Goal: Task Accomplishment & Management: Manage account settings

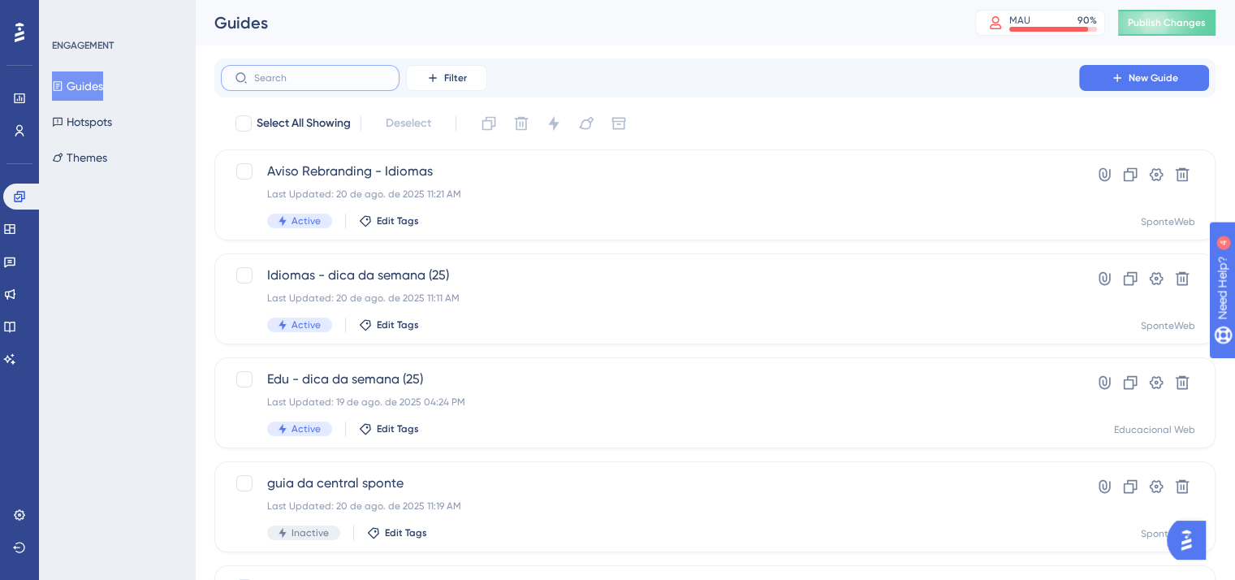
click at [305, 80] on input "text" at bounding box center [320, 77] width 132 height 11
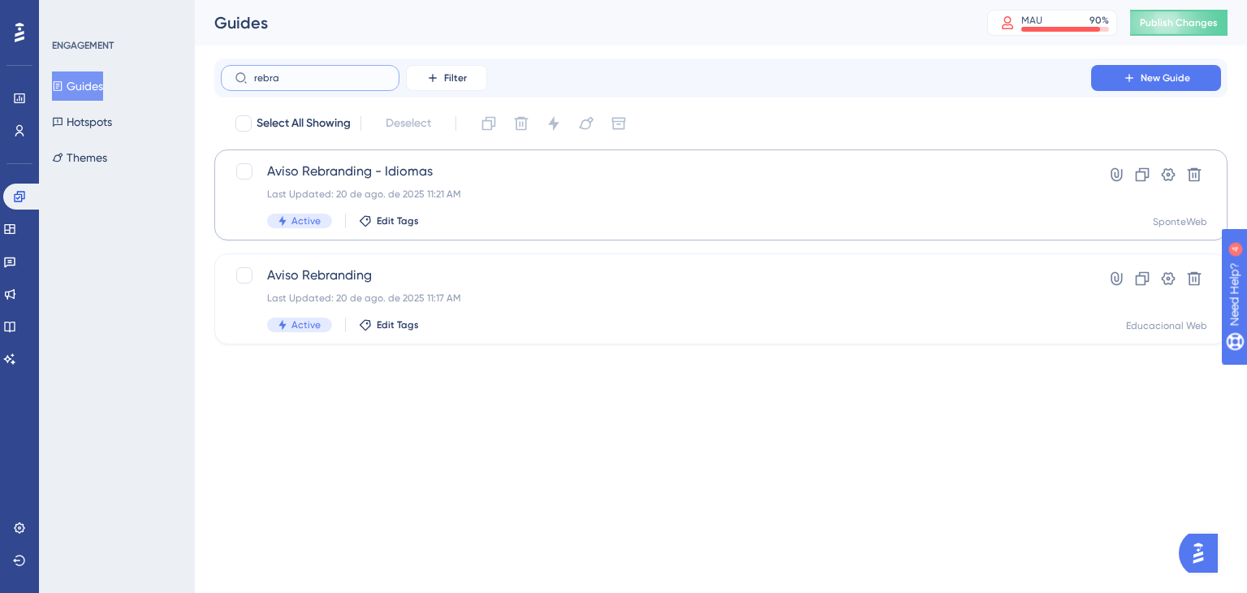
type input "rebra"
click at [384, 176] on span "Aviso Rebranding - Idiomas" at bounding box center [656, 171] width 778 height 19
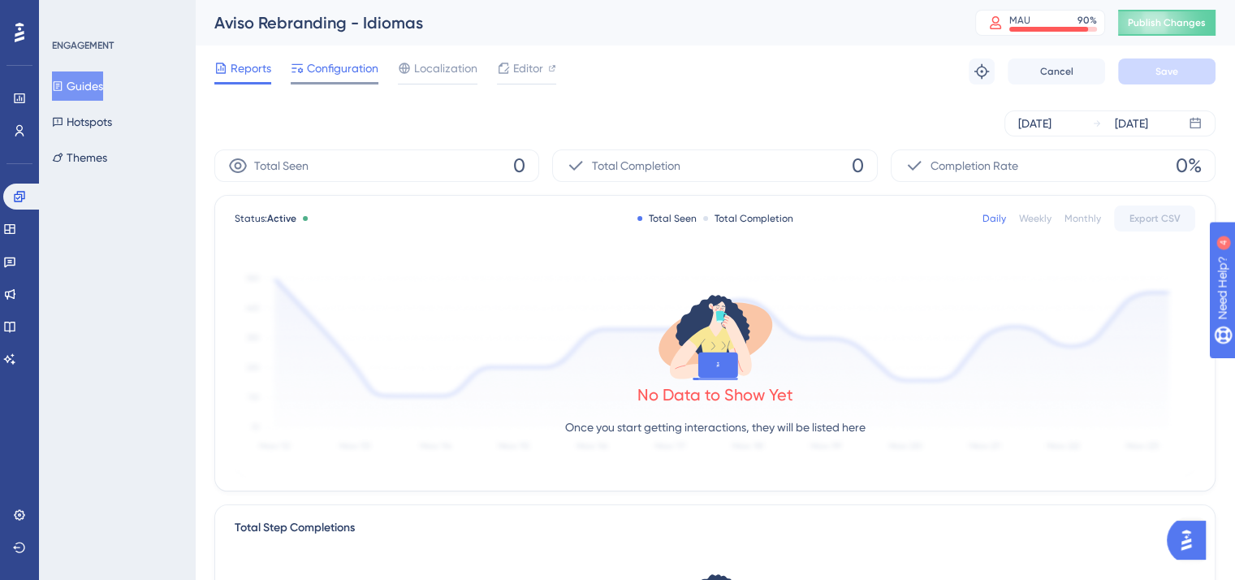
click at [334, 73] on span "Configuration" at bounding box center [342, 67] width 71 height 19
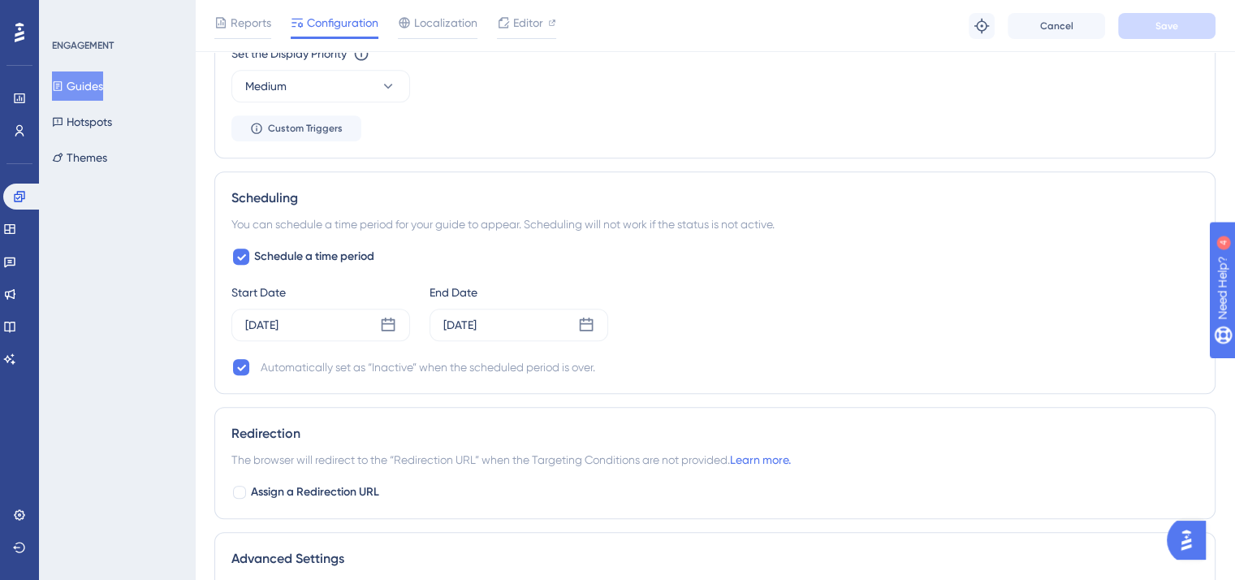
scroll to position [1013, 0]
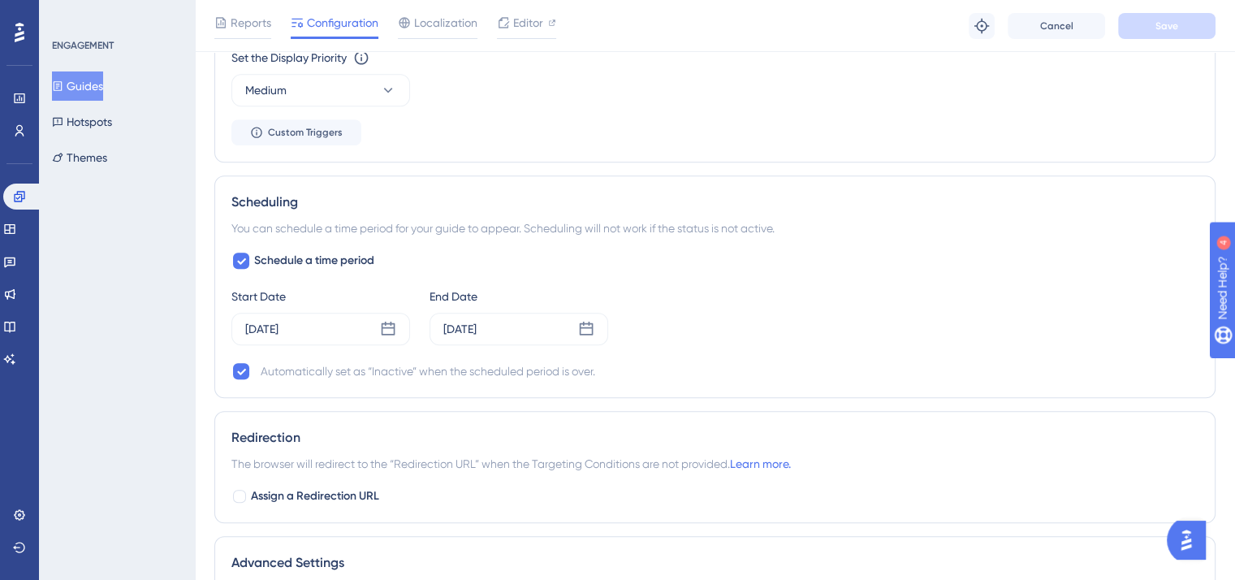
click at [92, 80] on button "Guides" at bounding box center [77, 85] width 51 height 29
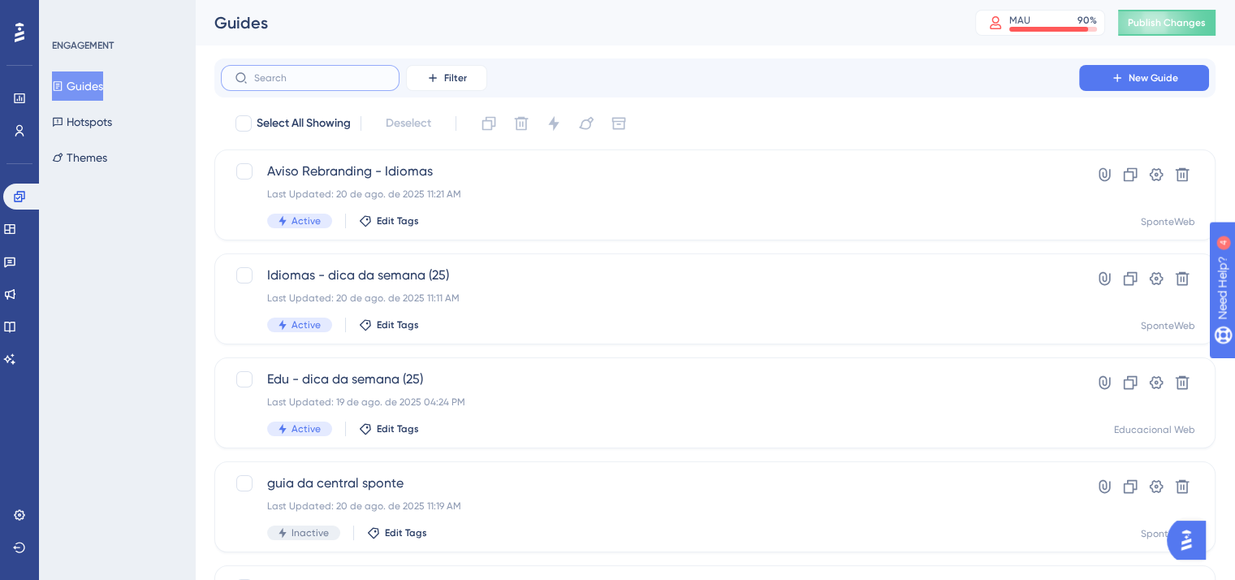
click at [304, 72] on input "text" at bounding box center [320, 77] width 132 height 11
type input "rev"
checkbox input "true"
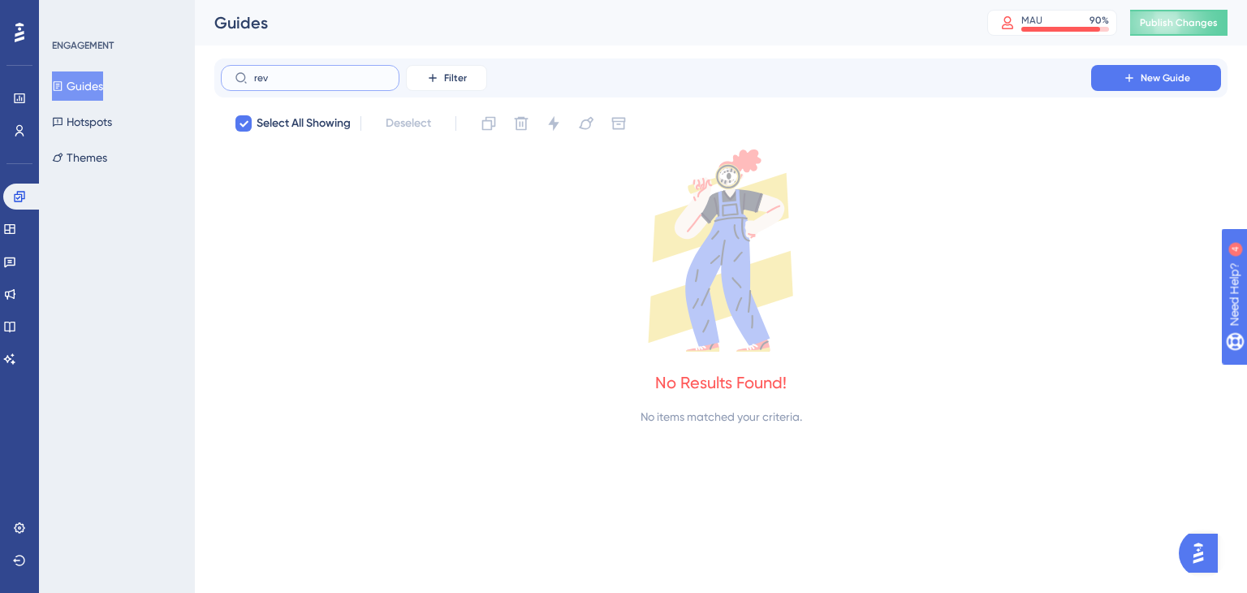
type input "re"
checkbox input "false"
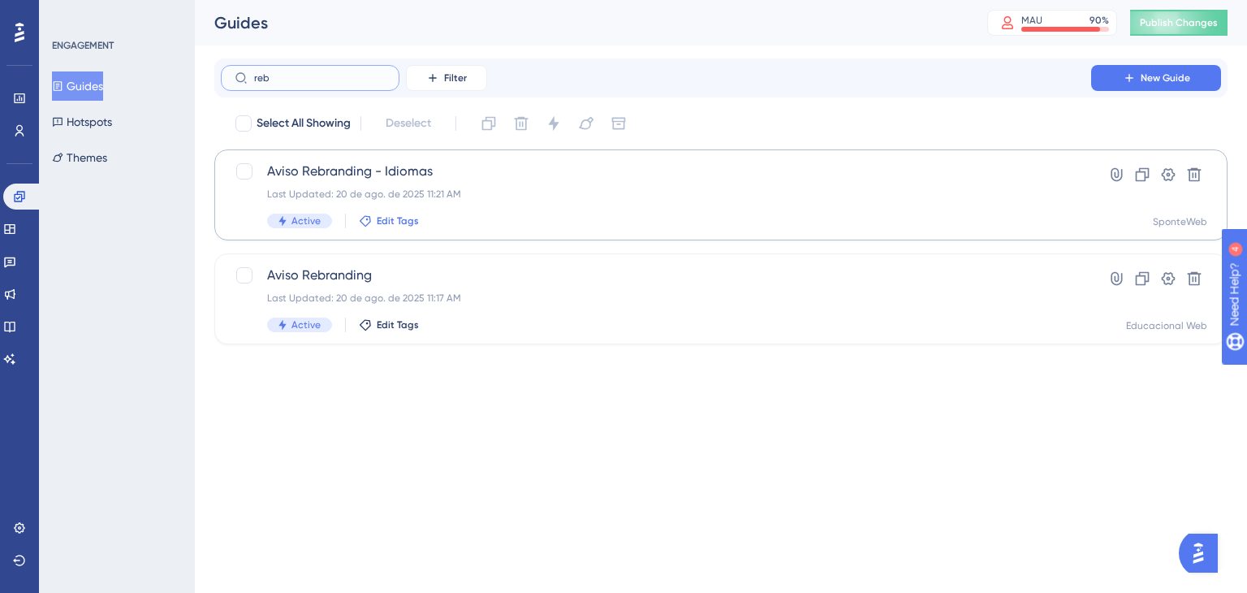
type input "reb"
click at [396, 220] on span "Edit Tags" at bounding box center [398, 220] width 42 height 13
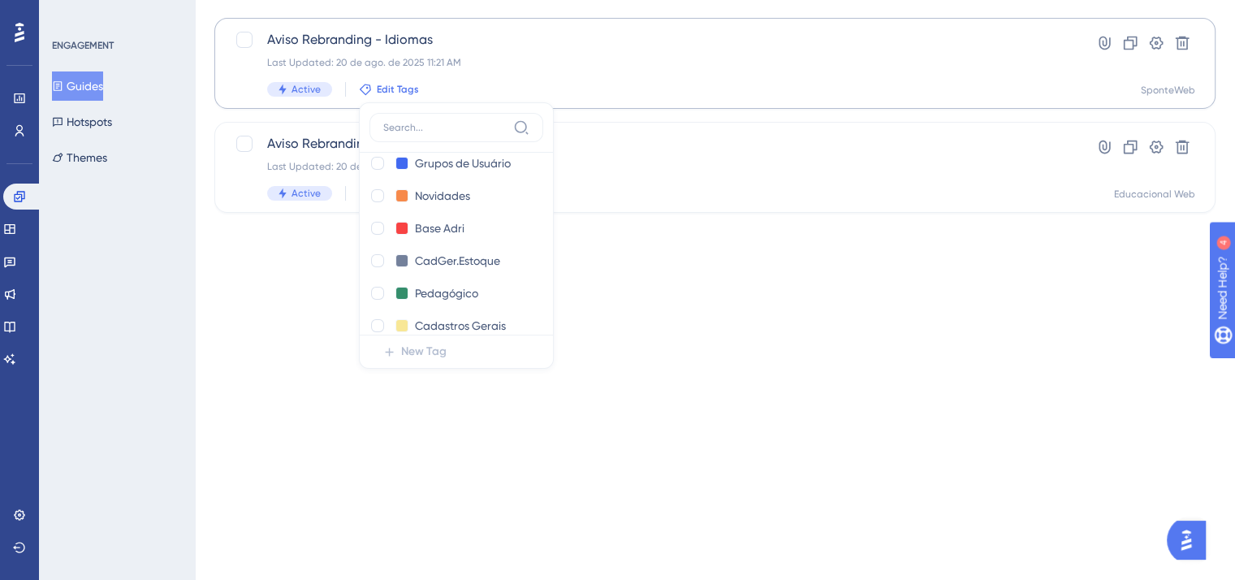
scroll to position [324, 0]
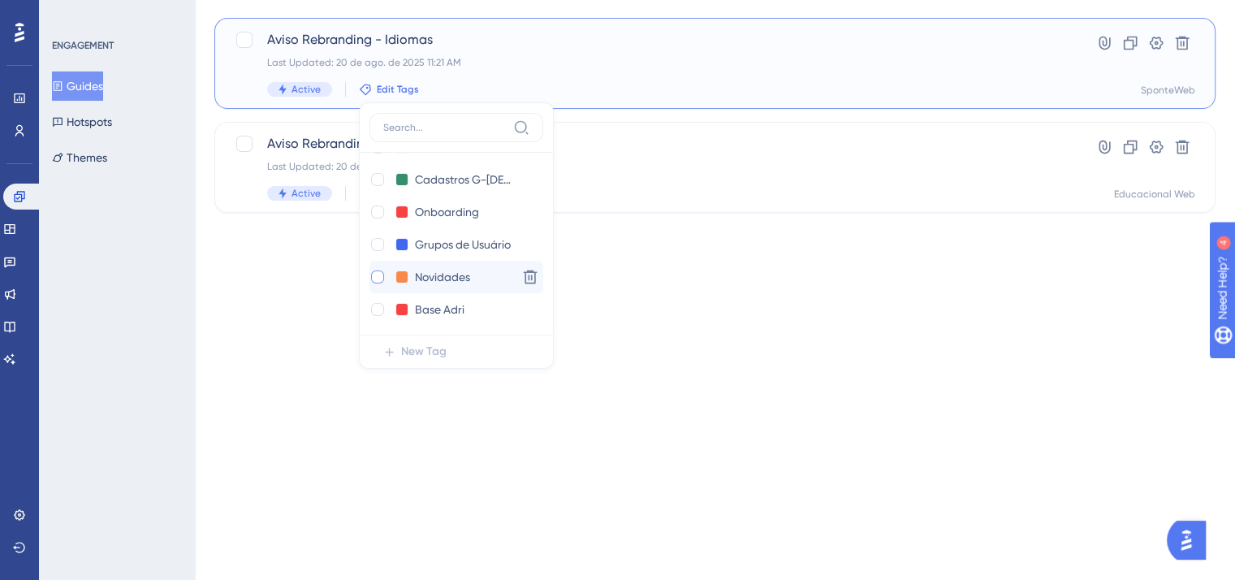
click at [378, 275] on div at bounding box center [377, 276] width 13 height 13
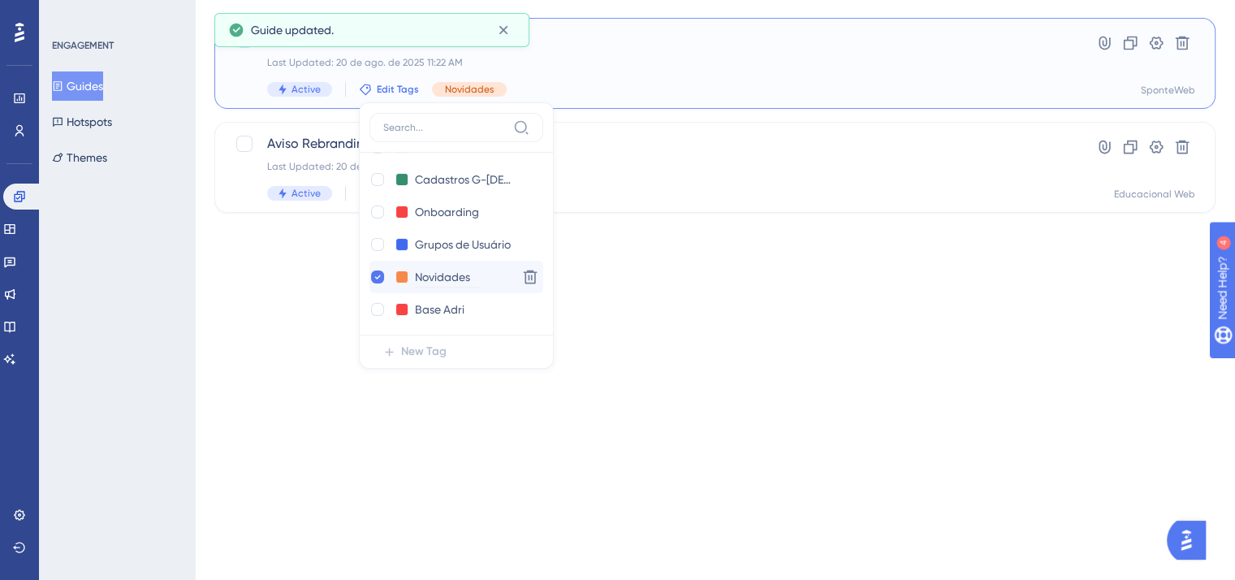
checkbox input "true"
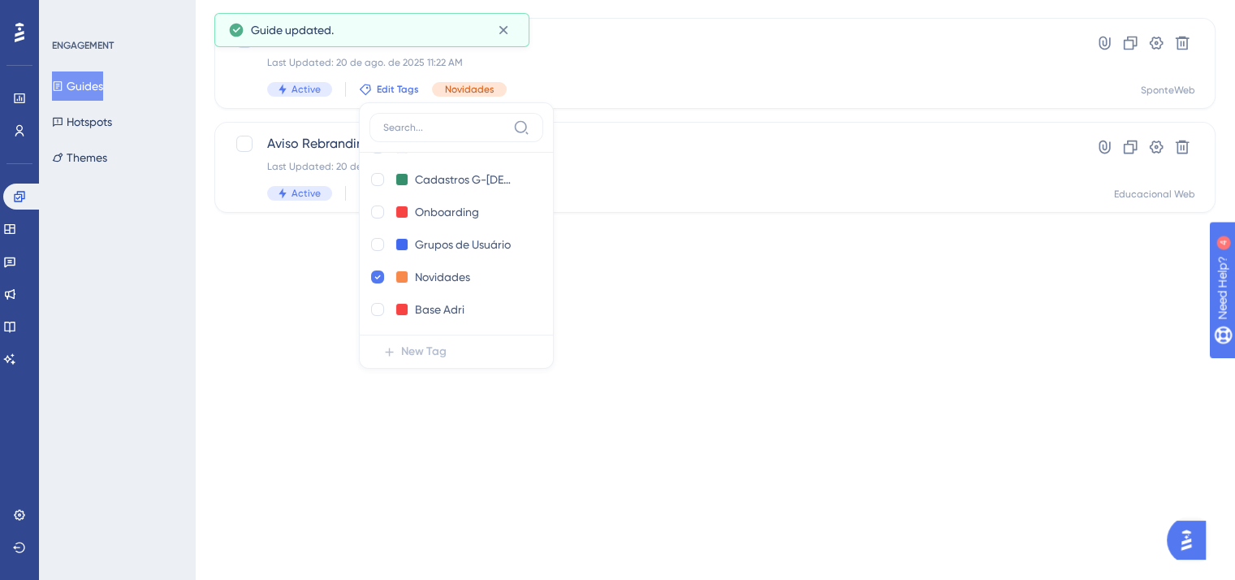
click at [685, 248] on div "Performance Users Engagement Widgets Feedback Product Updates Knowledge Base AI…" at bounding box center [617, 66] width 1235 height 396
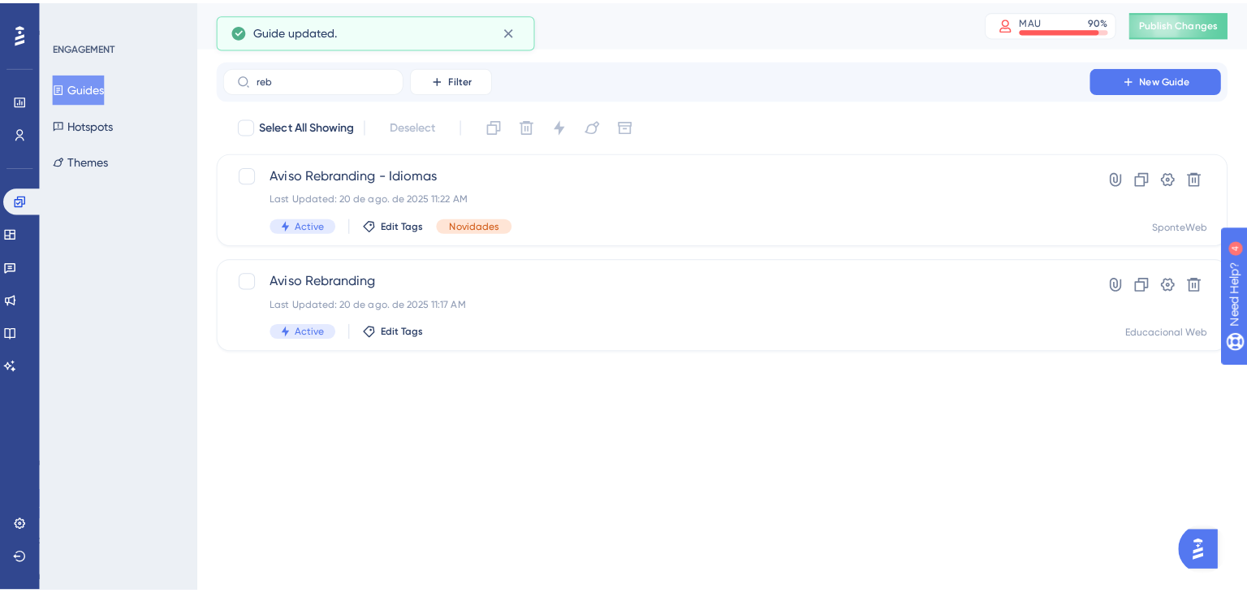
scroll to position [0, 0]
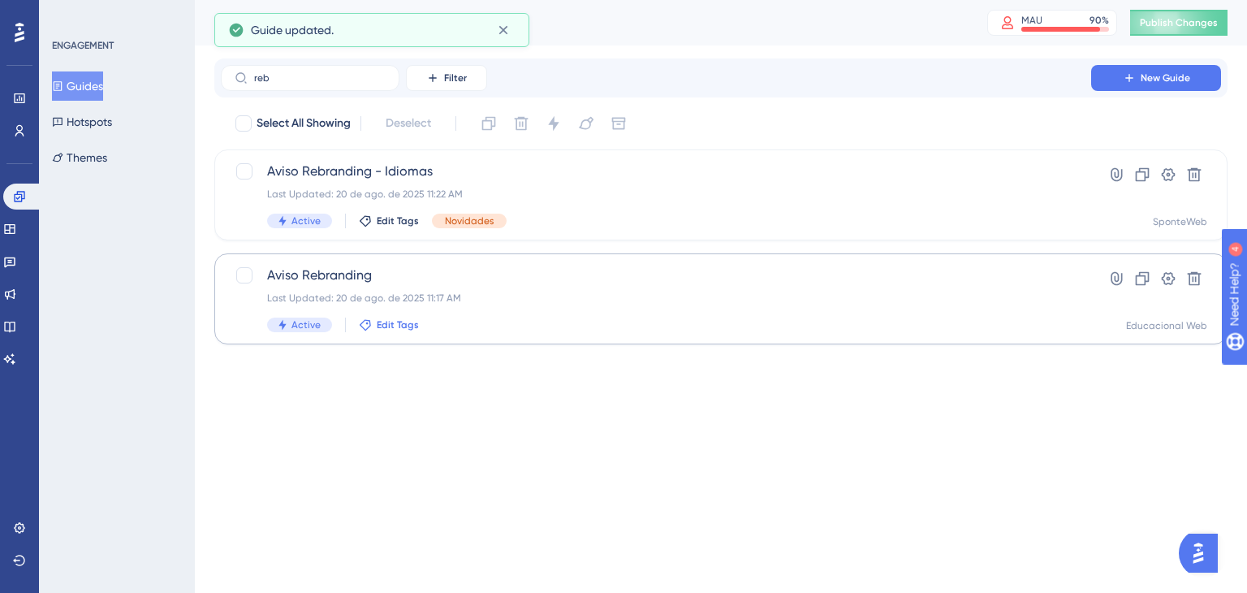
click at [396, 327] on span "Edit Tags" at bounding box center [398, 324] width 42 height 13
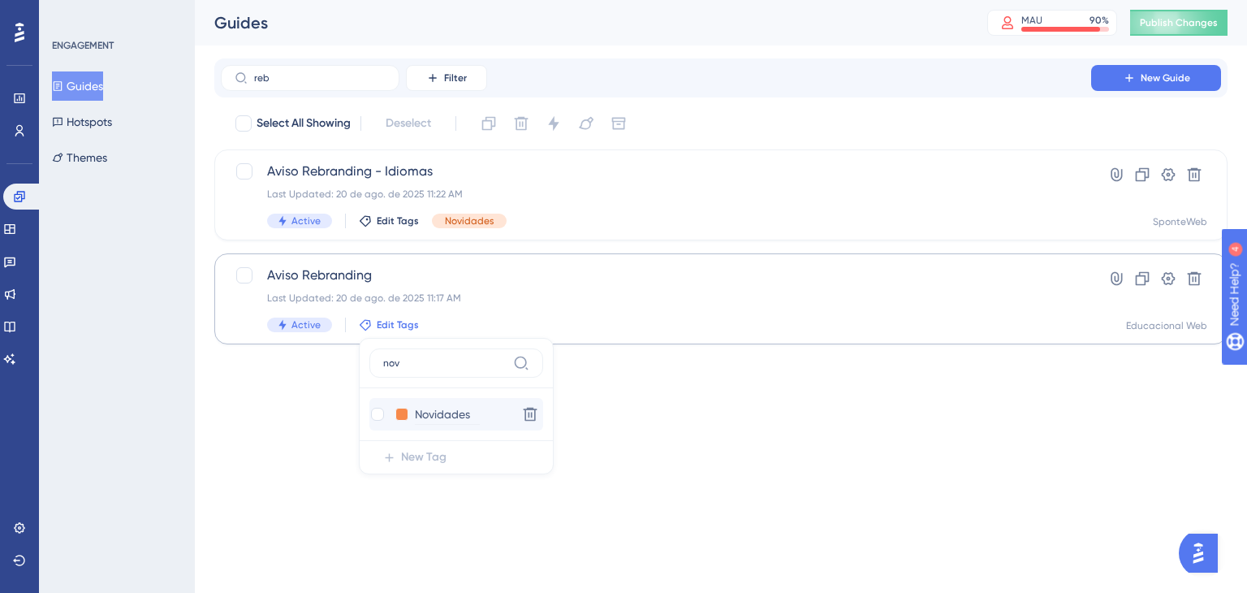
type input "nov"
click at [433, 422] on input "Novidades" at bounding box center [447, 414] width 65 height 20
click at [378, 410] on div at bounding box center [377, 414] width 13 height 13
checkbox input "true"
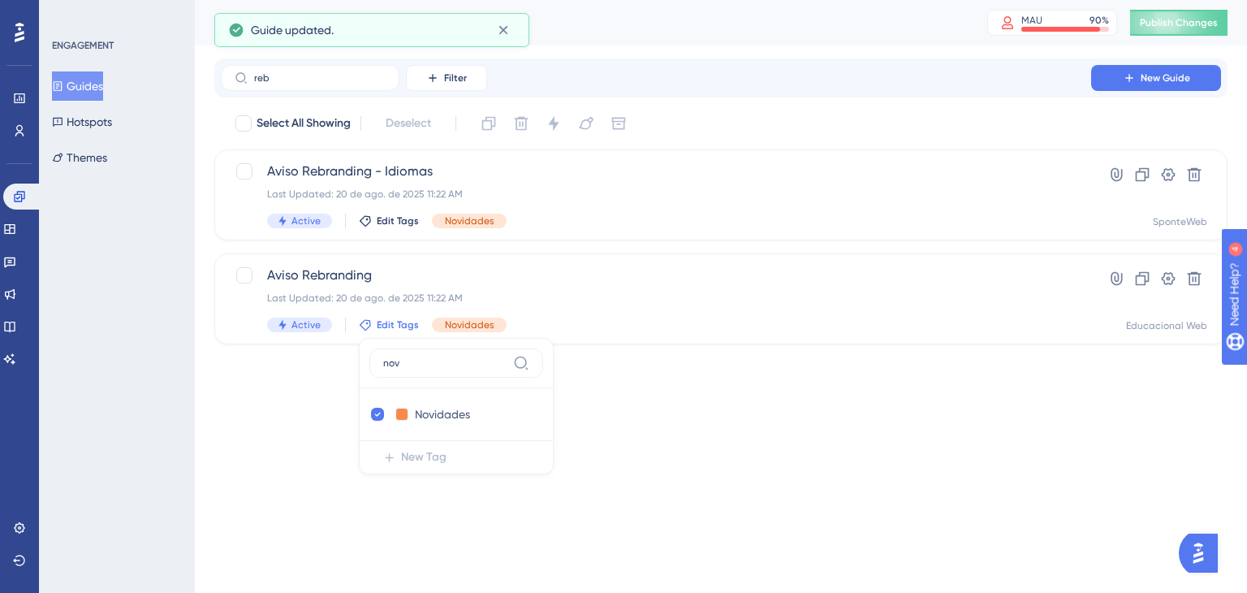
click at [655, 0] on html "Performance Users Engagement Widgets Feedback Product Updates Knowledge Base AI…" at bounding box center [623, 0] width 1247 height 0
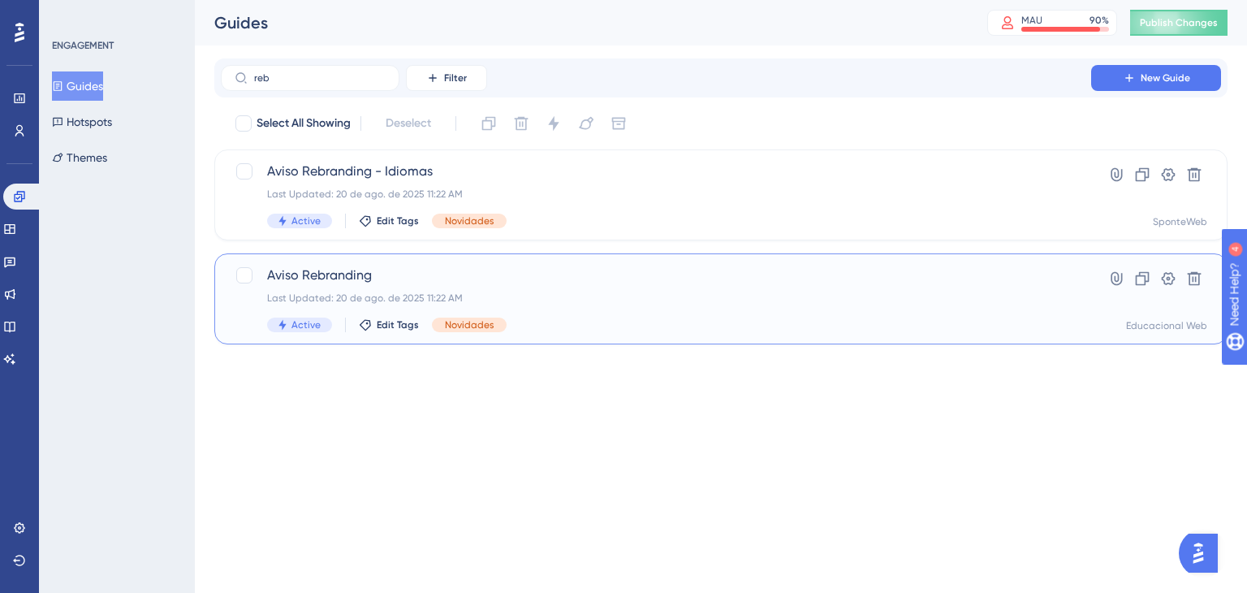
click at [319, 274] on span "Aviso Rebranding" at bounding box center [656, 275] width 778 height 19
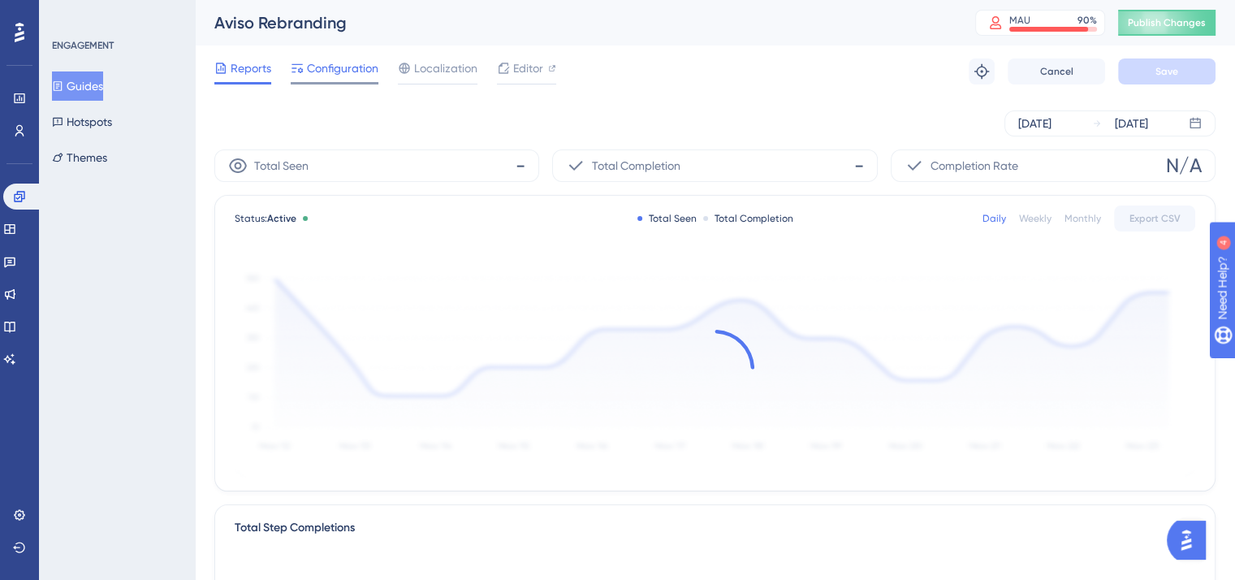
click at [333, 67] on span "Configuration" at bounding box center [342, 67] width 71 height 19
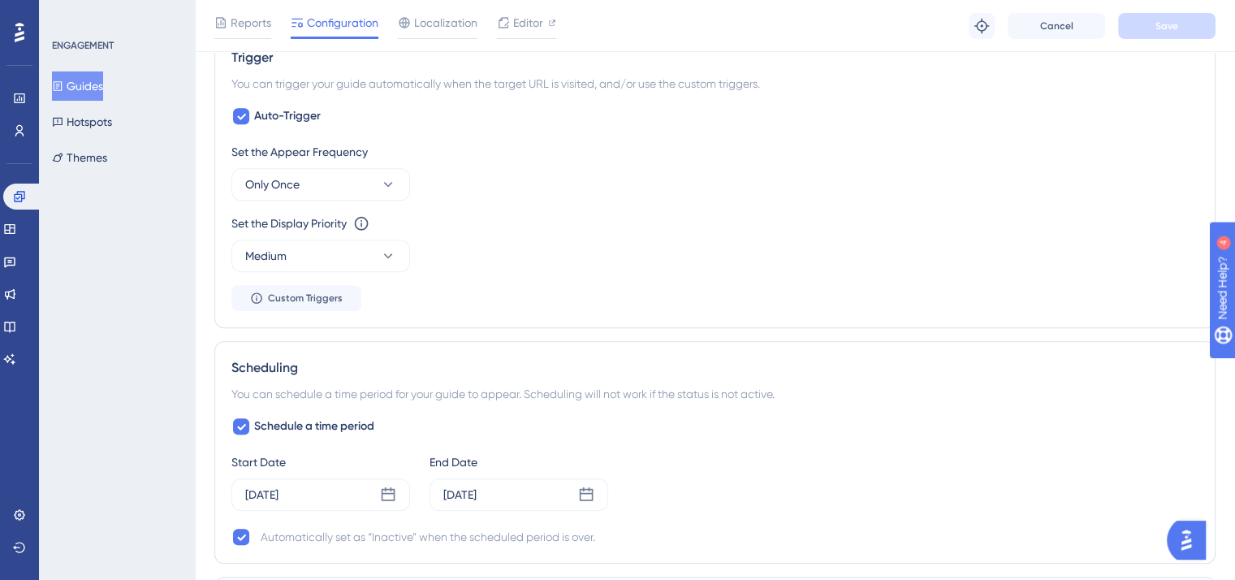
scroll to position [1056, 0]
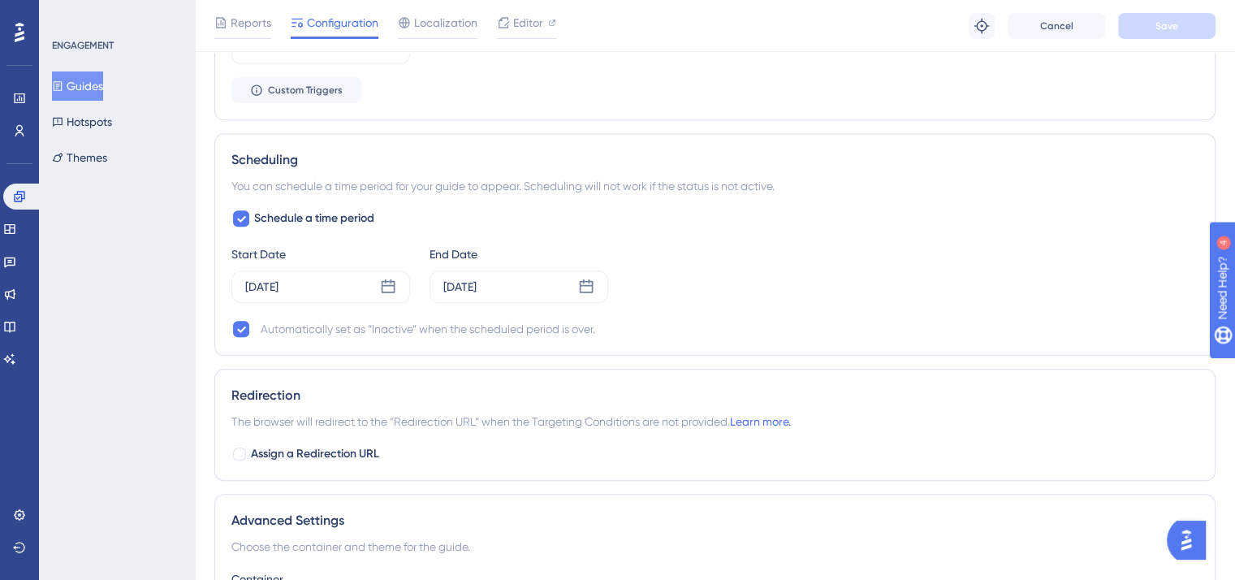
drag, startPoint x: 559, startPoint y: 374, endPoint x: 568, endPoint y: 371, distance: 10.3
drag, startPoint x: 568, startPoint y: 371, endPoint x: 1021, endPoint y: 452, distance: 459.4
click at [1021, 452] on div "Assign a Redirection URL" at bounding box center [714, 453] width 967 height 19
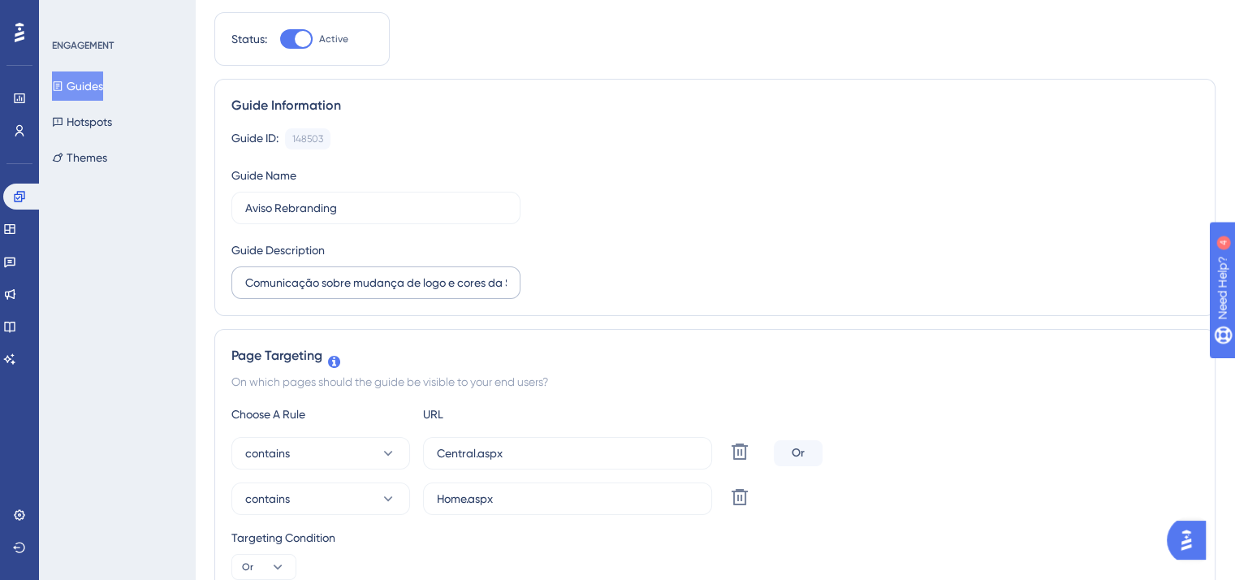
scroll to position [0, 0]
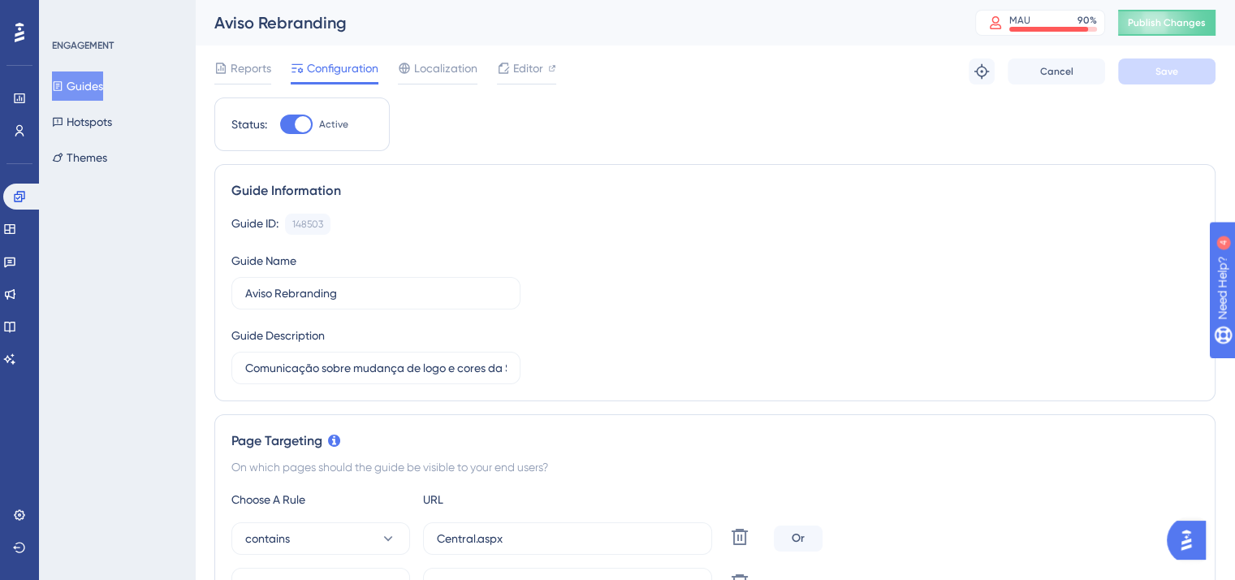
click at [90, 86] on button "Guides" at bounding box center [77, 85] width 51 height 29
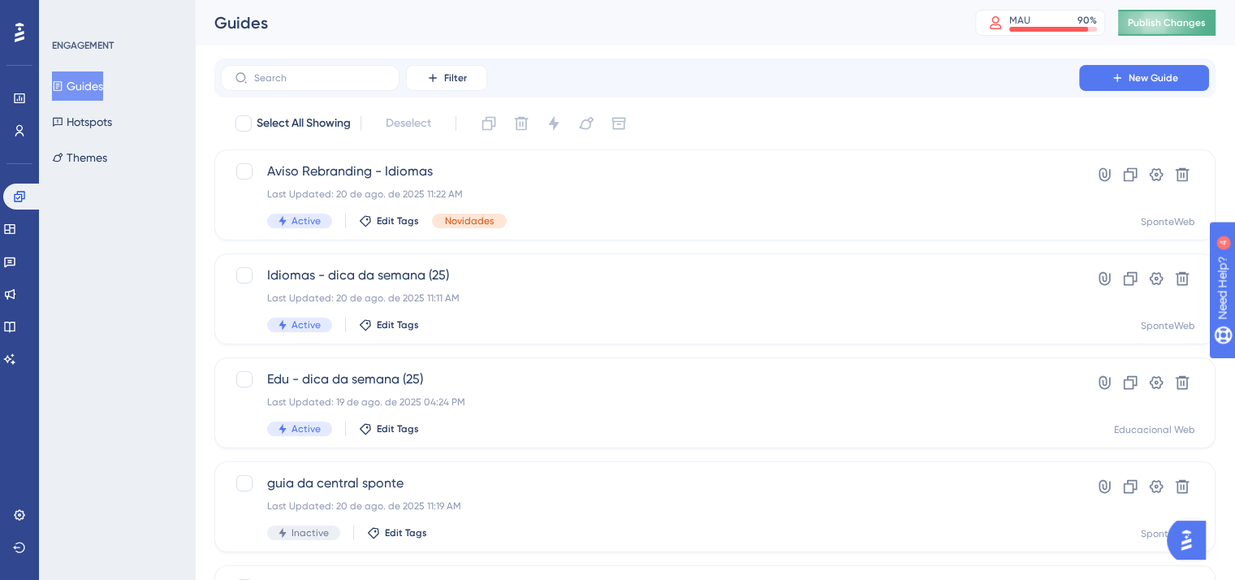
click at [1163, 22] on span "Publish Changes" at bounding box center [1167, 22] width 78 height 13
click at [377, 176] on span "Aviso Rebranding - Idiomas" at bounding box center [650, 171] width 766 height 19
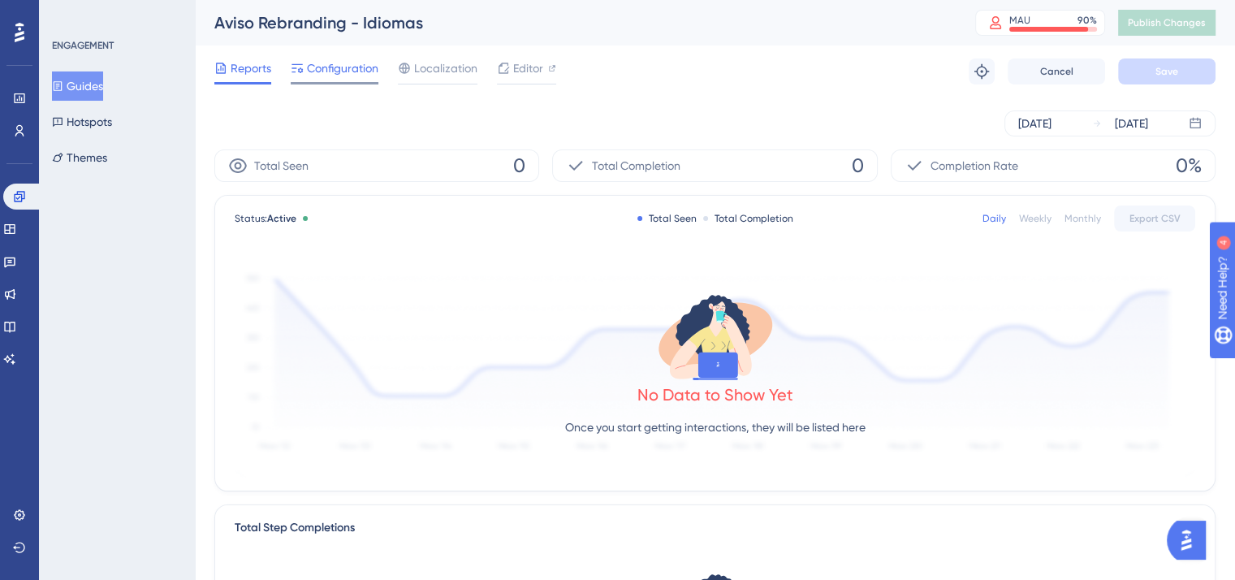
click at [353, 70] on span "Configuration" at bounding box center [342, 67] width 71 height 19
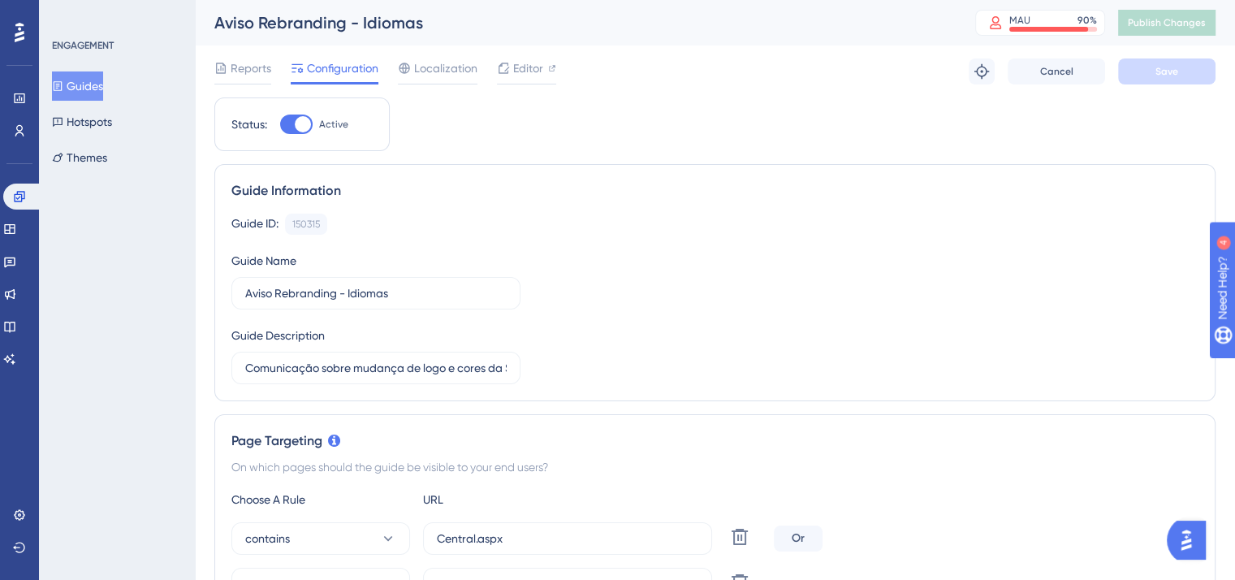
scroll to position [244, 0]
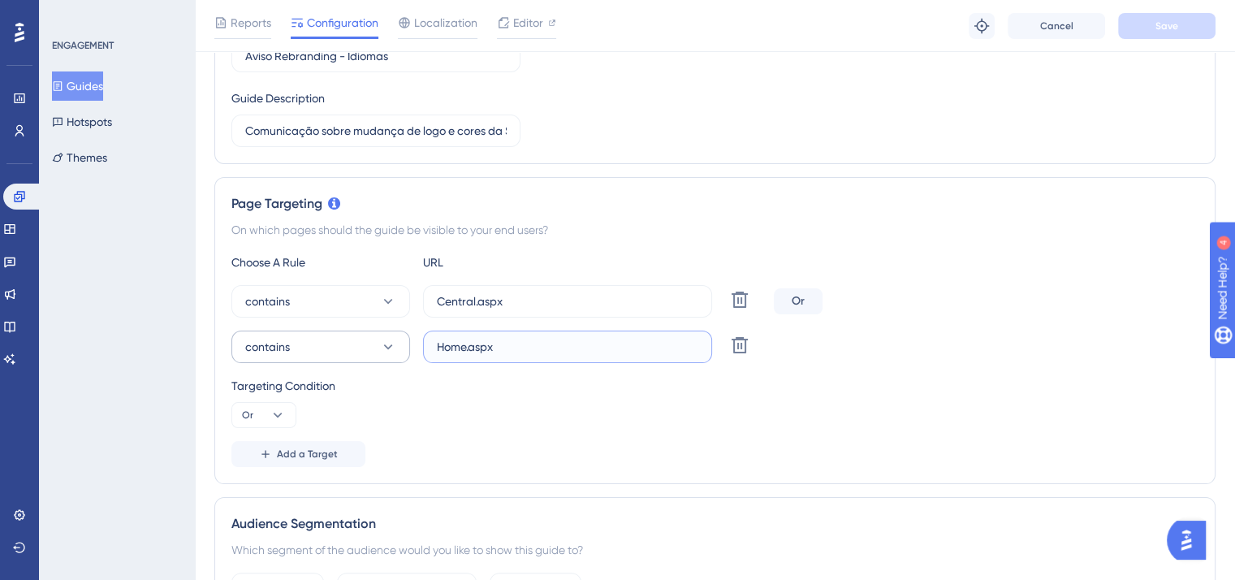
drag, startPoint x: 513, startPoint y: 341, endPoint x: 358, endPoint y: 348, distance: 155.2
click at [350, 345] on div "contains Home.aspx Delete" at bounding box center [499, 347] width 536 height 32
paste input "https://pp.sponteweb.com.br/"
type input "https://pp.sponteweb.com.br/Home.aspx"
drag, startPoint x: 556, startPoint y: 305, endPoint x: 262, endPoint y: 306, distance: 294.0
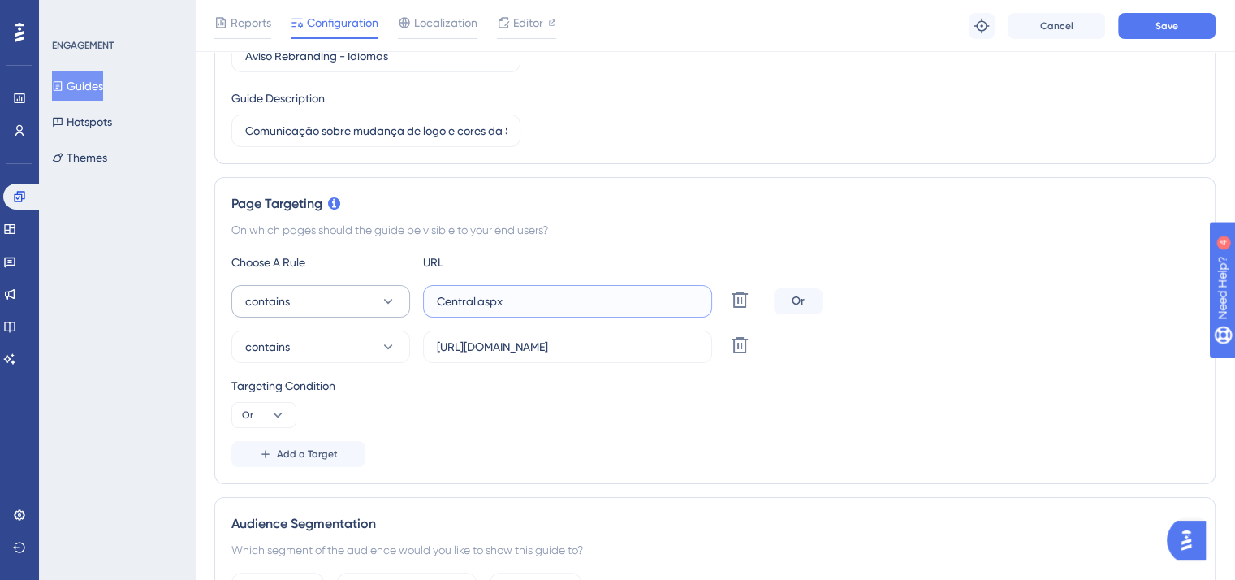
click at [260, 305] on div "contains Central.aspx Delete" at bounding box center [499, 301] width 536 height 32
paste input "https://pp.sponteweb.com.br/SPDiretor/Antiga"
type input "https://pp.sponteweb.com.br/SPDiretor/AntigaCentral.aspx"
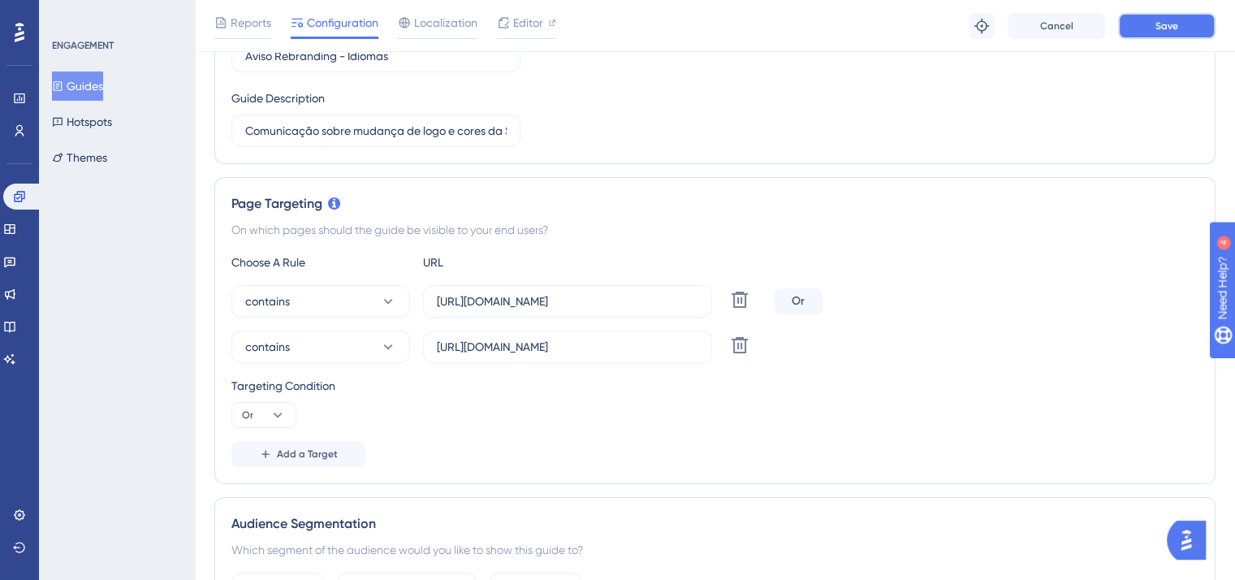
click at [1165, 27] on span "Save" at bounding box center [1167, 25] width 23 height 13
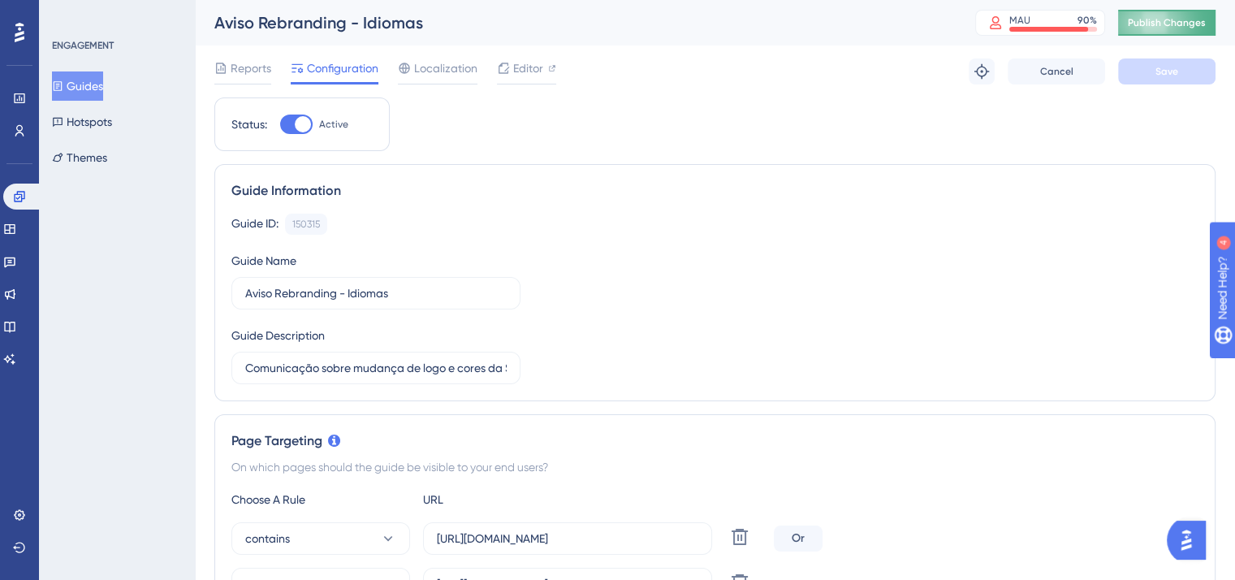
click at [1188, 24] on span "Publish Changes" at bounding box center [1167, 22] width 78 height 13
click at [85, 83] on button "Guides" at bounding box center [77, 85] width 51 height 29
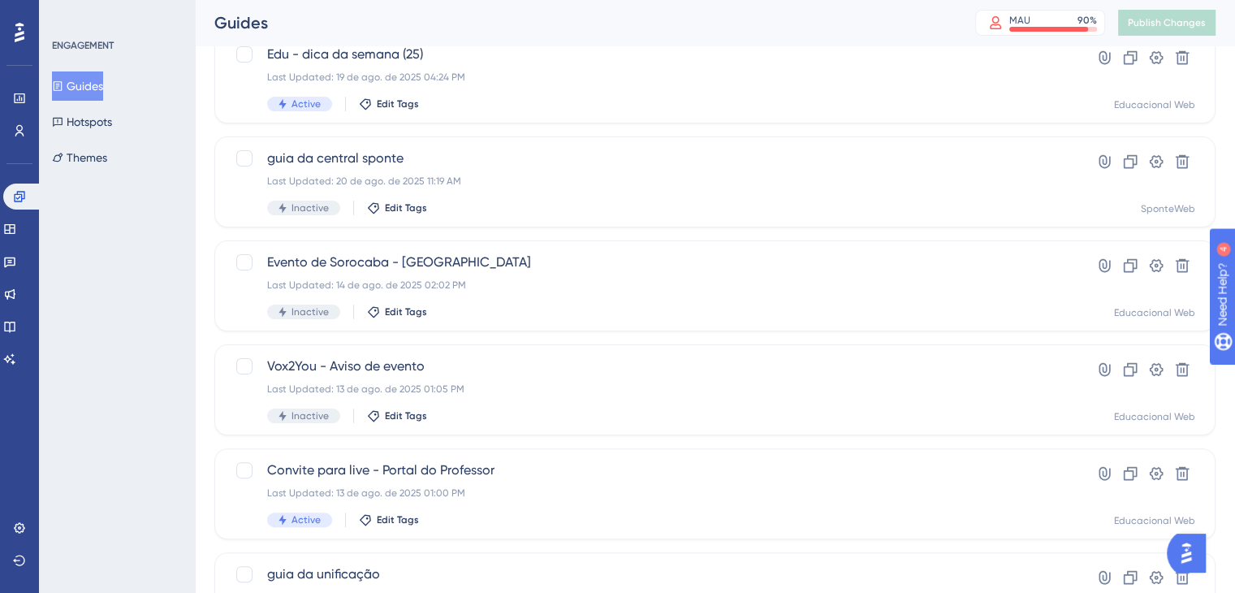
scroll to position [406, 0]
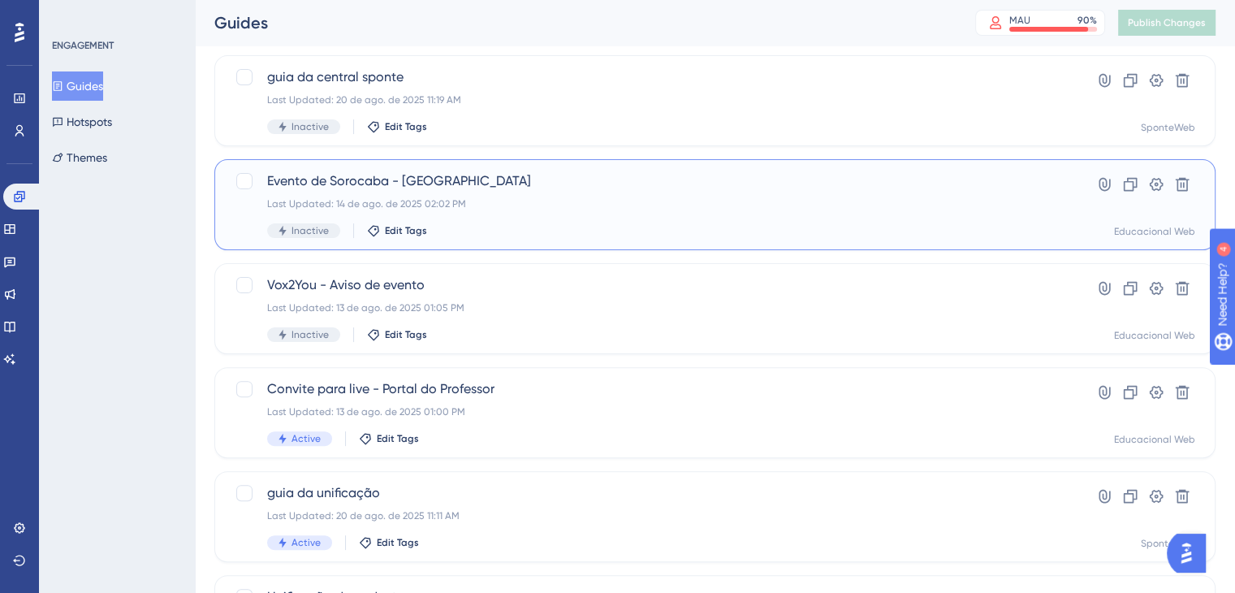
click at [343, 182] on span "Evento de Sorocaba - Convite" at bounding box center [650, 180] width 766 height 19
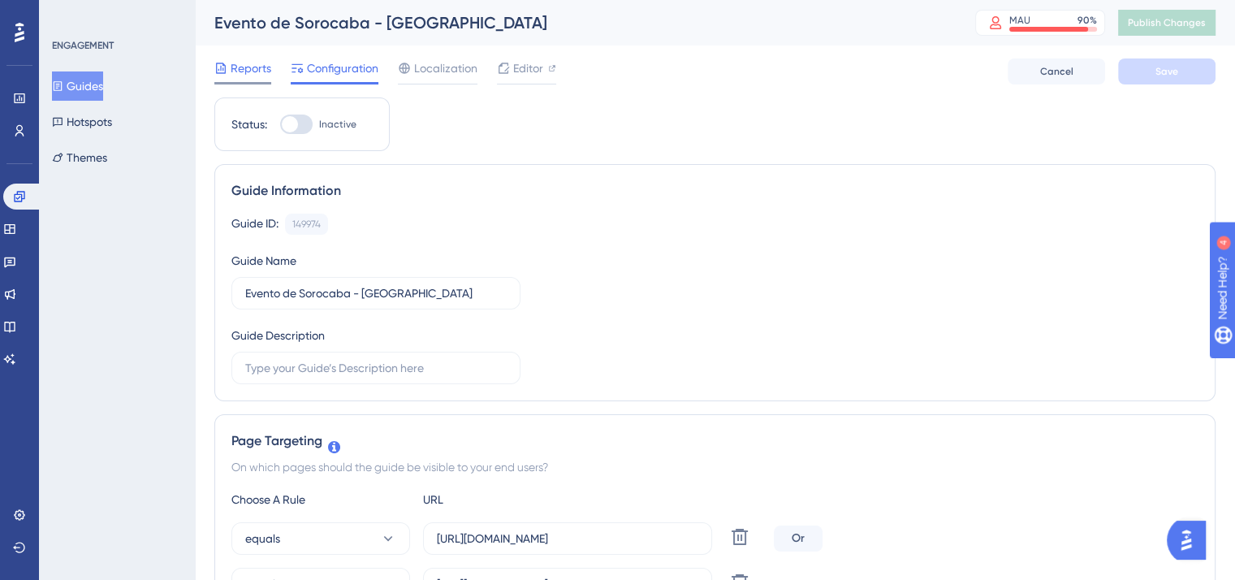
click at [246, 69] on span "Reports" at bounding box center [251, 67] width 41 height 19
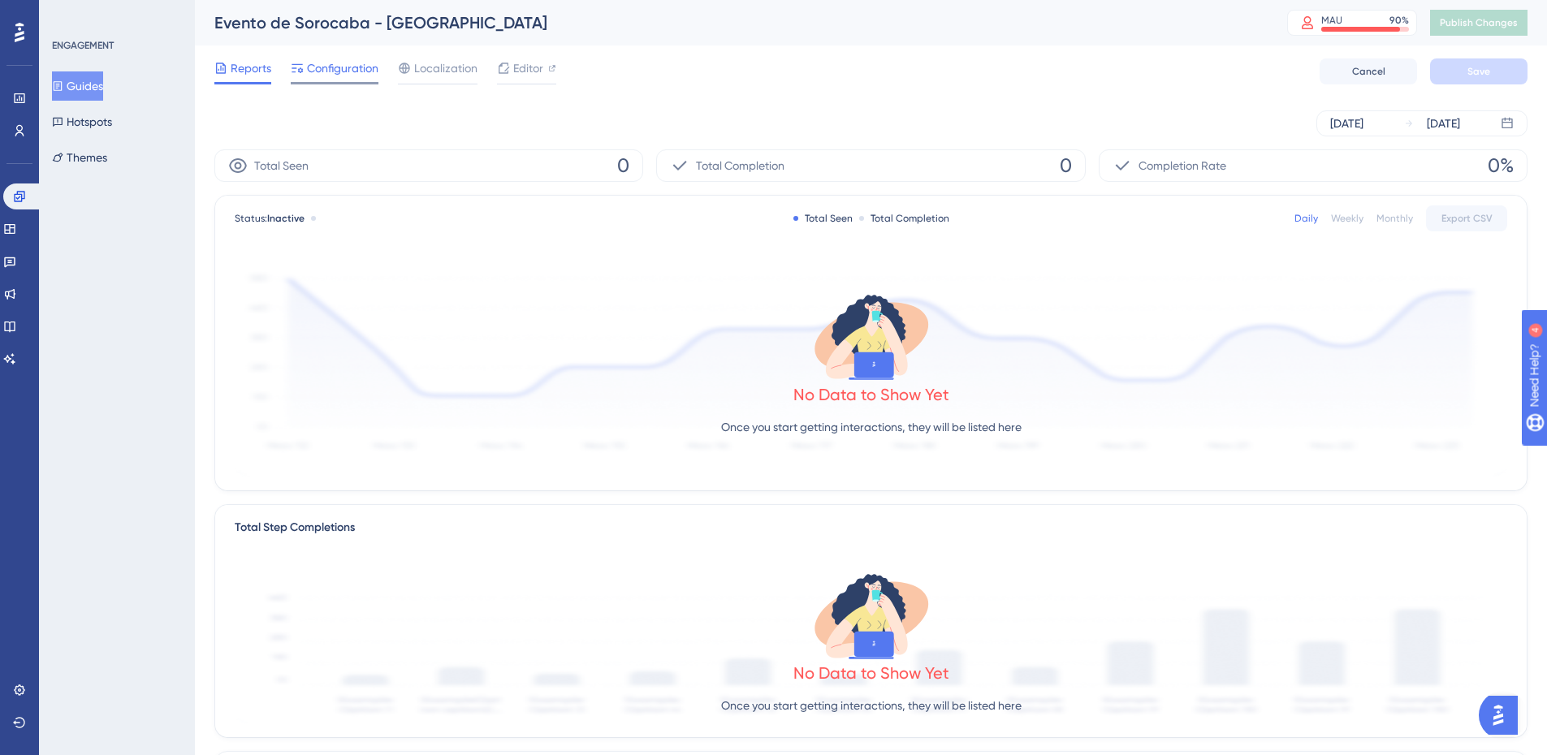
click at [325, 68] on span "Configuration" at bounding box center [342, 67] width 71 height 19
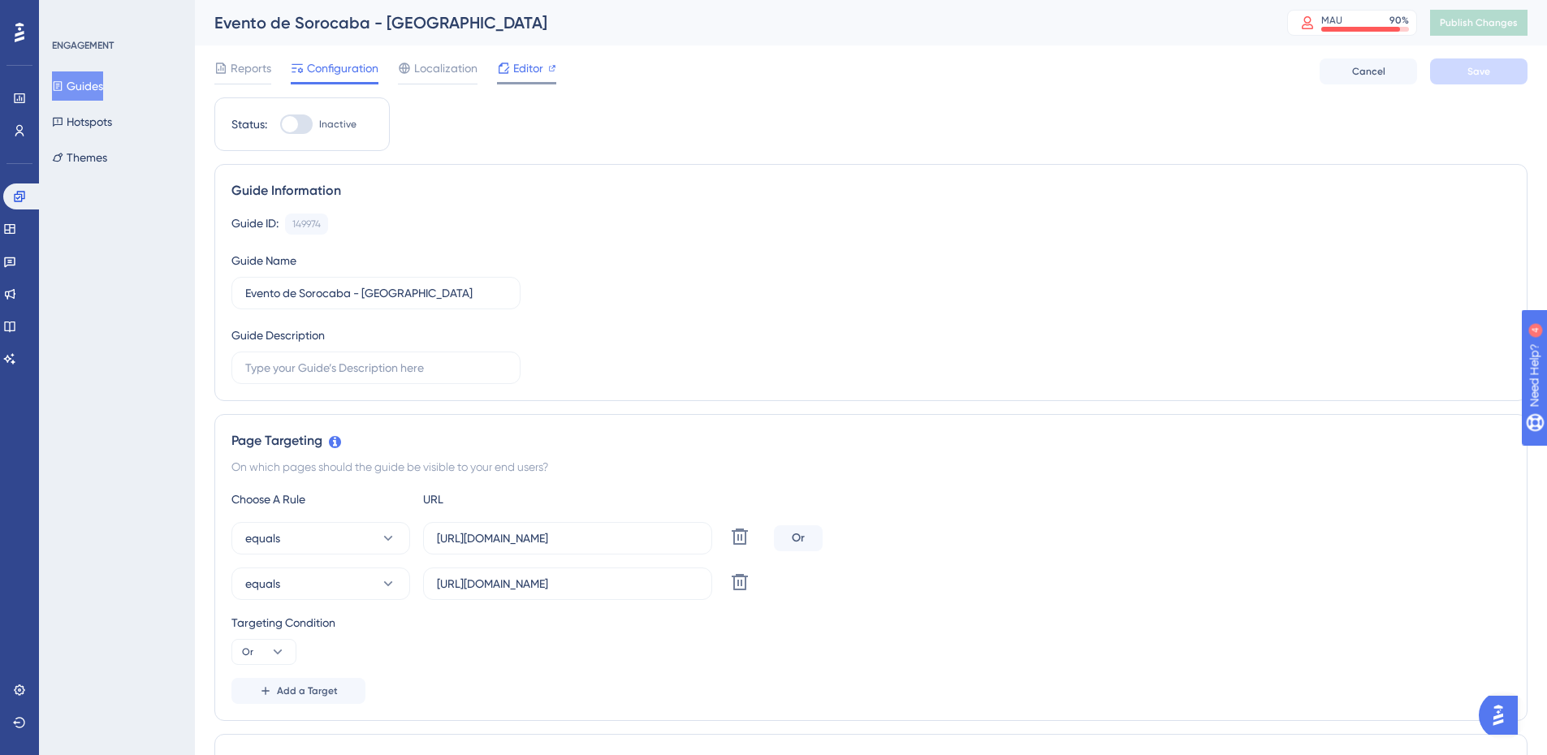
click at [534, 69] on span "Editor" at bounding box center [528, 67] width 30 height 19
click at [447, 71] on span "Localization" at bounding box center [445, 67] width 63 height 19
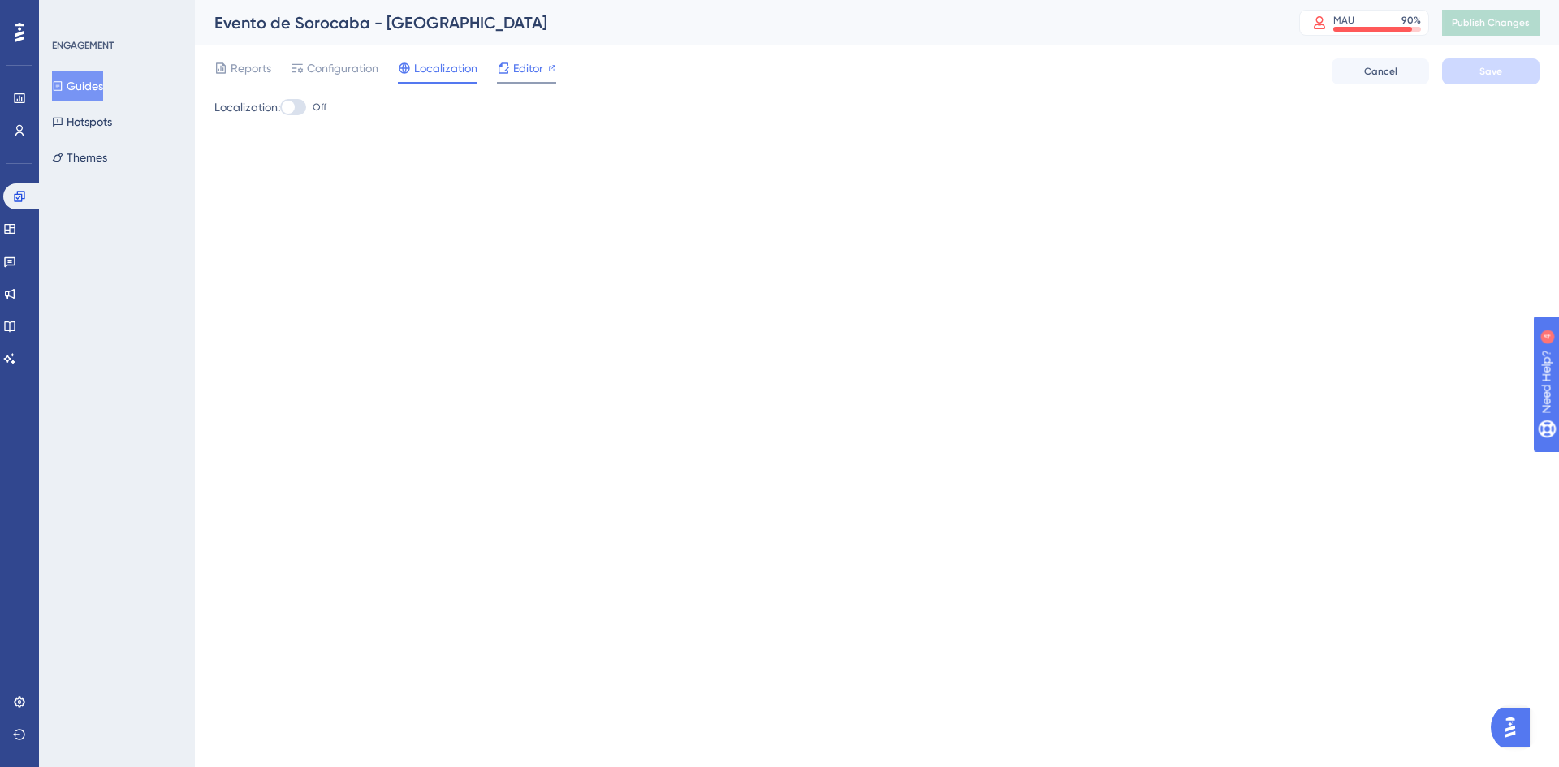
click at [518, 70] on span "Editor" at bounding box center [528, 67] width 30 height 19
click at [12, 32] on div at bounding box center [19, 32] width 26 height 26
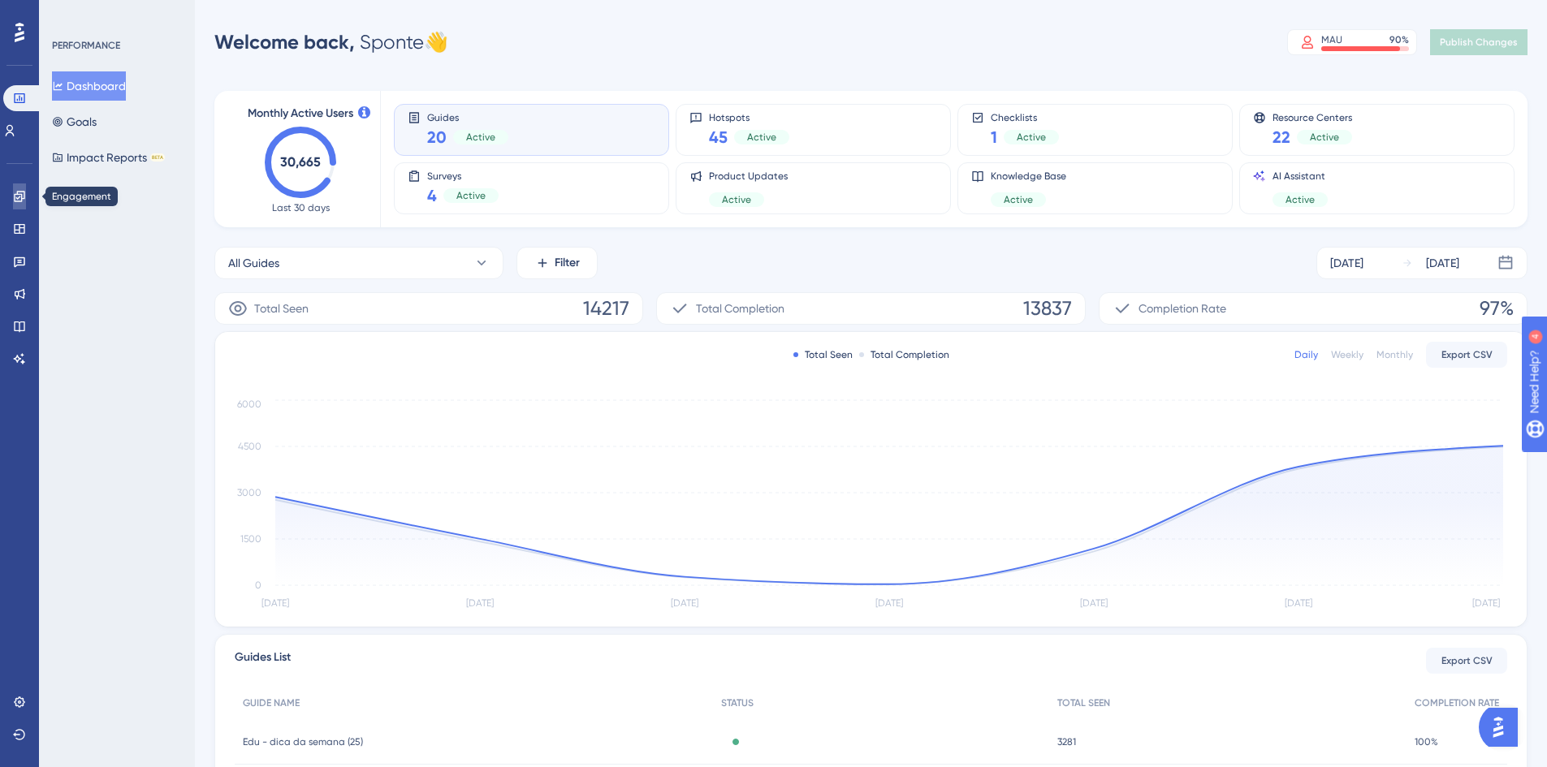
click at [23, 202] on icon at bounding box center [19, 196] width 13 height 13
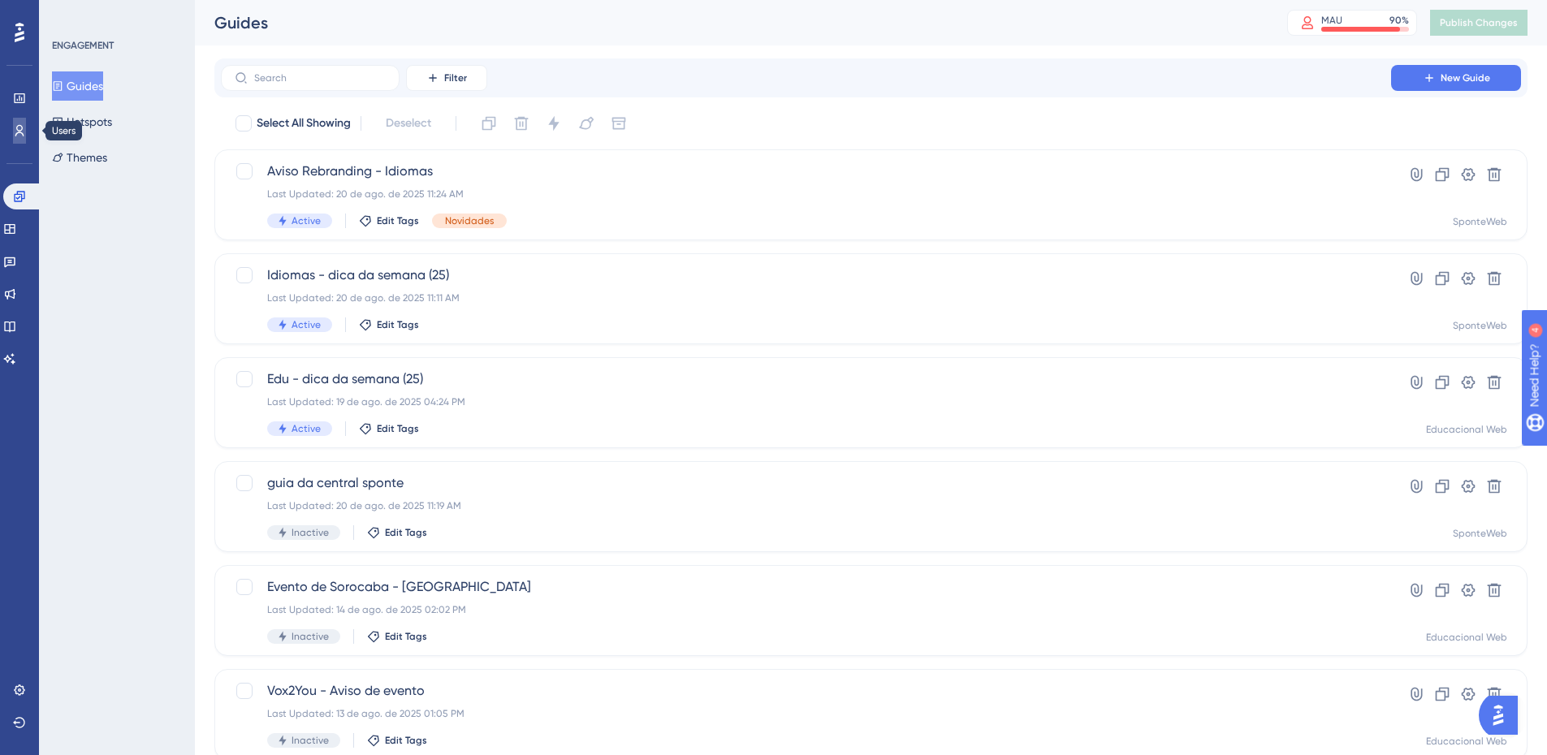
click at [13, 133] on link at bounding box center [19, 131] width 13 height 26
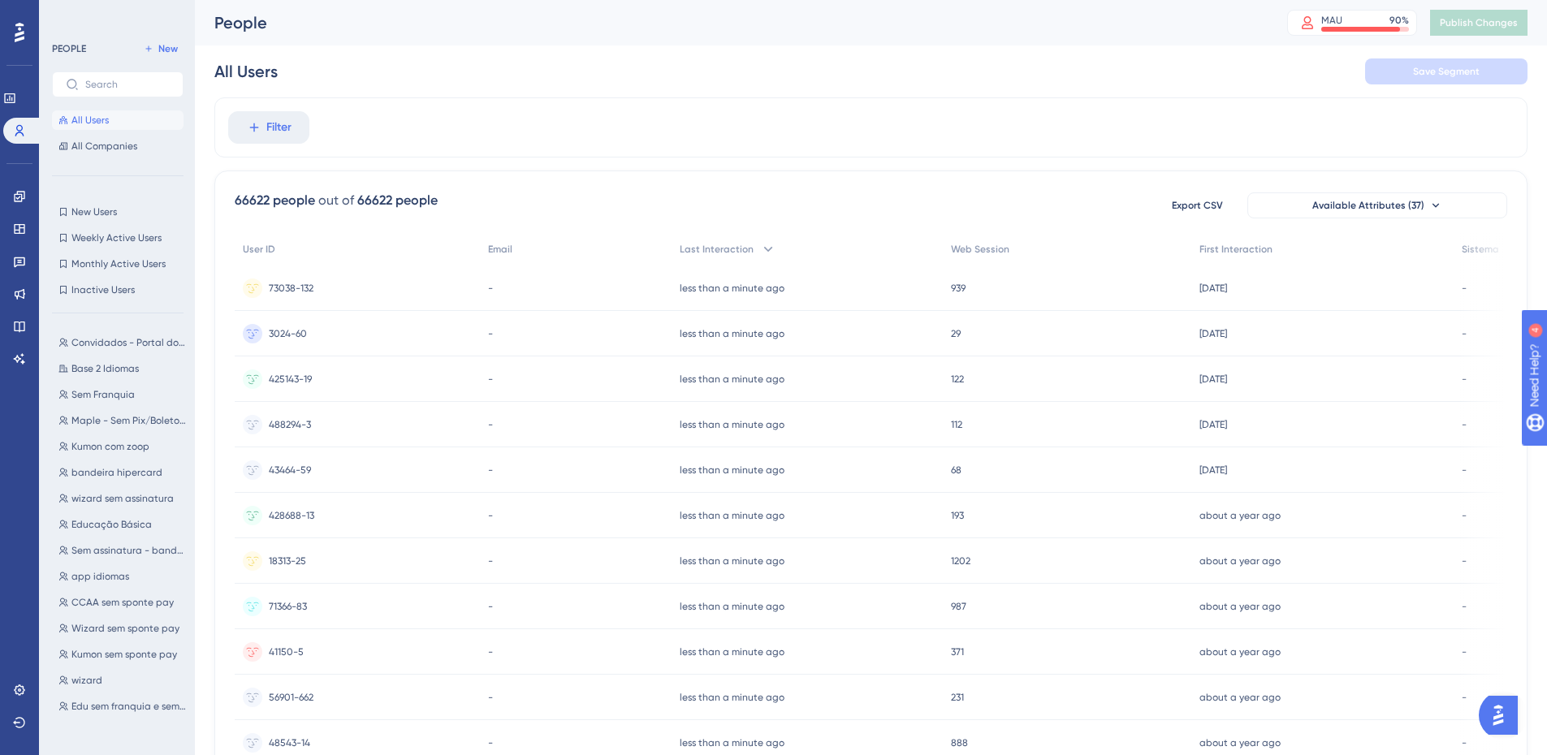
click at [22, 28] on icon at bounding box center [20, 32] width 10 height 21
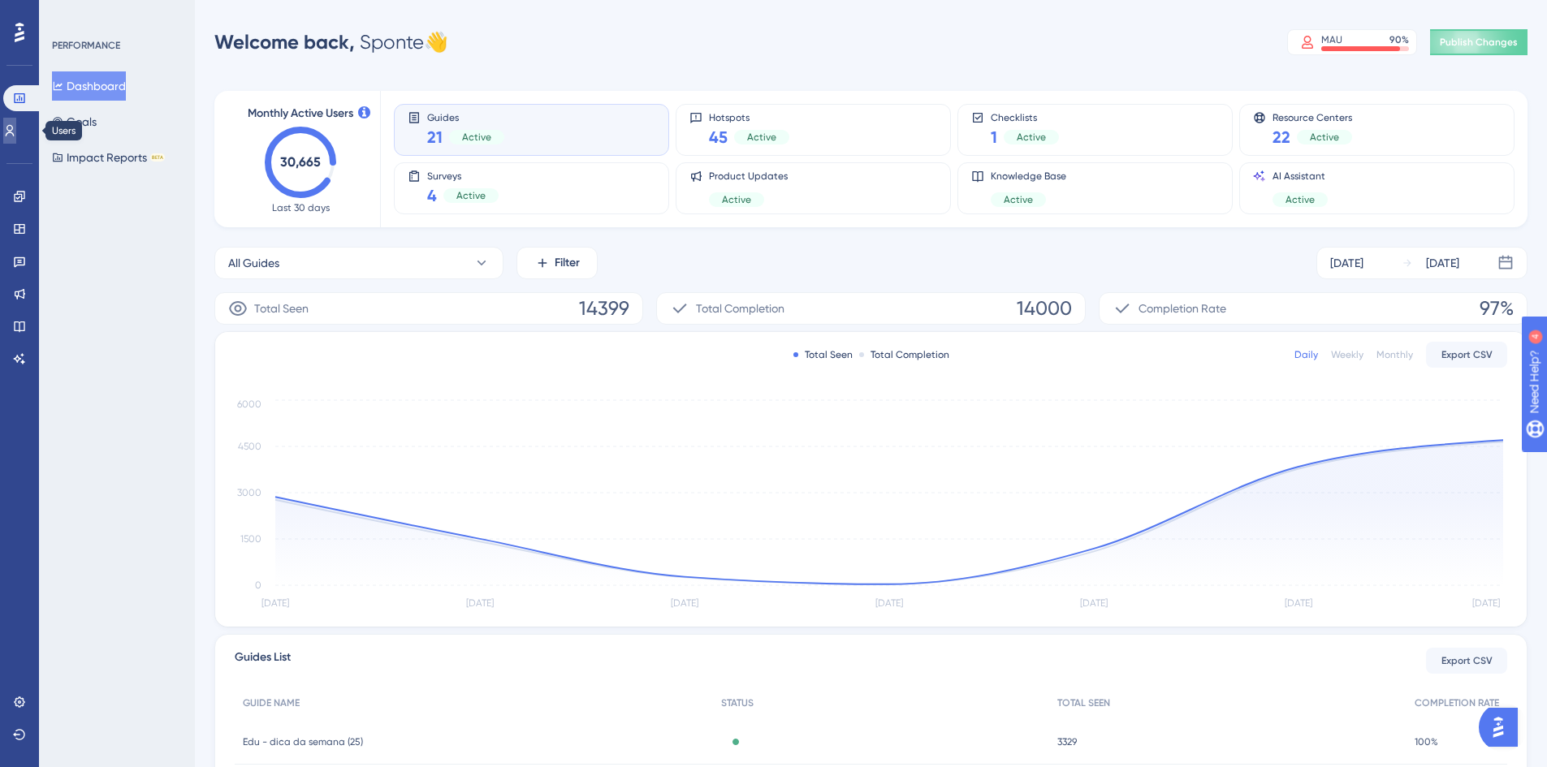
click at [16, 139] on link at bounding box center [9, 131] width 13 height 26
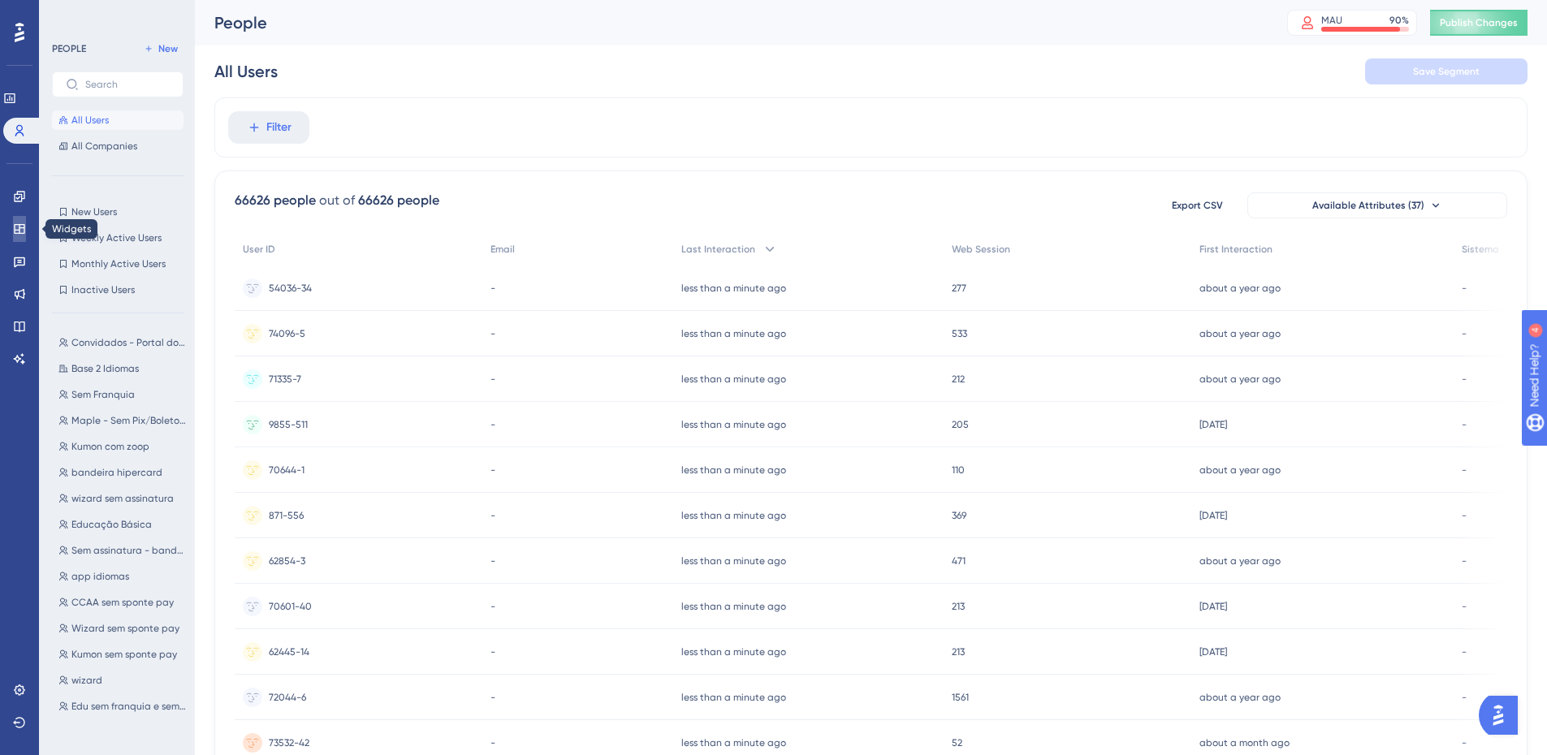
click at [19, 227] on icon at bounding box center [19, 229] width 13 height 13
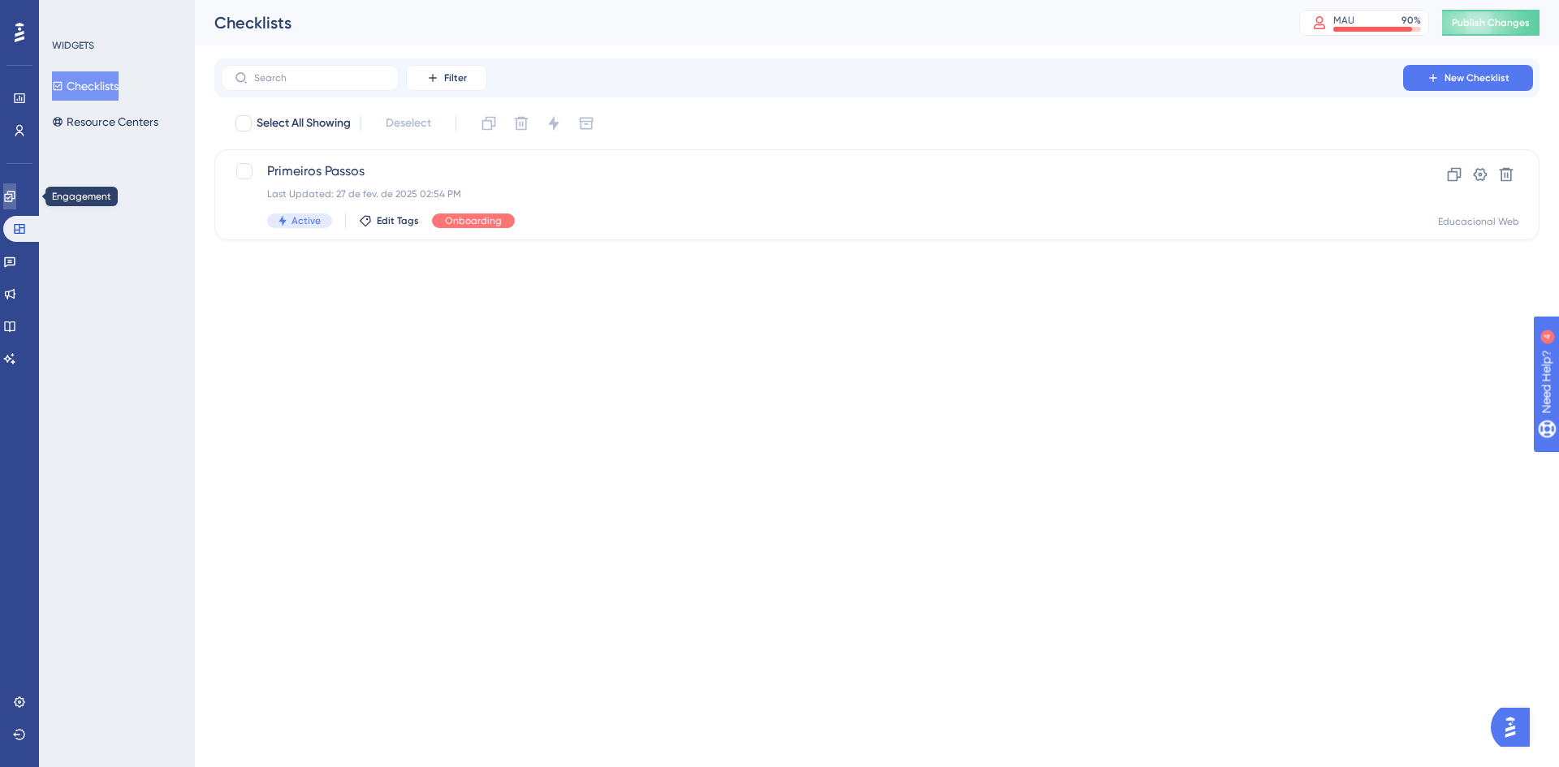
click at [15, 194] on icon at bounding box center [9, 196] width 11 height 11
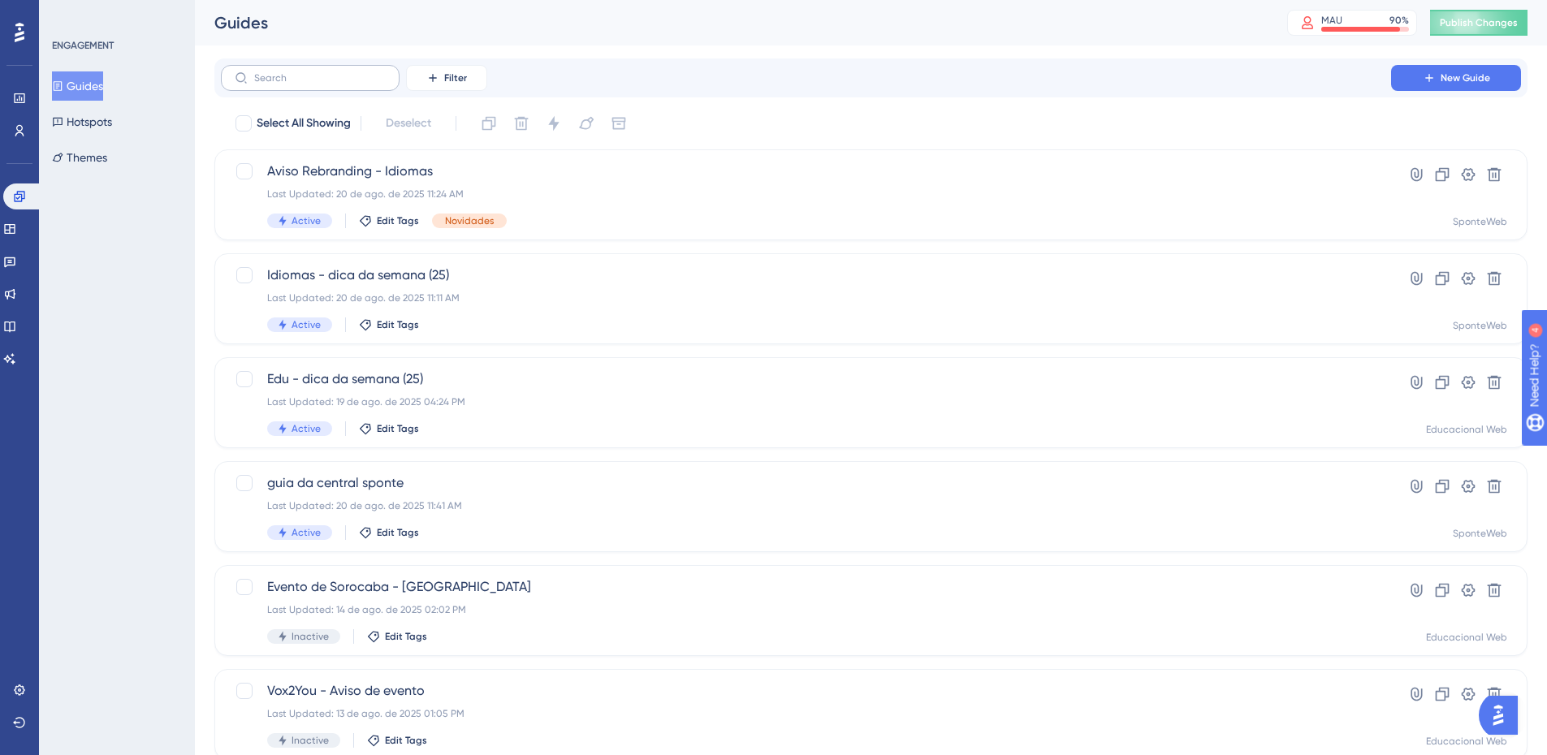
click at [334, 68] on label at bounding box center [310, 78] width 179 height 26
click at [334, 72] on input "text" at bounding box center [320, 77] width 132 height 11
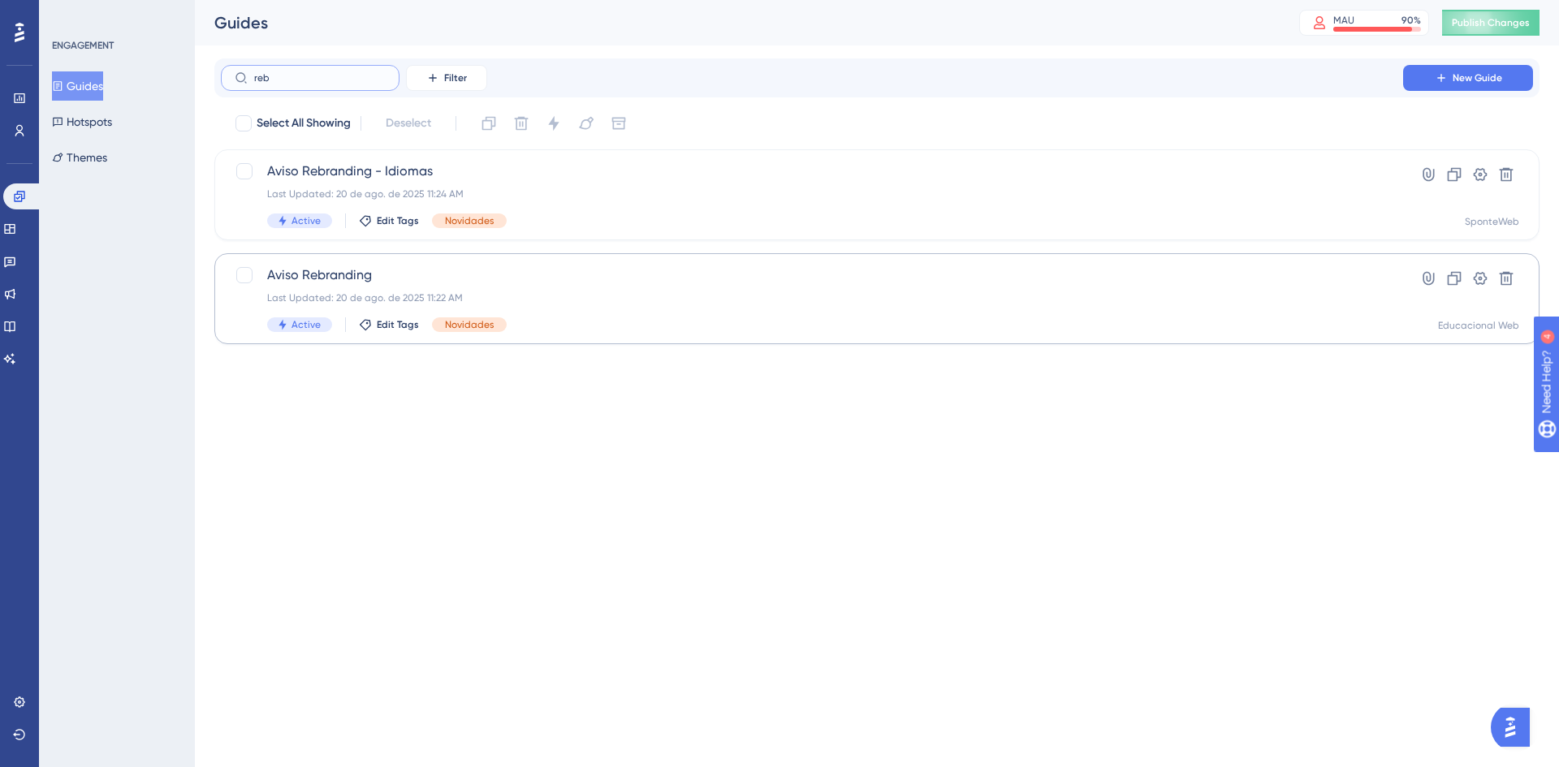
type input "reb"
click at [361, 275] on span "Aviso Rebranding" at bounding box center [812, 275] width 1090 height 19
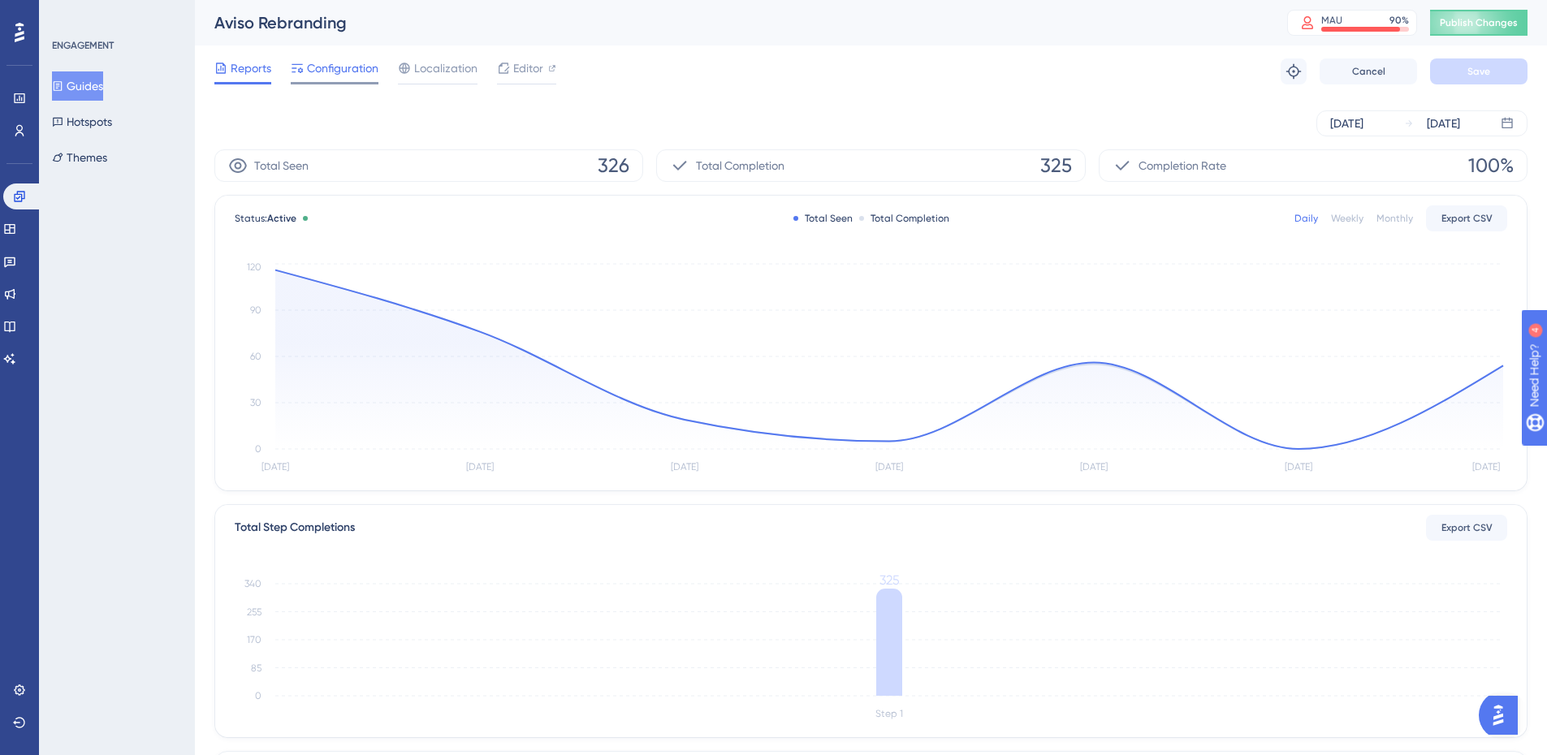
click at [346, 74] on span "Configuration" at bounding box center [342, 67] width 71 height 19
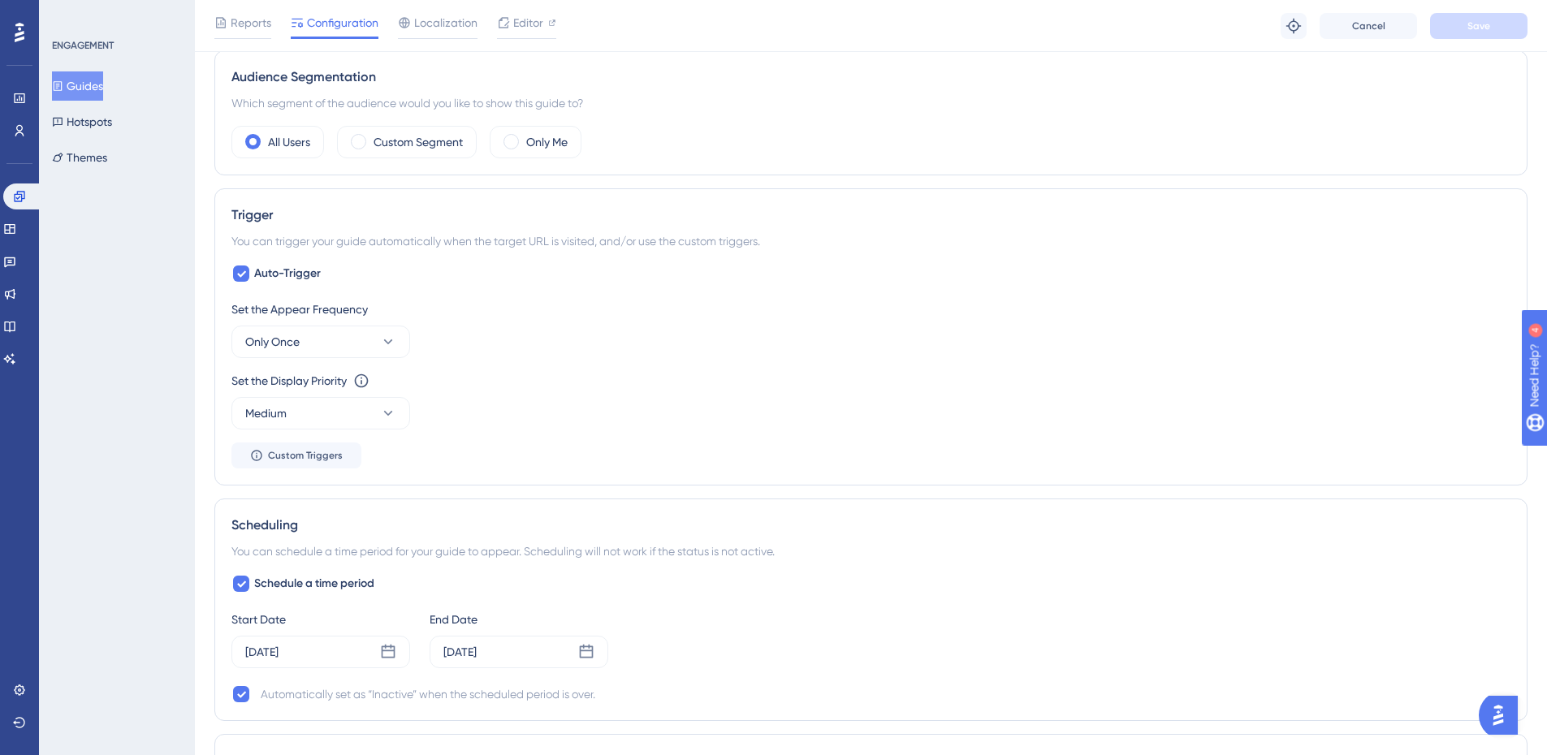
scroll to position [731, 0]
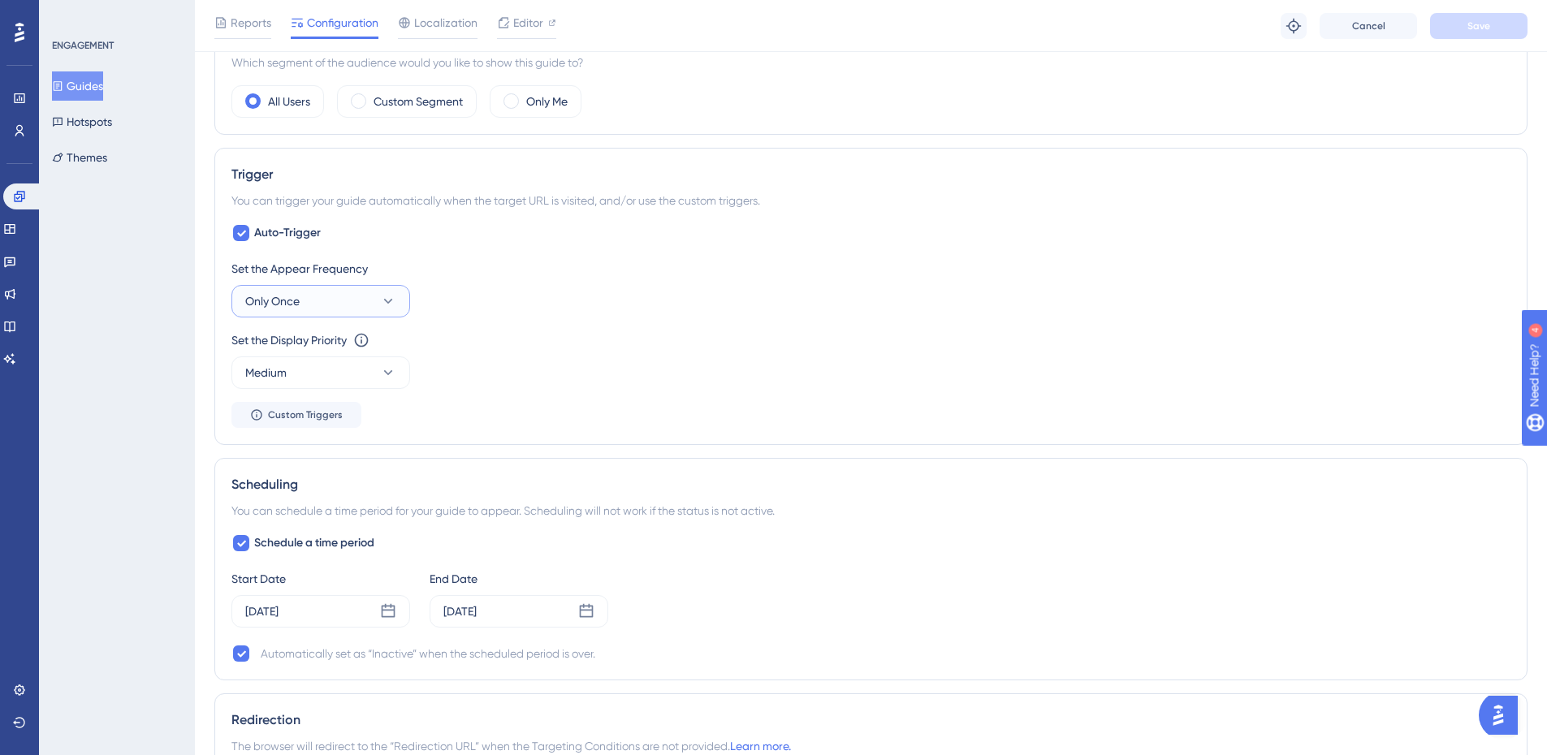
click at [395, 298] on icon at bounding box center [388, 301] width 16 height 16
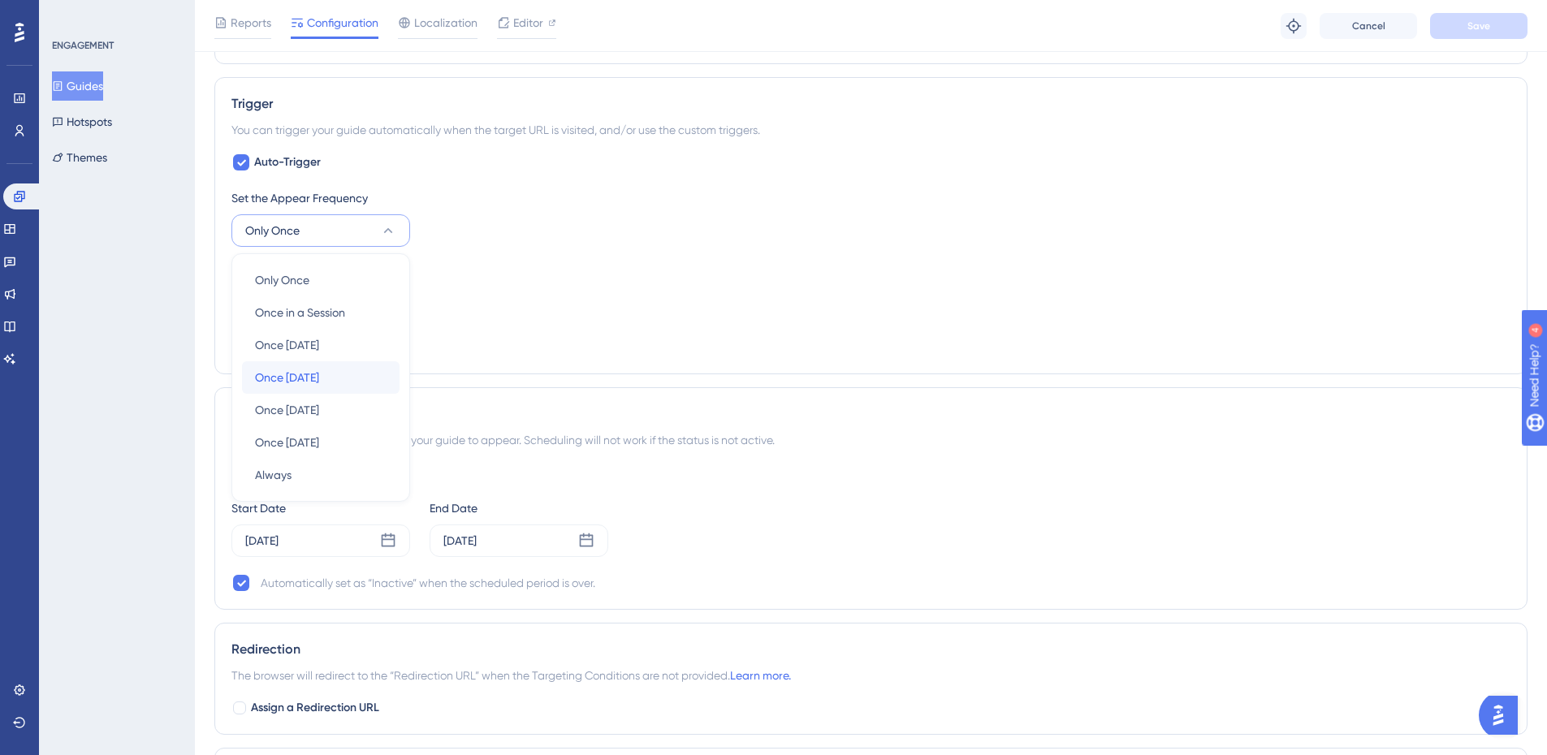
click at [318, 381] on span "Once in 7 days" at bounding box center [287, 377] width 64 height 19
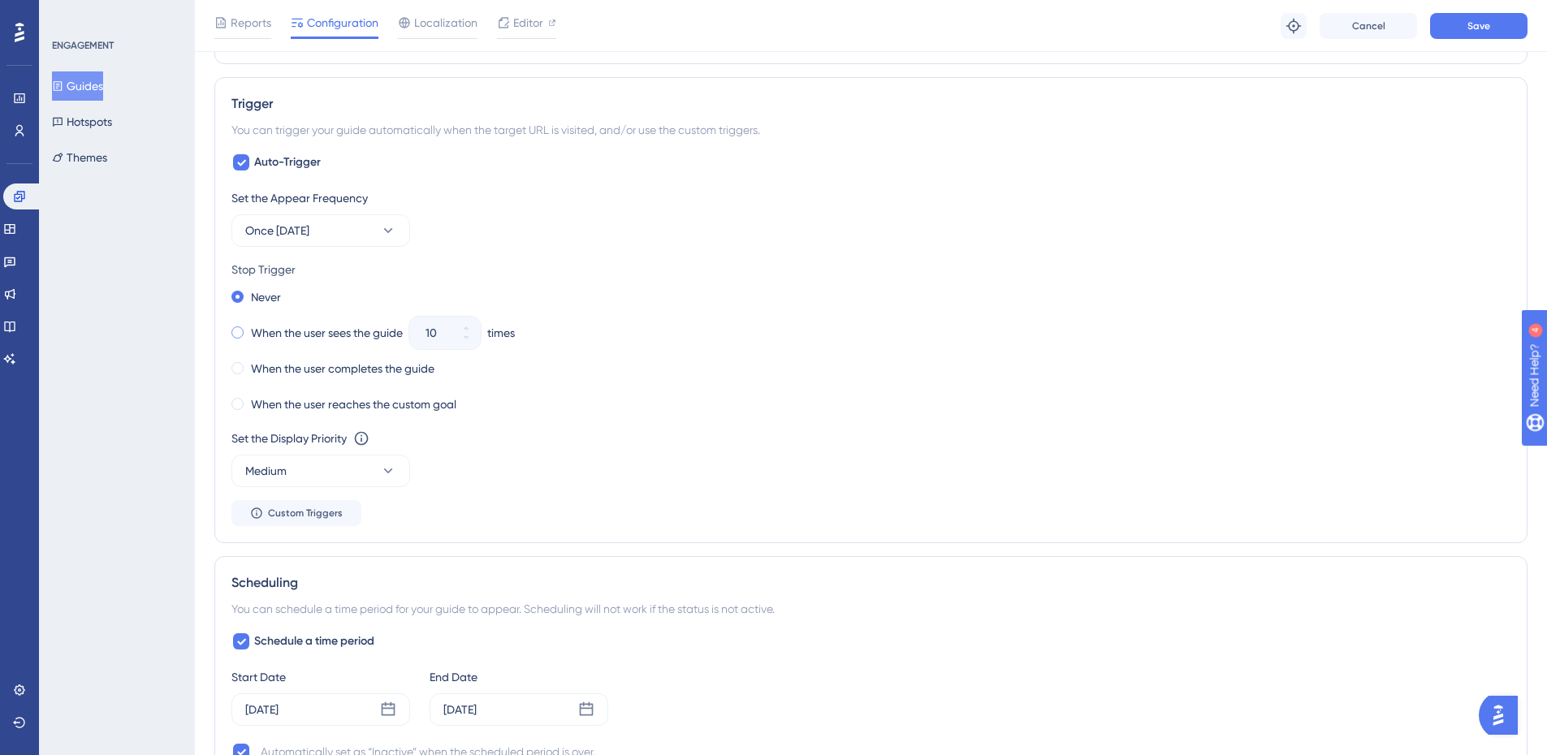
click at [259, 334] on label "When the user sees the guide" at bounding box center [327, 332] width 152 height 19
drag, startPoint x: 444, startPoint y: 331, endPoint x: 410, endPoint y: 334, distance: 34.3
click at [372, 333] on div "When the user sees the guide 10 times" at bounding box center [870, 333] width 1279 height 23
type input "3"
click at [577, 364] on div "When the user completes the guide" at bounding box center [870, 368] width 1279 height 23
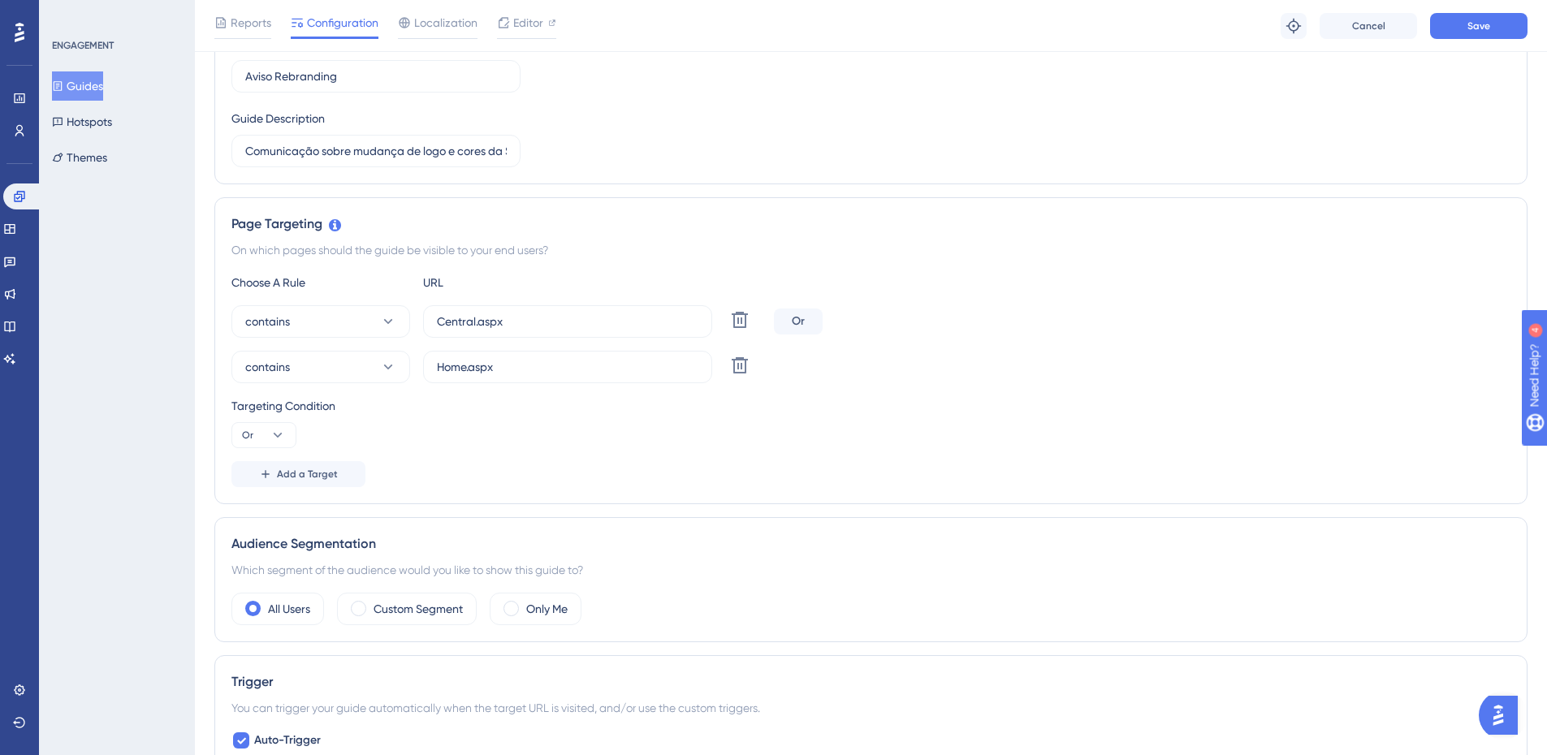
scroll to position [279, 0]
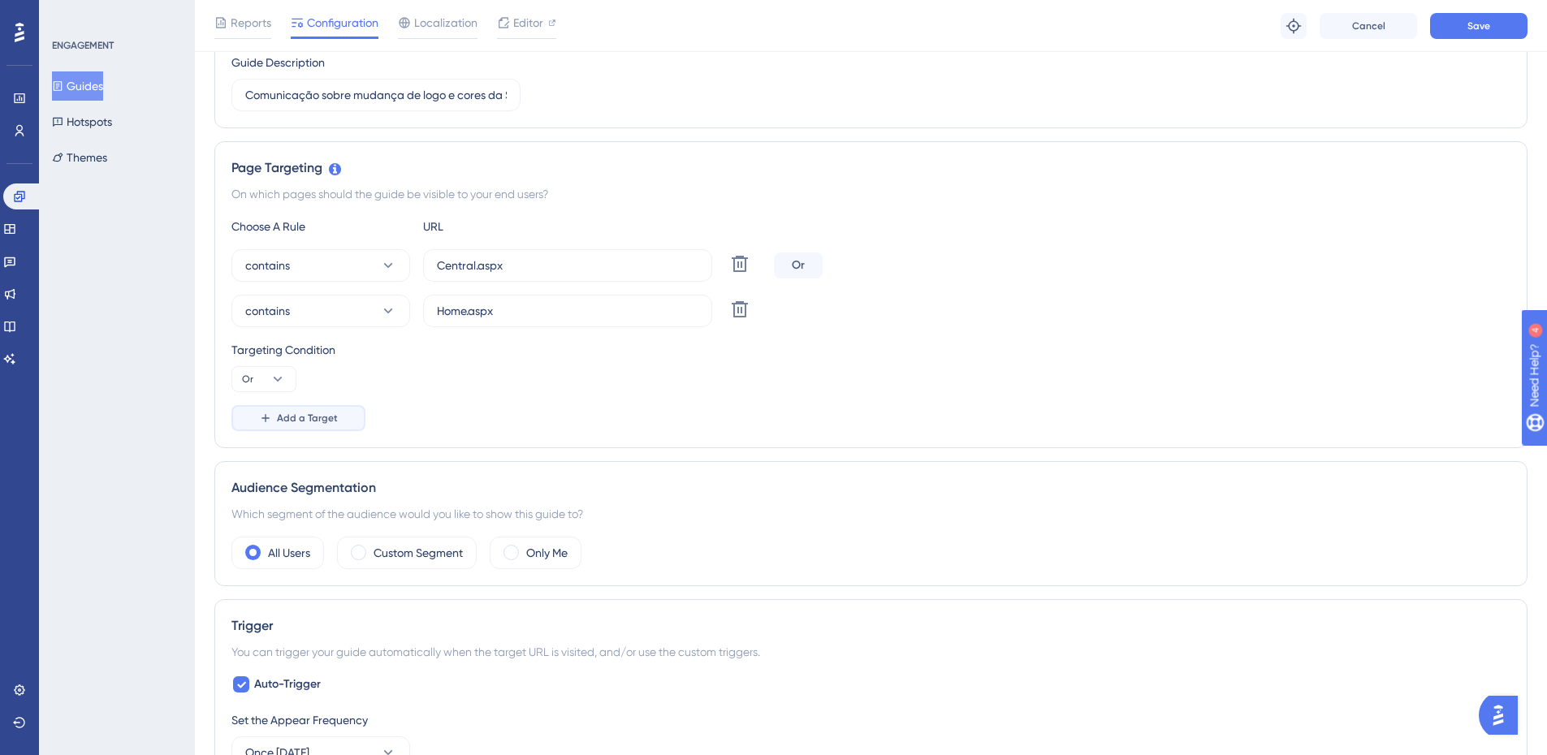
click at [289, 417] on span "Add a Target" at bounding box center [307, 418] width 61 height 13
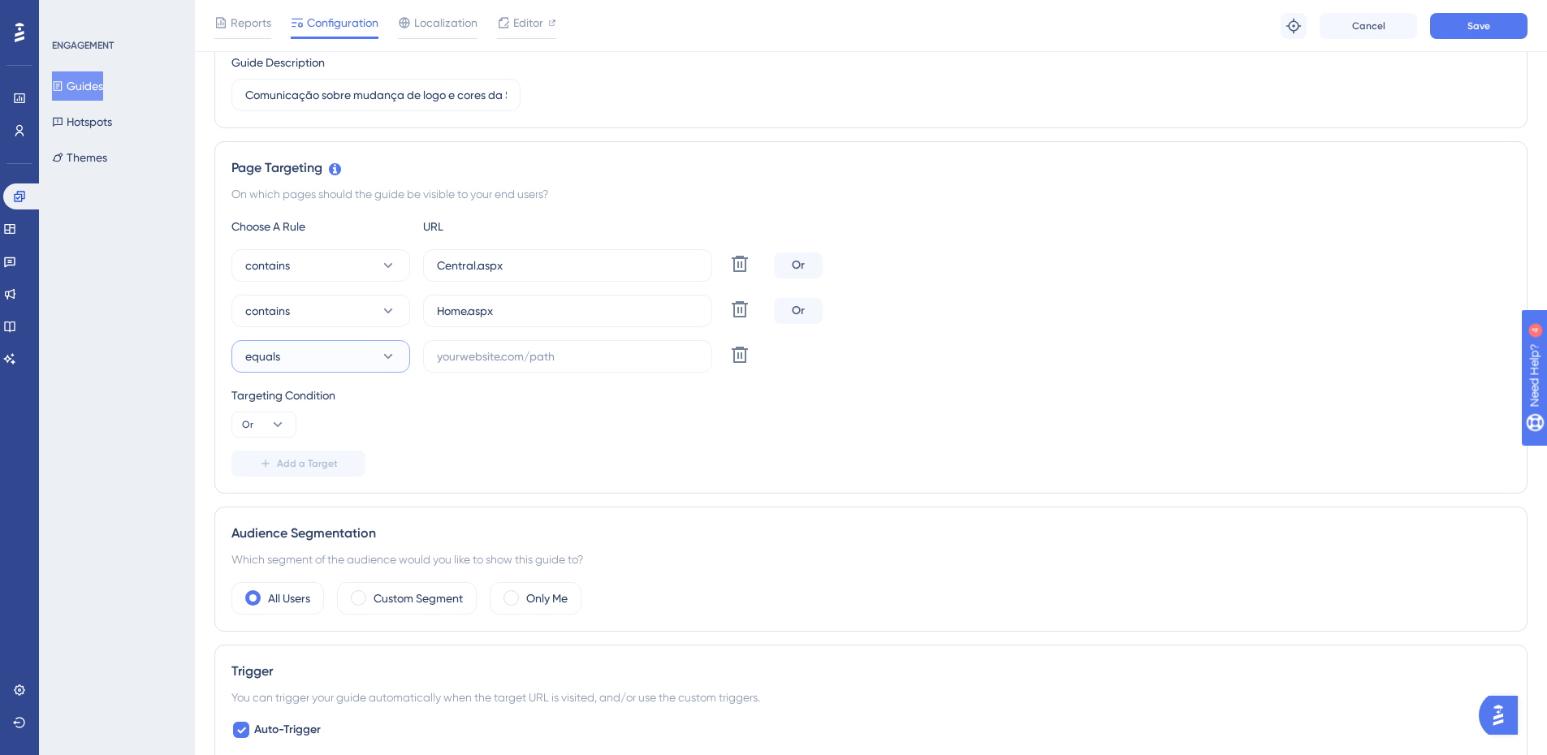
click at [390, 356] on icon at bounding box center [388, 356] width 9 height 5
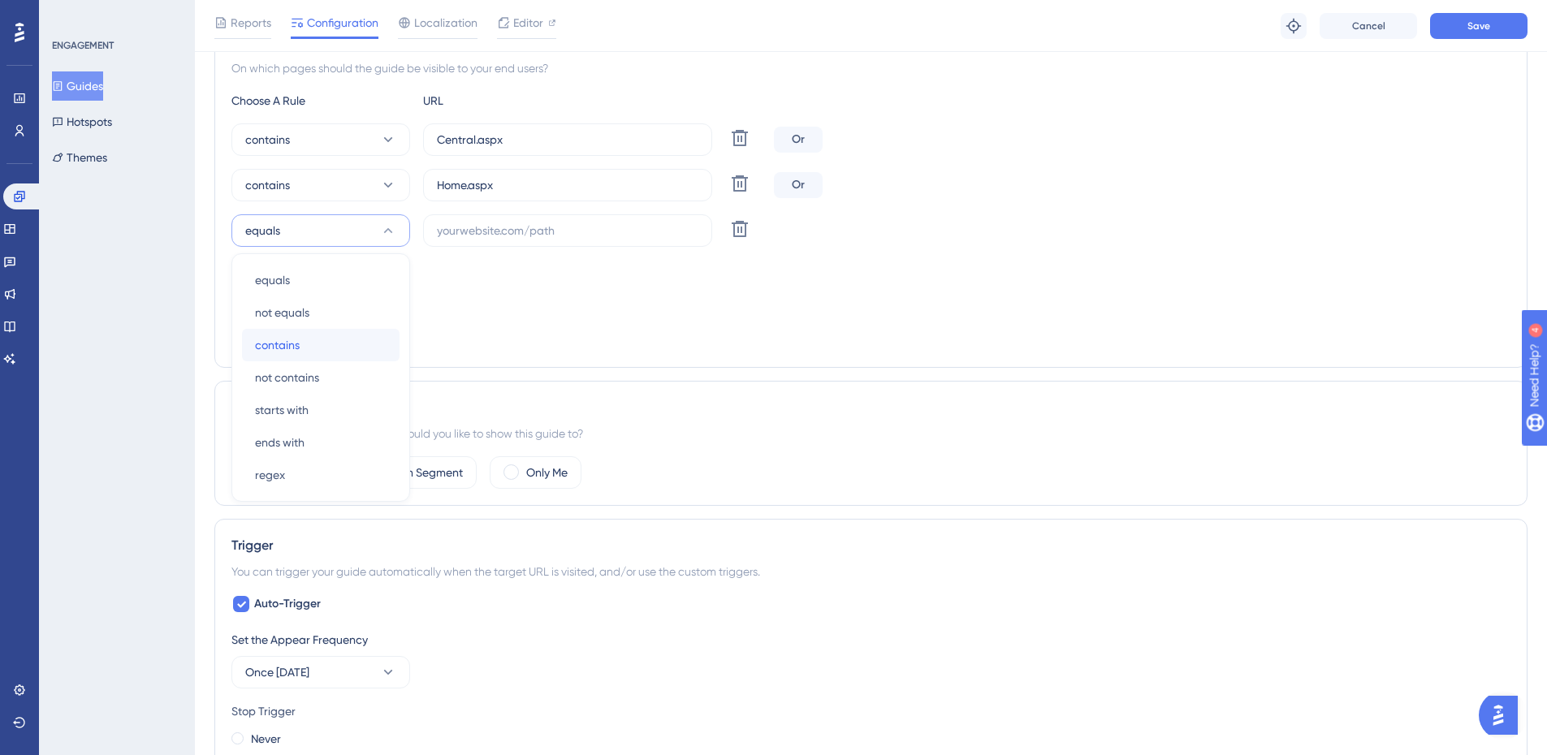
click at [312, 348] on div "contains contains" at bounding box center [321, 345] width 132 height 32
click at [516, 224] on input "text" at bounding box center [567, 231] width 261 height 18
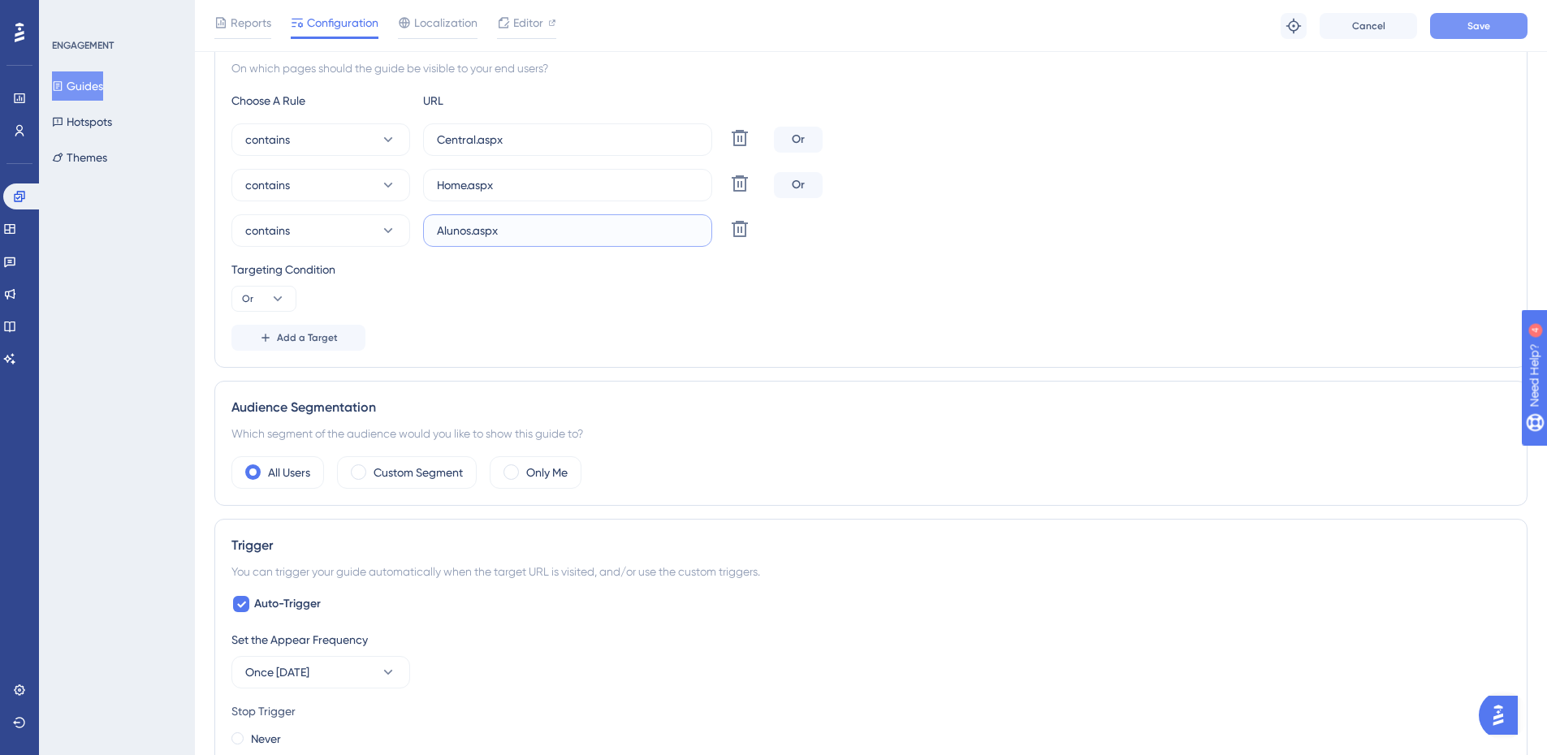
type input "Alunos.aspx"
click at [1247, 23] on button "Save" at bounding box center [1478, 26] width 97 height 26
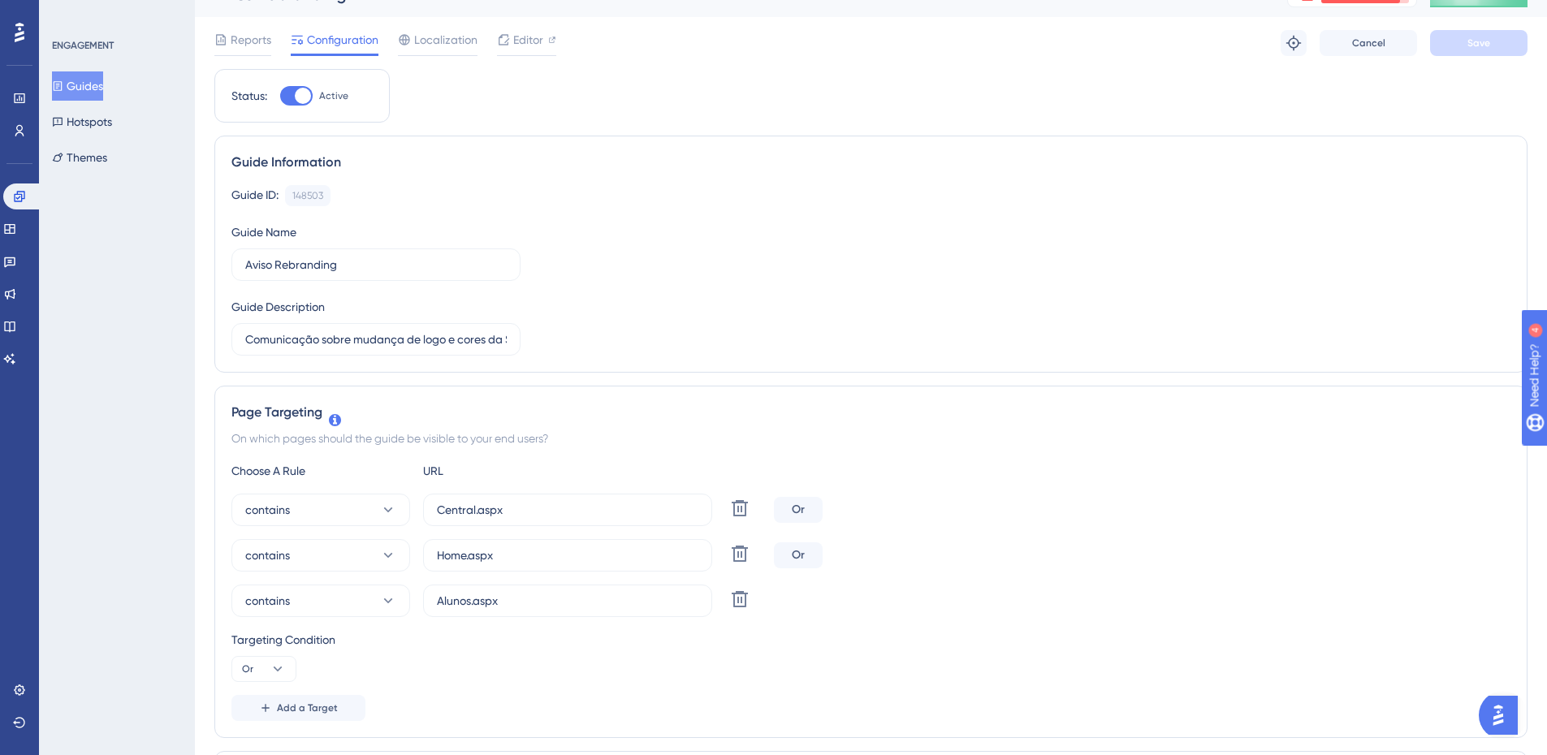
scroll to position [0, 0]
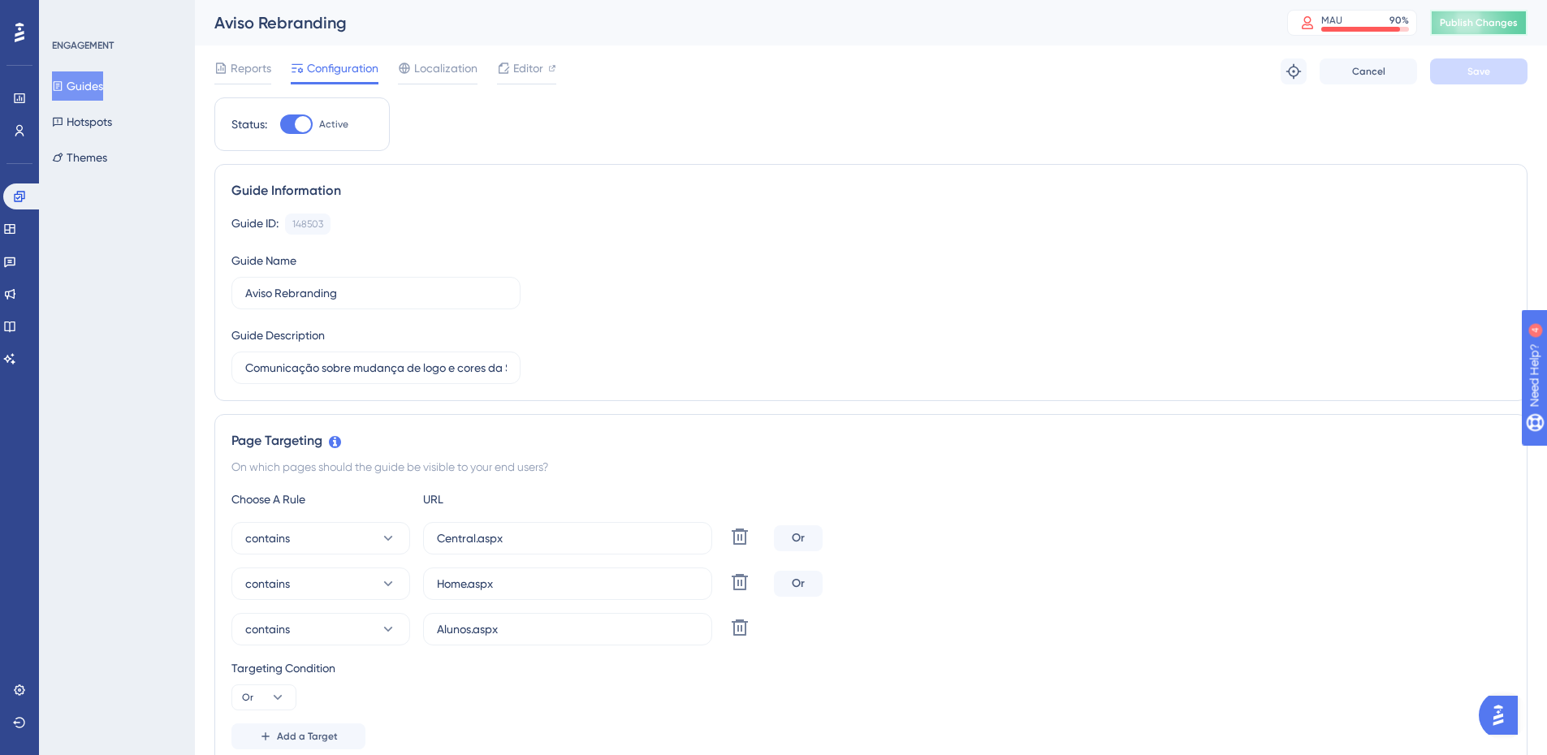
click at [1247, 23] on span "Publish Changes" at bounding box center [1479, 22] width 78 height 13
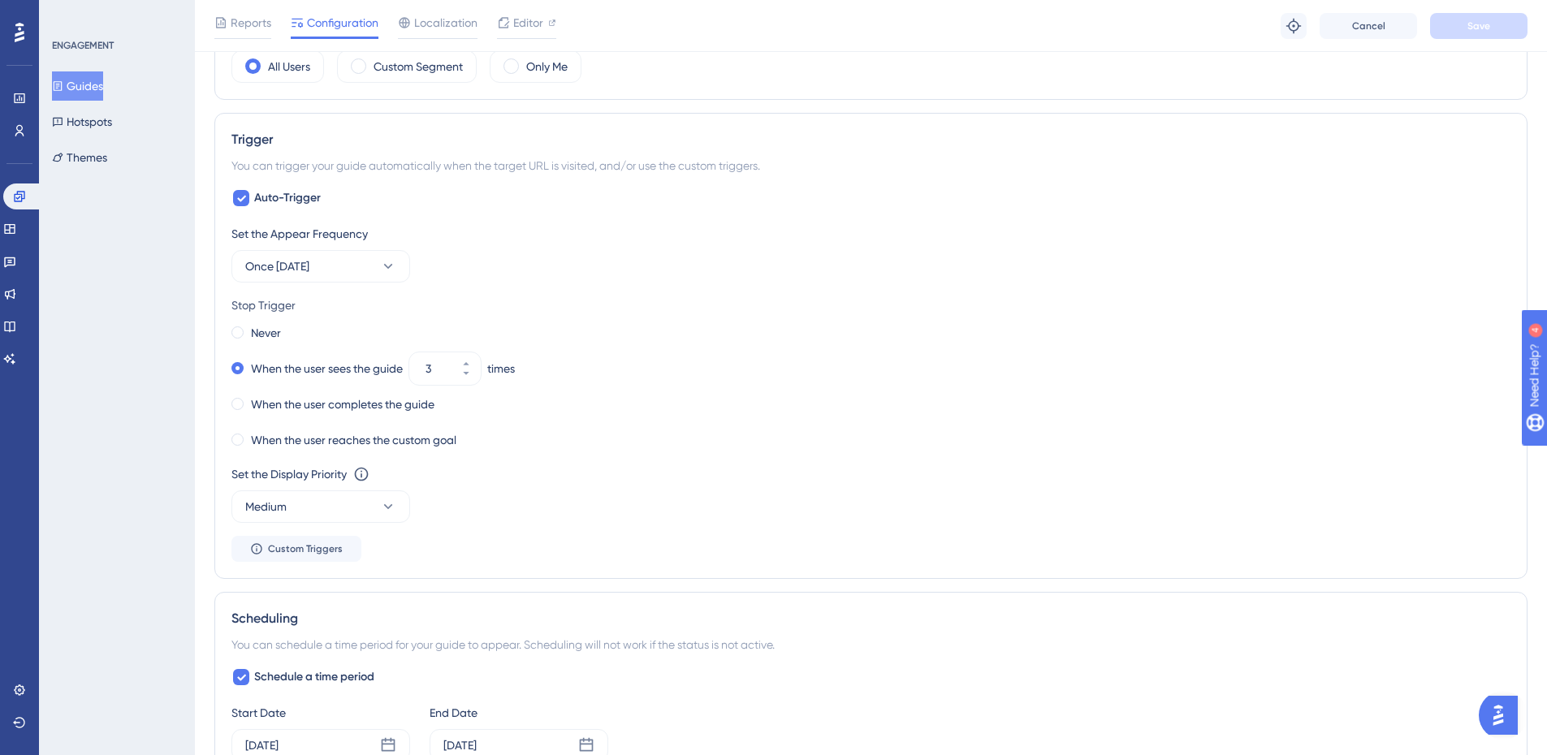
scroll to position [812, 0]
click at [391, 264] on icon at bounding box center [388, 265] width 9 height 5
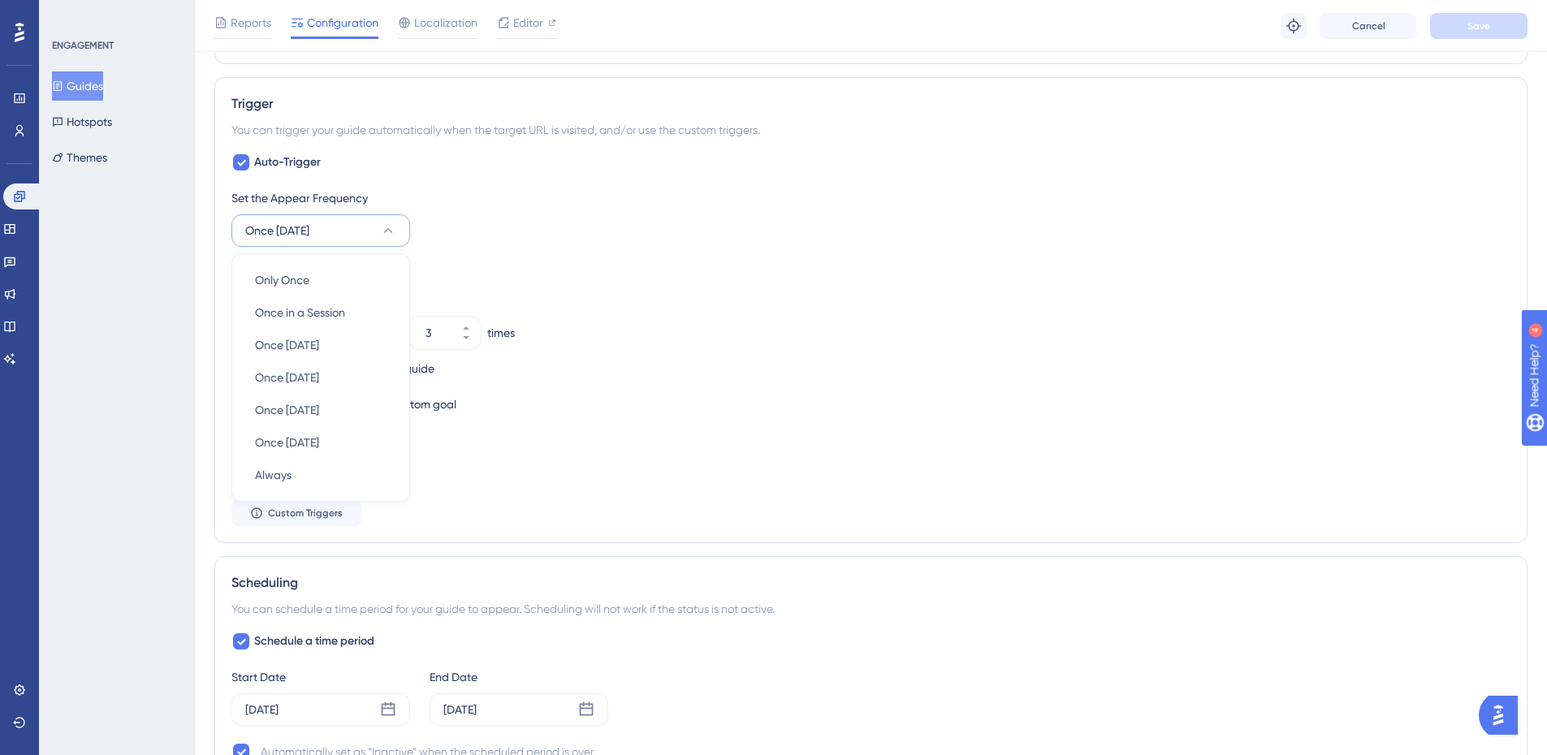
click at [489, 236] on div "Set the Appear Frequency Once in 7 days Only Once Only Once Once in a Session O…" at bounding box center [870, 217] width 1279 height 58
click at [380, 228] on button "Once in 7 days" at bounding box center [320, 230] width 179 height 32
click at [340, 314] on span "Once in a Session" at bounding box center [300, 312] width 90 height 19
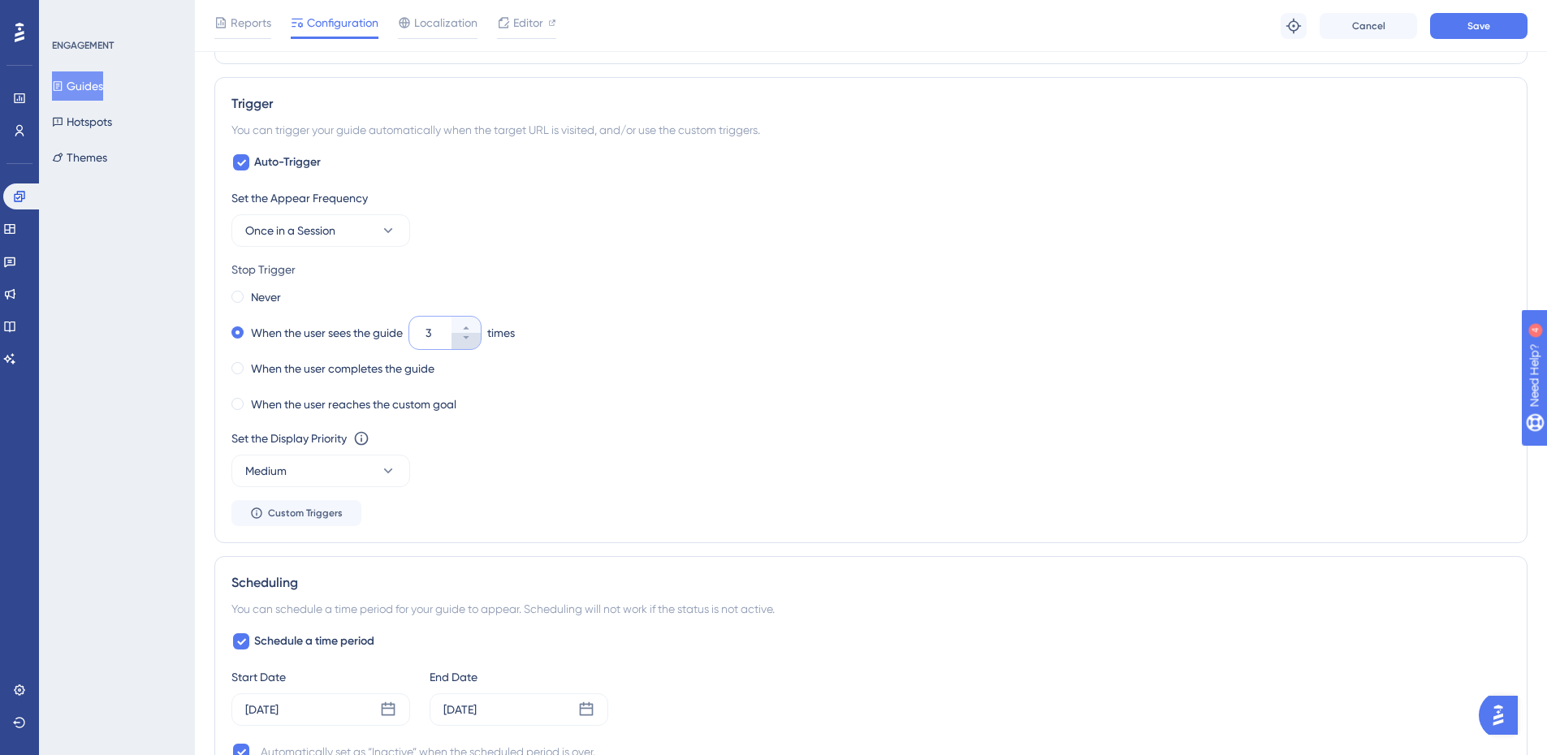
drag, startPoint x: 442, startPoint y: 331, endPoint x: 477, endPoint y: 335, distance: 35.1
click at [421, 331] on div "3" at bounding box center [430, 333] width 42 height 32
type input "5"
click at [1247, 23] on span "Save" at bounding box center [1478, 25] width 23 height 13
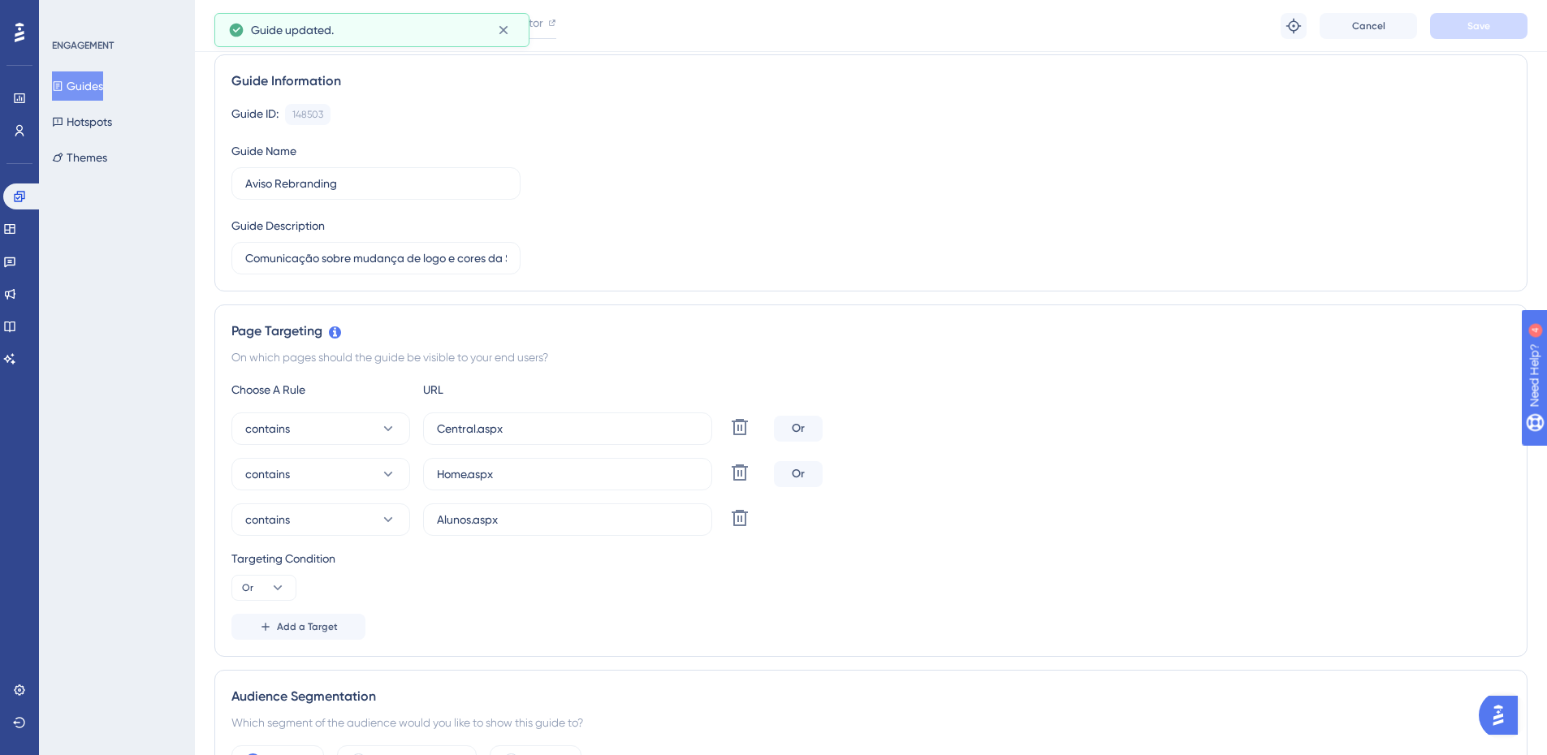
scroll to position [0, 0]
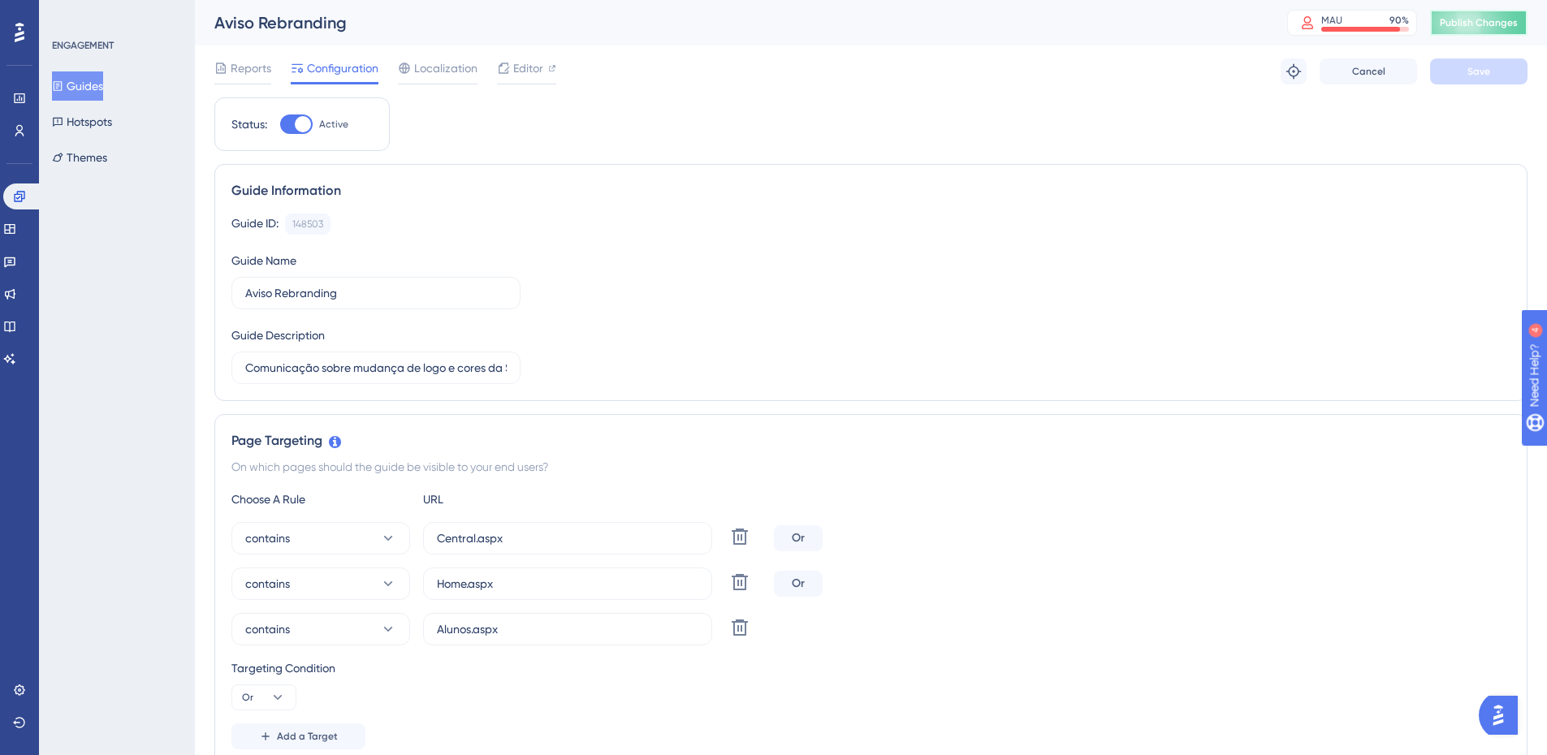
click at [1247, 21] on span "Publish Changes" at bounding box center [1479, 22] width 78 height 13
click at [526, 71] on span "Editor" at bounding box center [528, 67] width 30 height 19
click at [1247, 70] on icon at bounding box center [1294, 71] width 16 height 16
click at [102, 85] on button "Guides" at bounding box center [77, 85] width 51 height 29
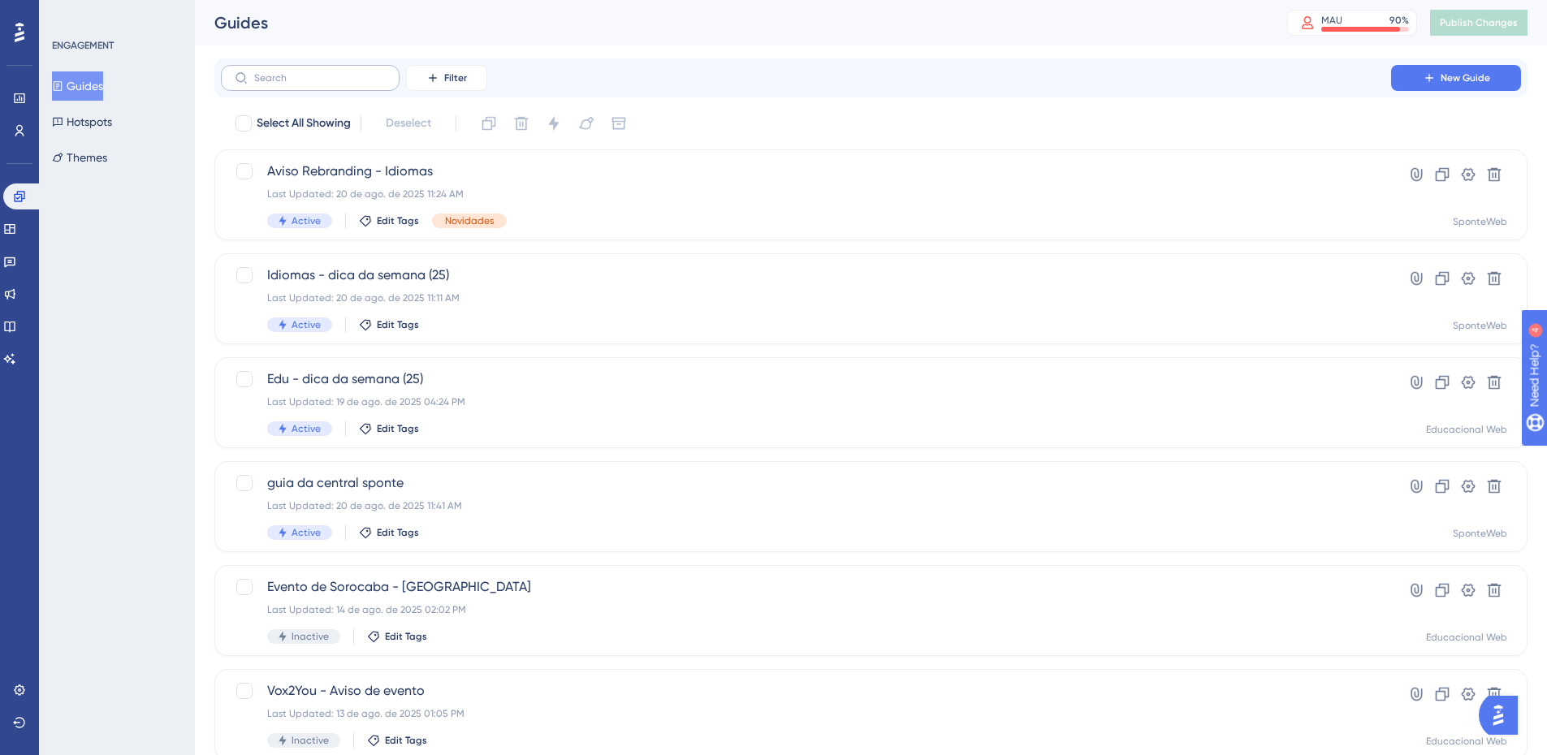
click at [326, 84] on label at bounding box center [310, 78] width 179 height 26
click at [326, 84] on input "text" at bounding box center [320, 77] width 132 height 11
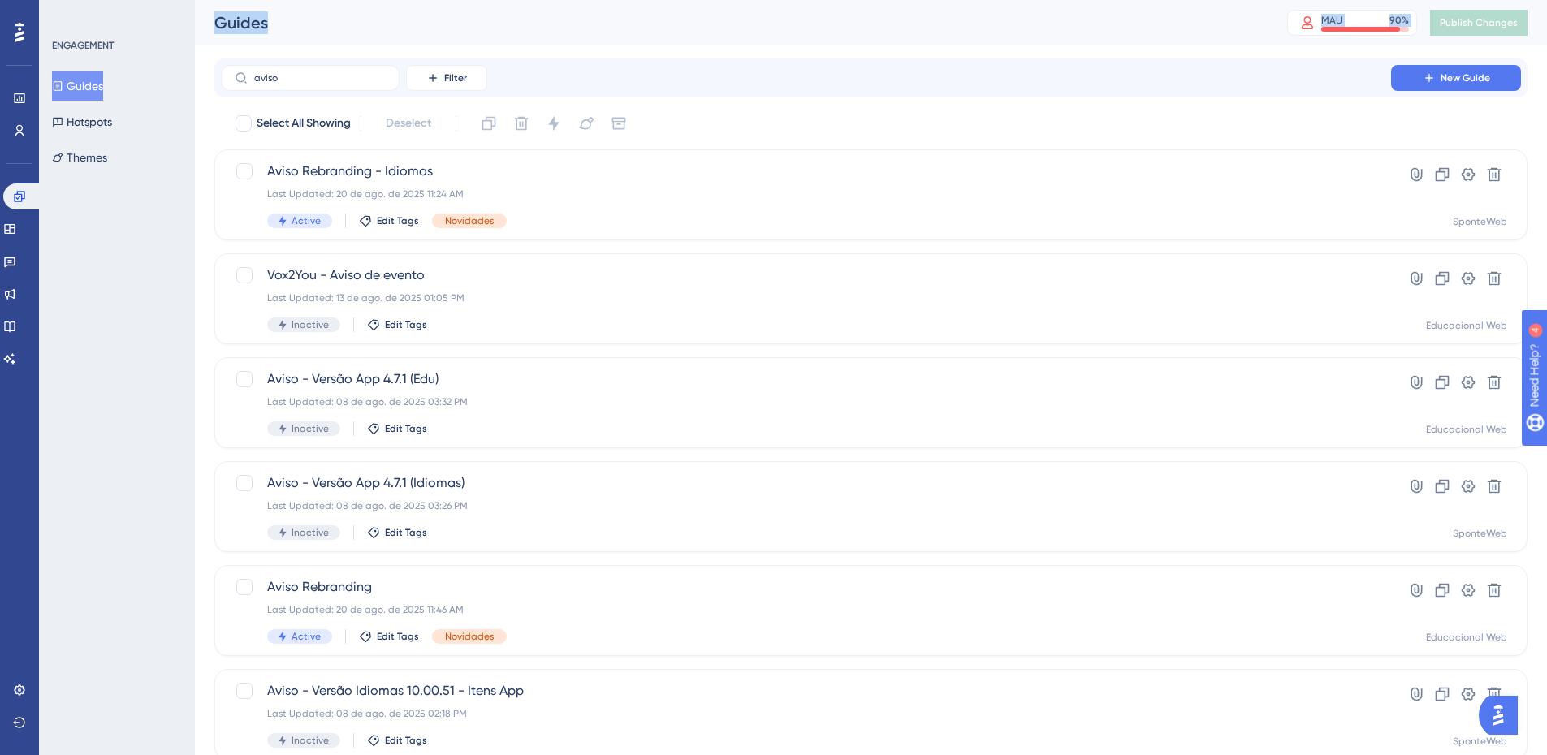
drag, startPoint x: 319, startPoint y: 86, endPoint x: 153, endPoint y: 81, distance: 166.5
click at [195, 81] on div "Performance Users Engagement Widgets Feedback Product Updates Knowledge Base AI…" at bounding box center [871, 617] width 1352 height 1234
drag, startPoint x: 290, startPoint y: 80, endPoint x: 214, endPoint y: 79, distance: 75.5
click at [214, 79] on div "aviso Filter New Guide" at bounding box center [870, 77] width 1313 height 39
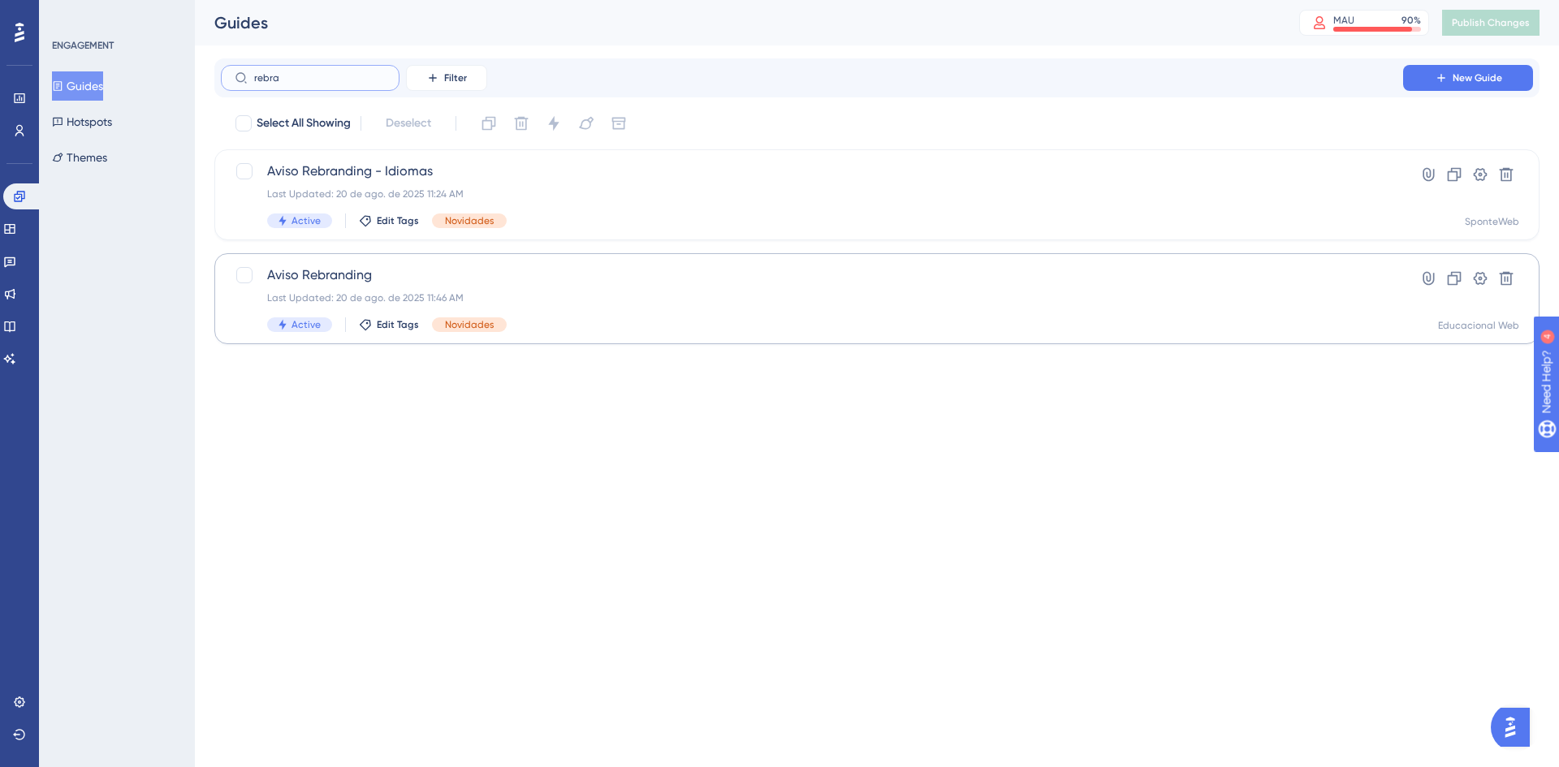
type input "rebra"
click at [329, 278] on span "Aviso Rebranding" at bounding box center [812, 275] width 1090 height 19
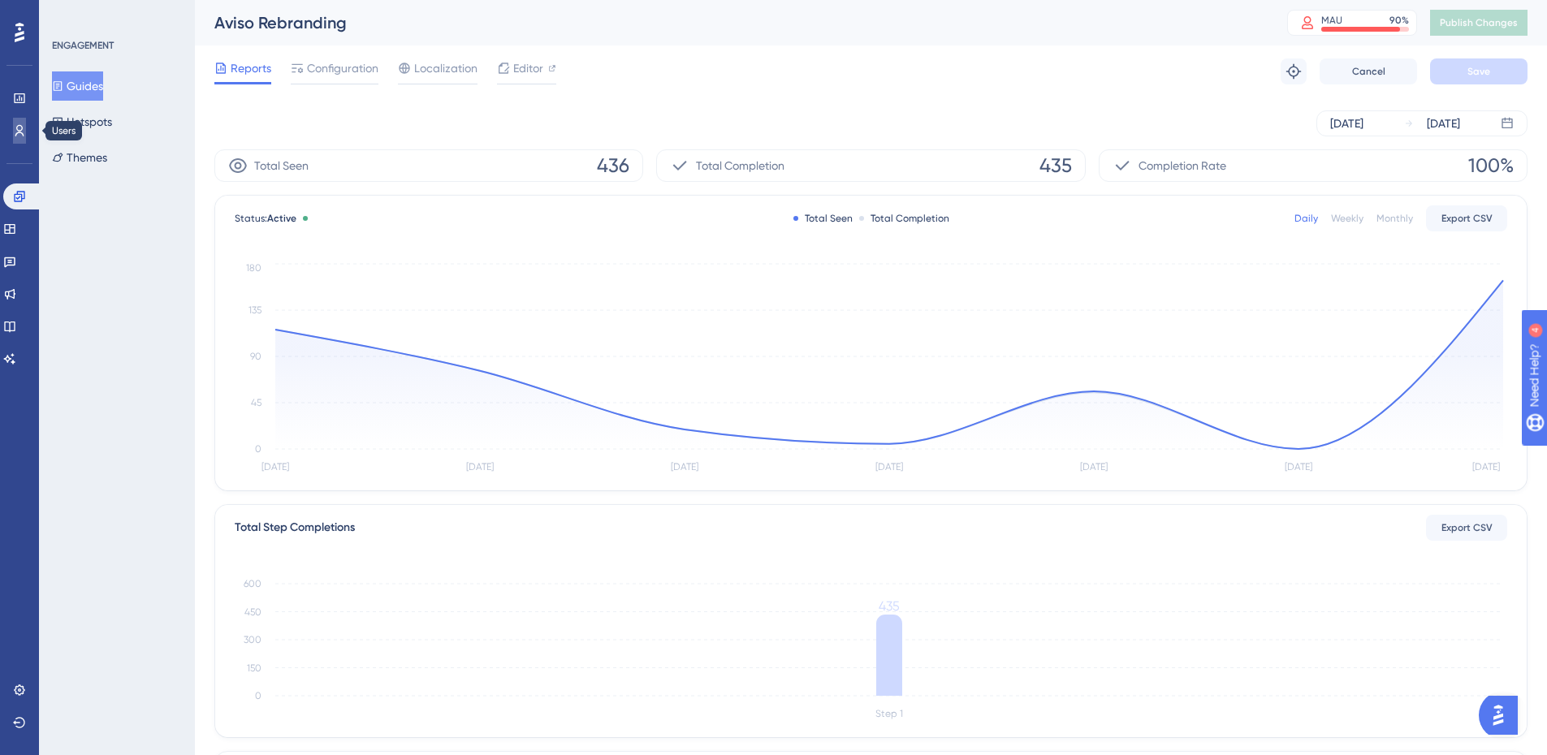
click at [21, 131] on icon at bounding box center [19, 130] width 9 height 11
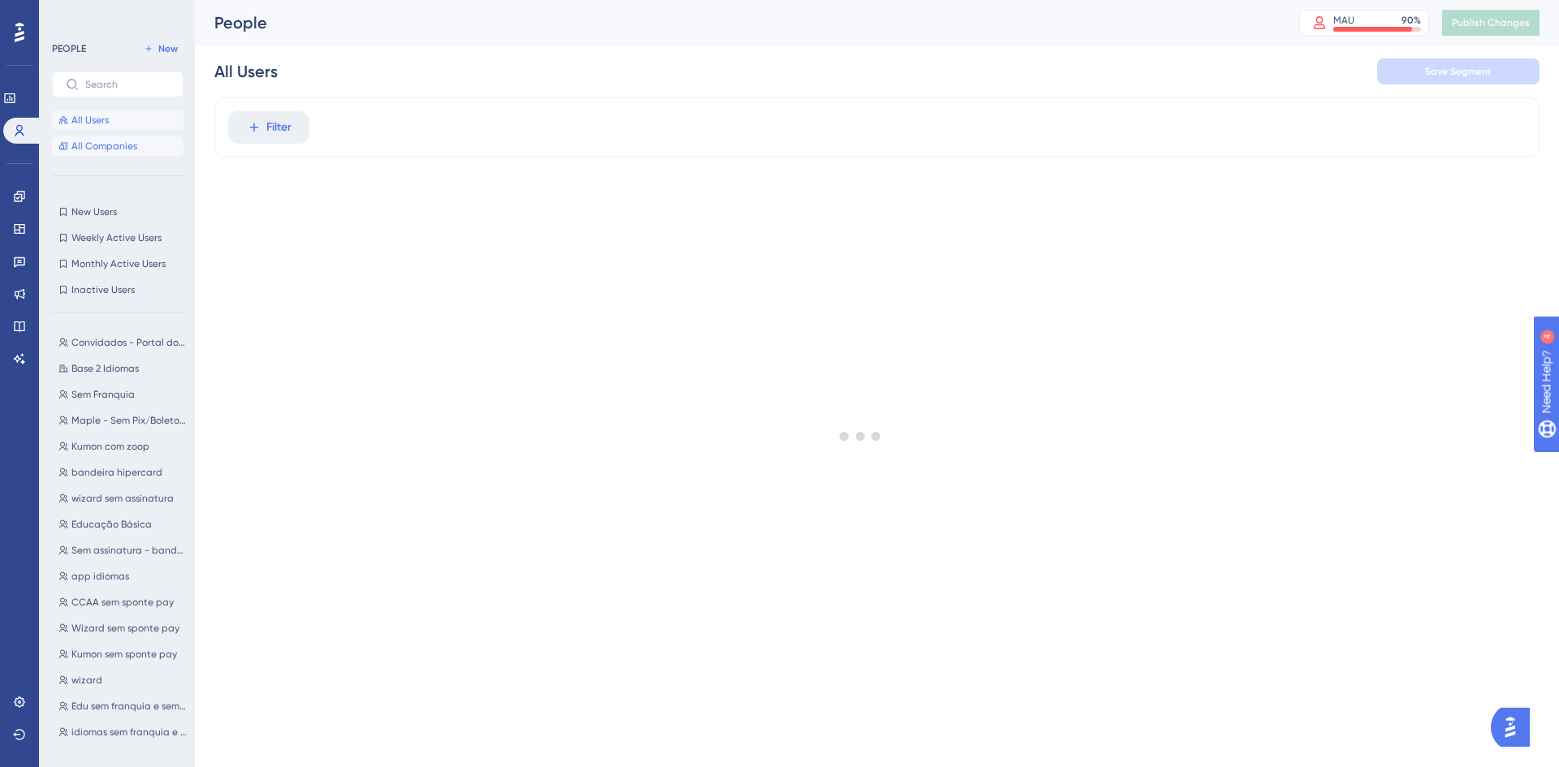
click at [119, 147] on span "All Companies" at bounding box center [104, 146] width 66 height 13
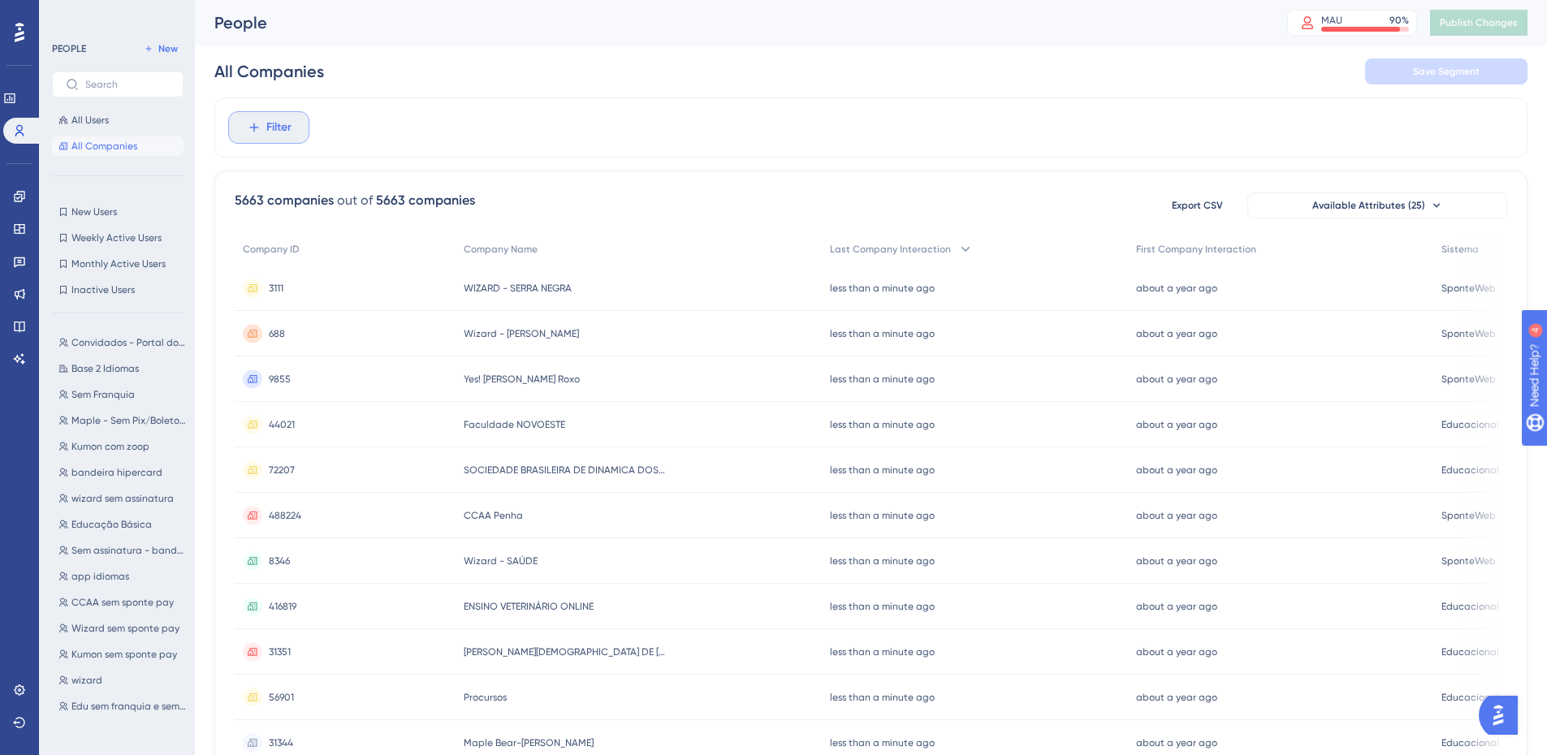
click at [279, 121] on span "Filter" at bounding box center [278, 127] width 25 height 19
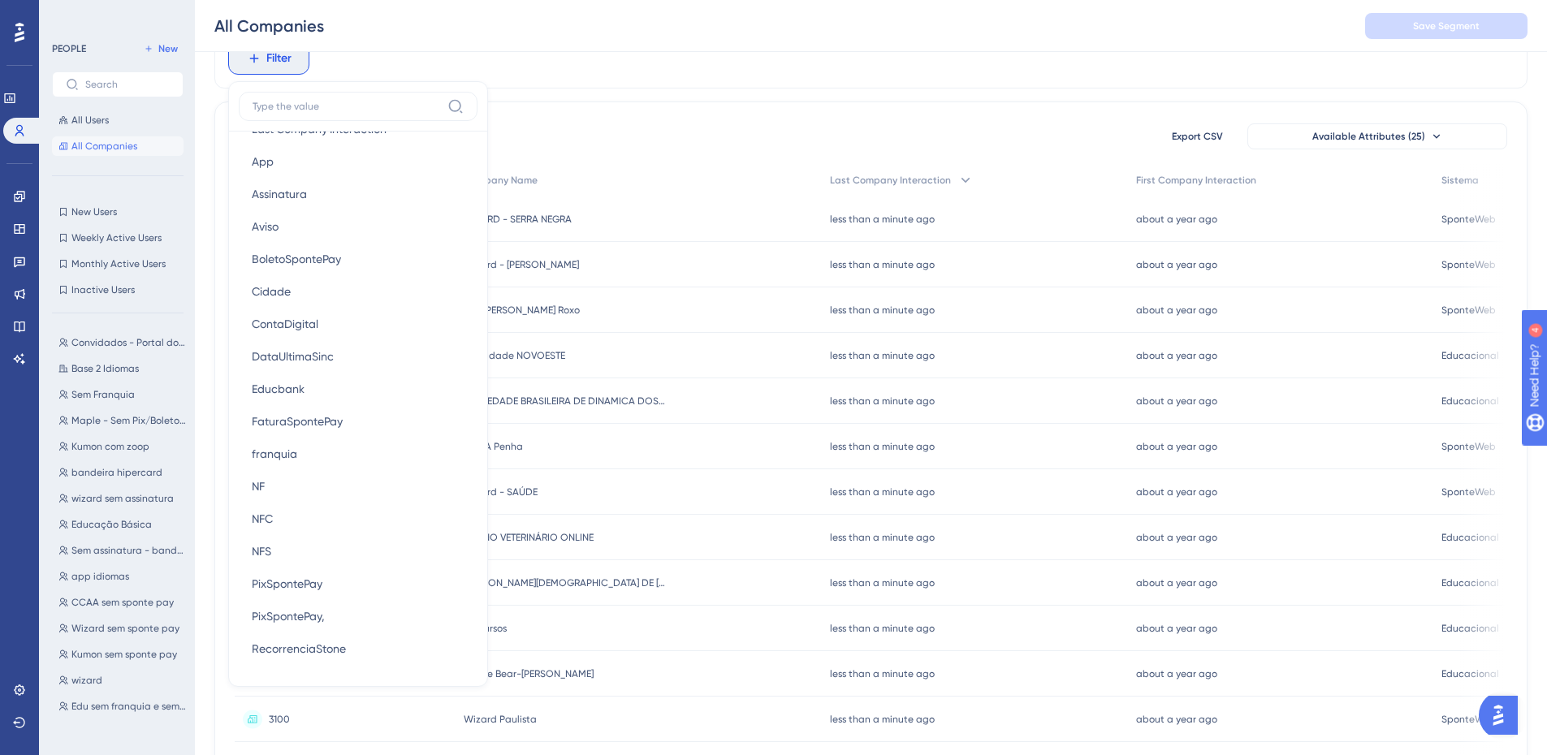
scroll to position [147, 0]
click at [318, 223] on button "Aviso Aviso" at bounding box center [358, 228] width 239 height 32
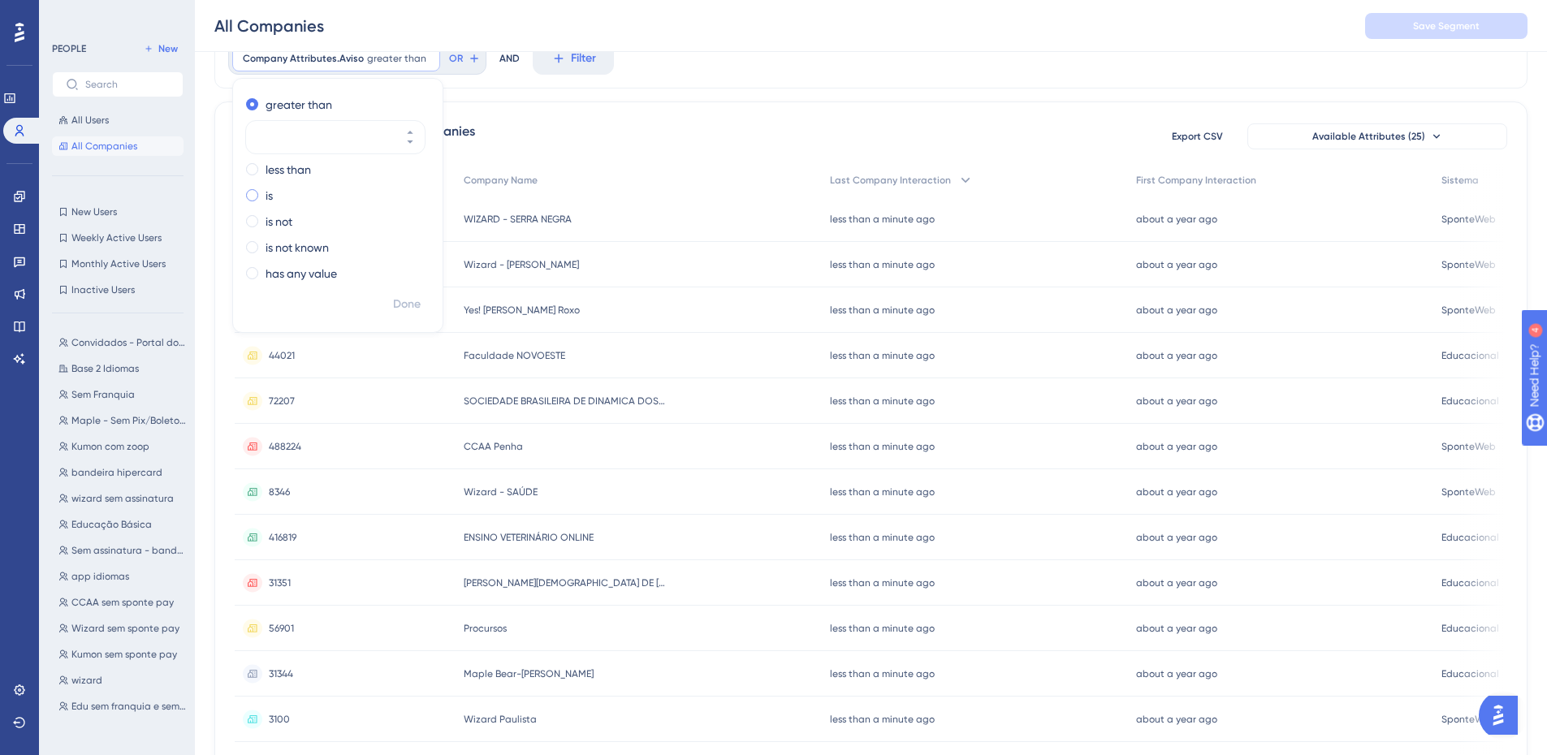
click at [277, 194] on div "is" at bounding box center [334, 195] width 177 height 19
type input "1"
click at [410, 300] on span "Done" at bounding box center [407, 304] width 28 height 19
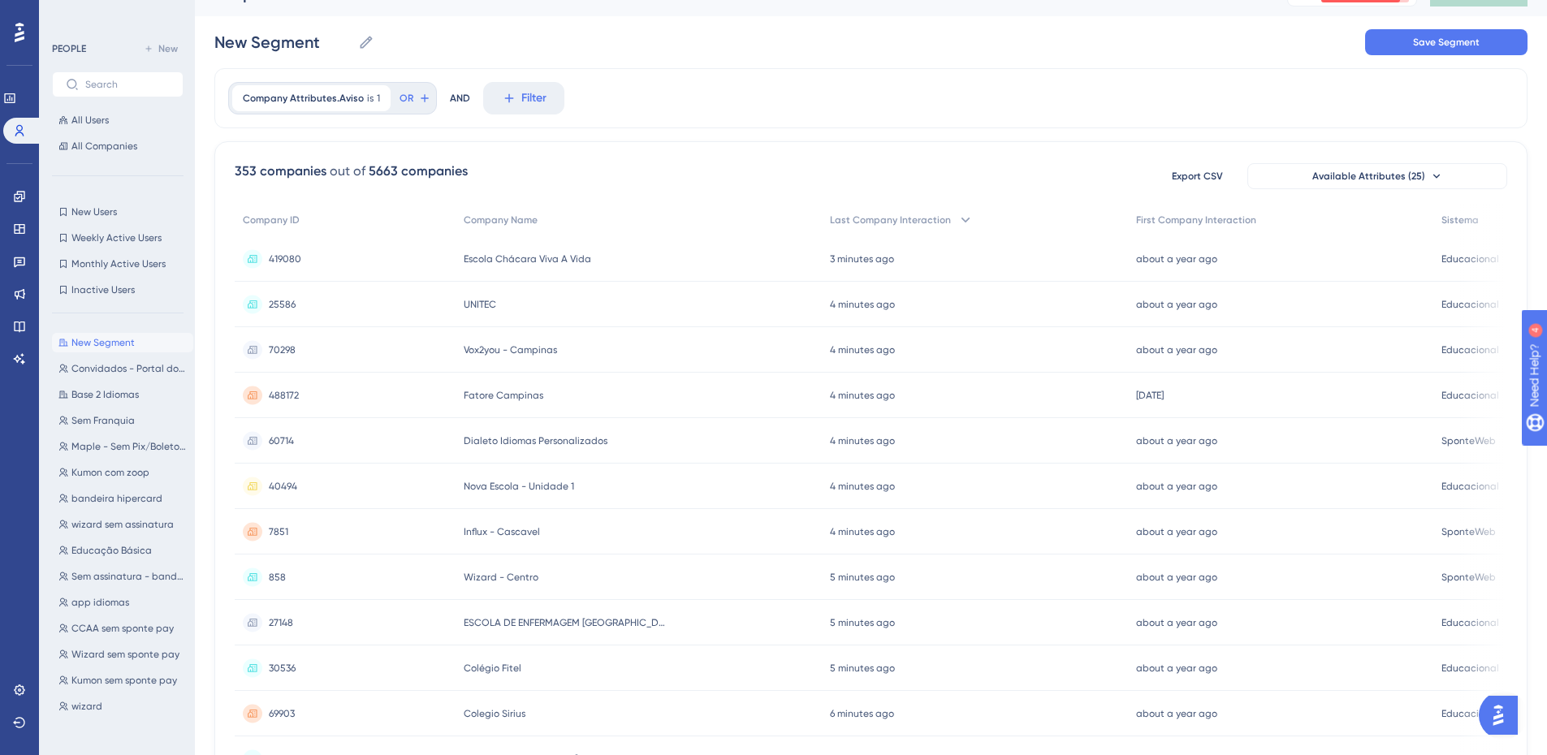
scroll to position [81, 0]
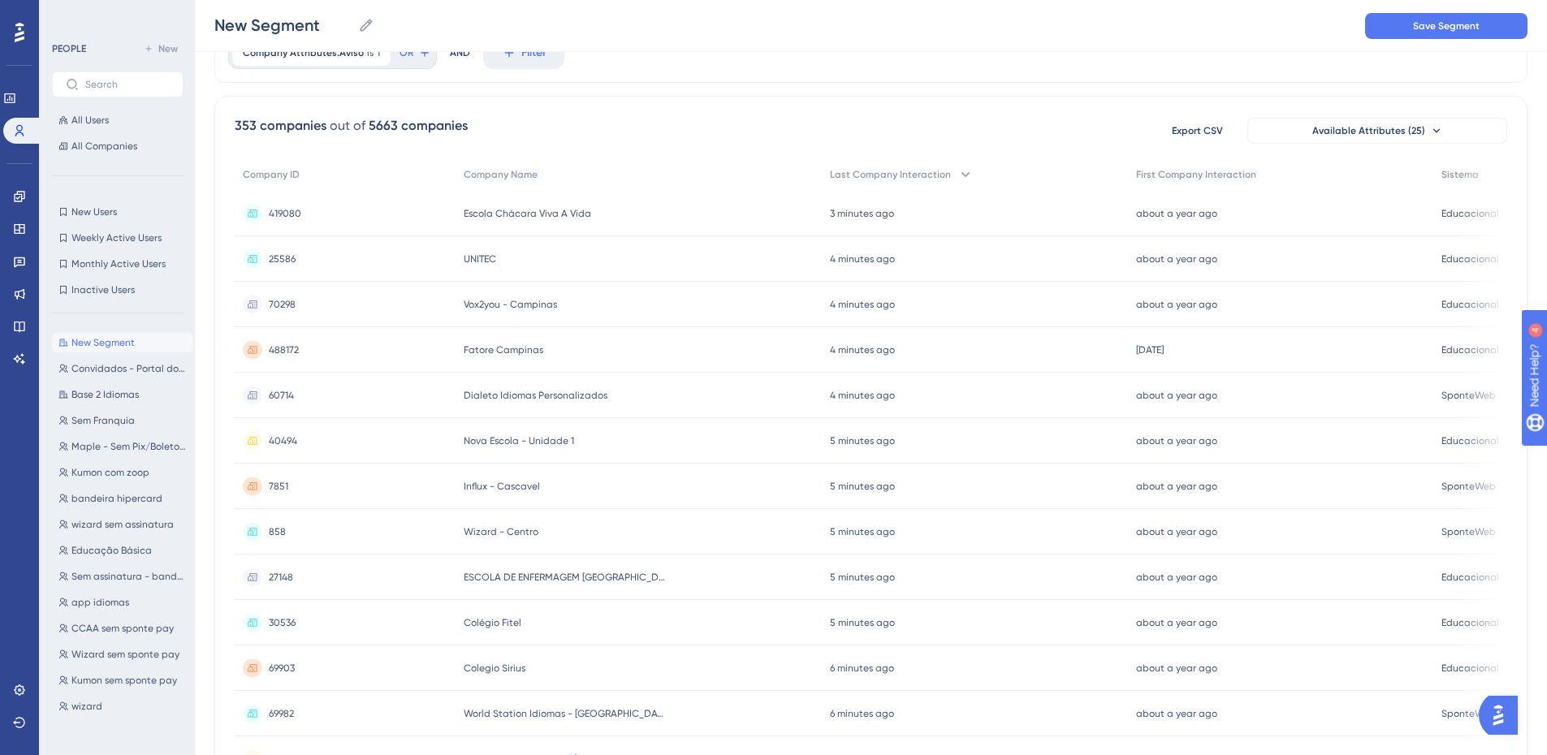
click at [283, 486] on span "7851" at bounding box center [278, 486] width 19 height 13
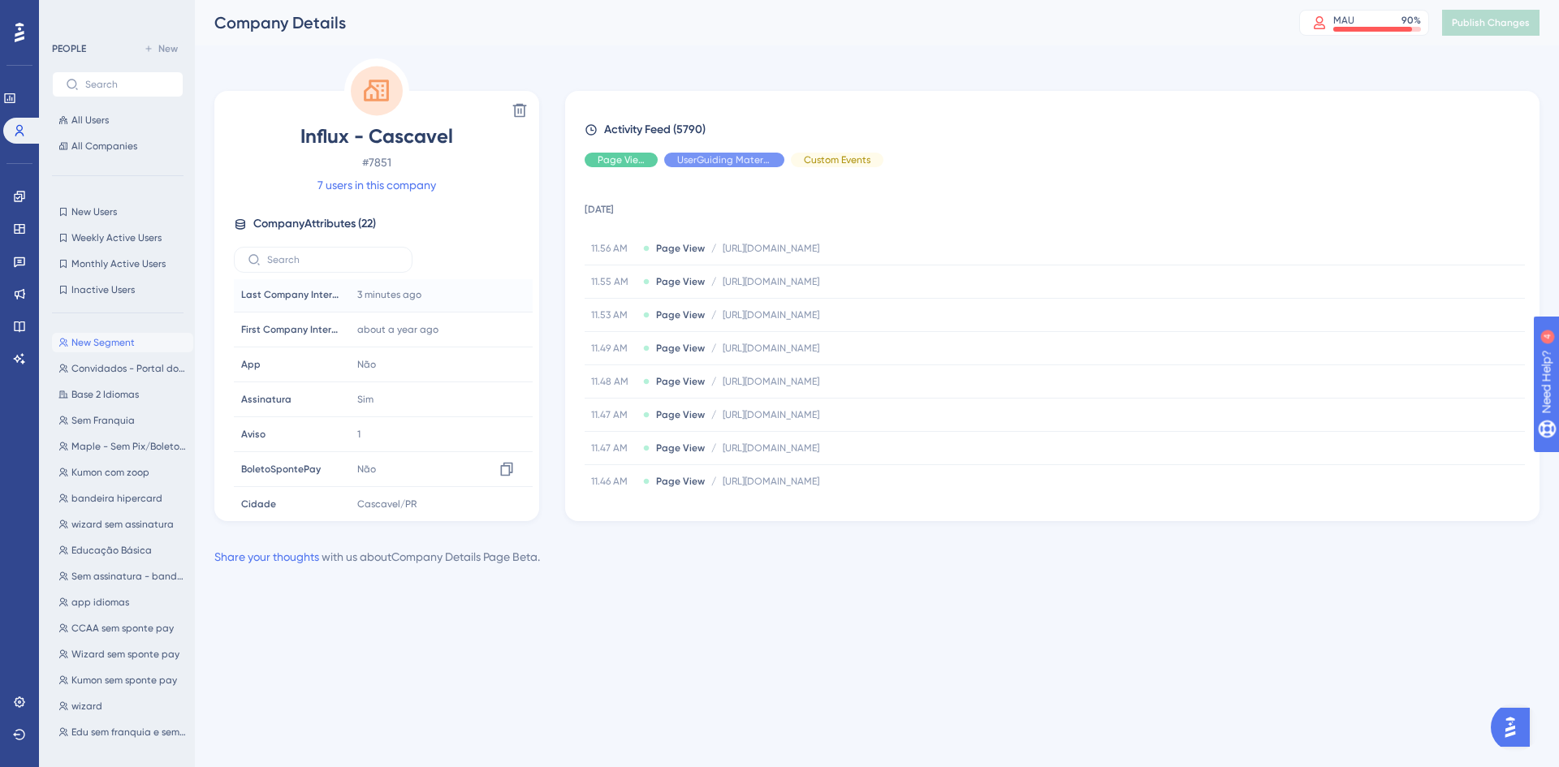
scroll to position [162, 0]
